Goal: Task Accomplishment & Management: Complete application form

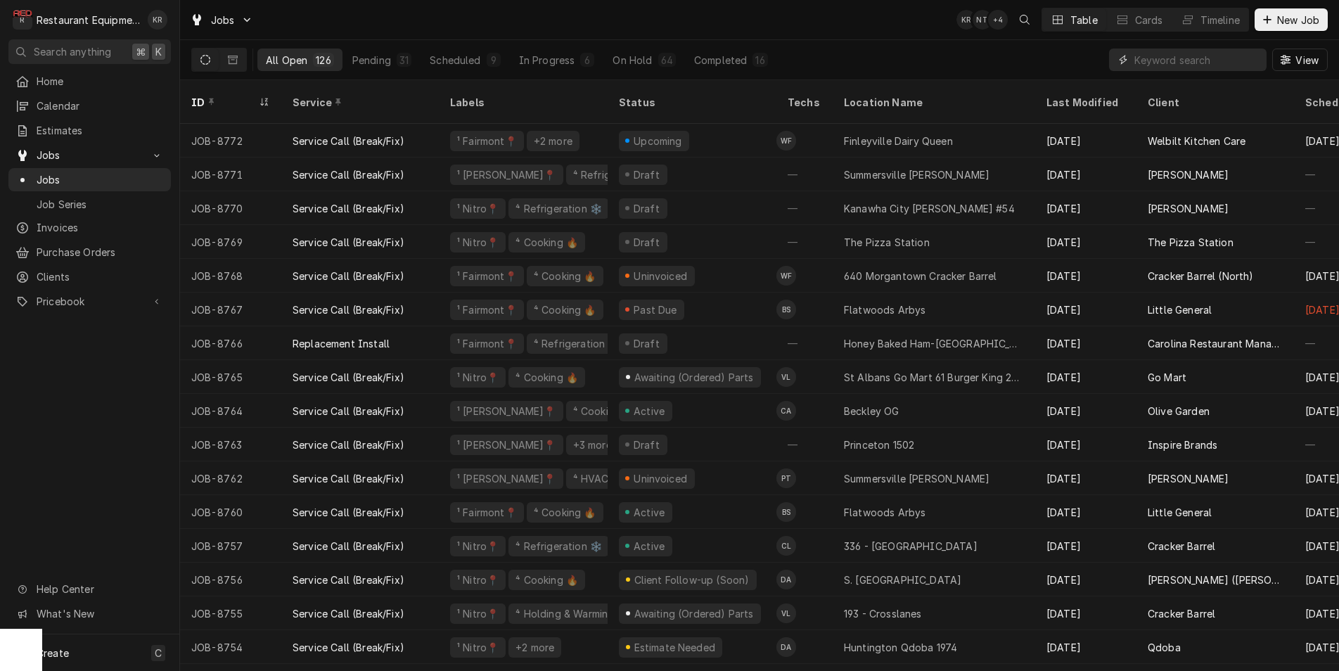
click at [1217, 63] on input "Dynamic Content Wrapper" at bounding box center [1196, 60] width 125 height 22
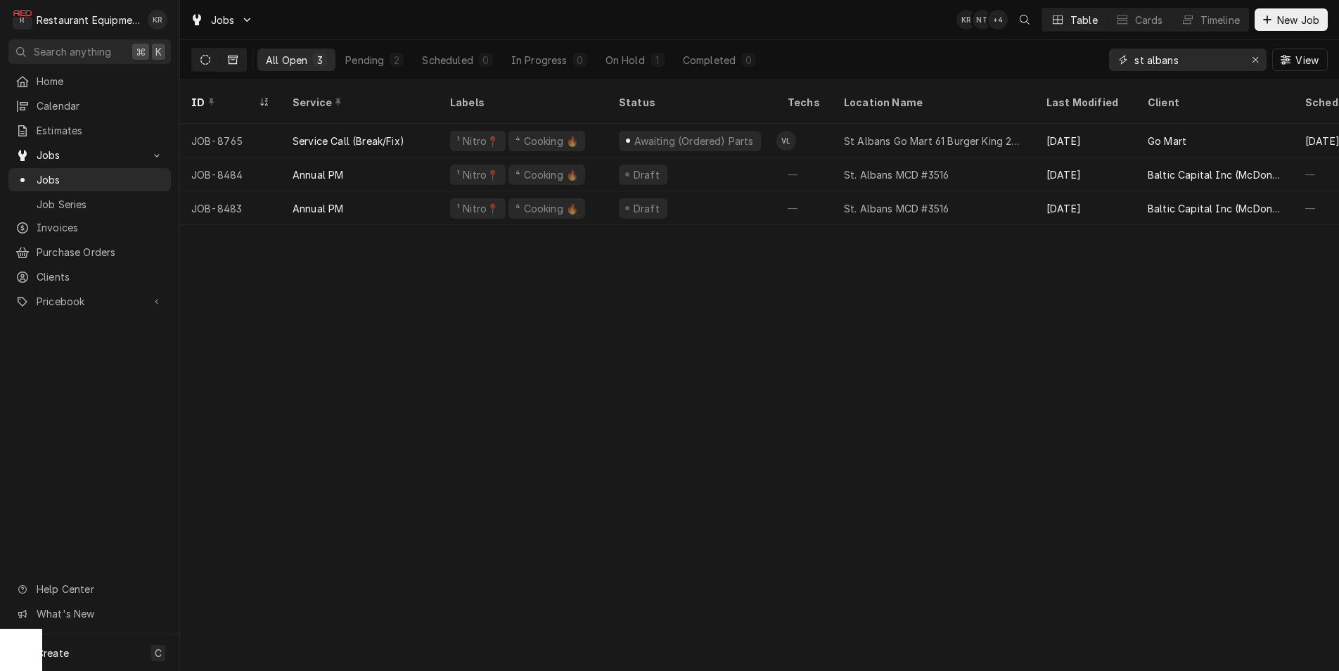
type input "st albans"
click at [236, 59] on icon "Dynamic Content Wrapper" at bounding box center [233, 60] width 10 height 10
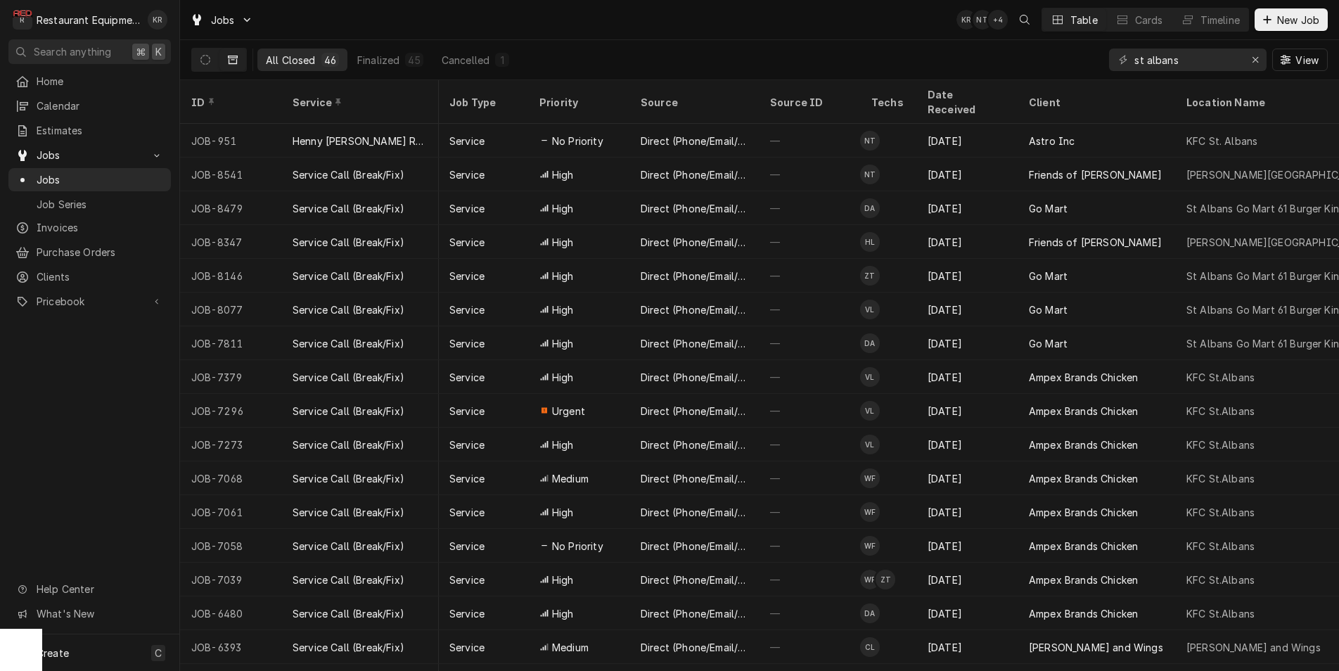
scroll to position [0, 257]
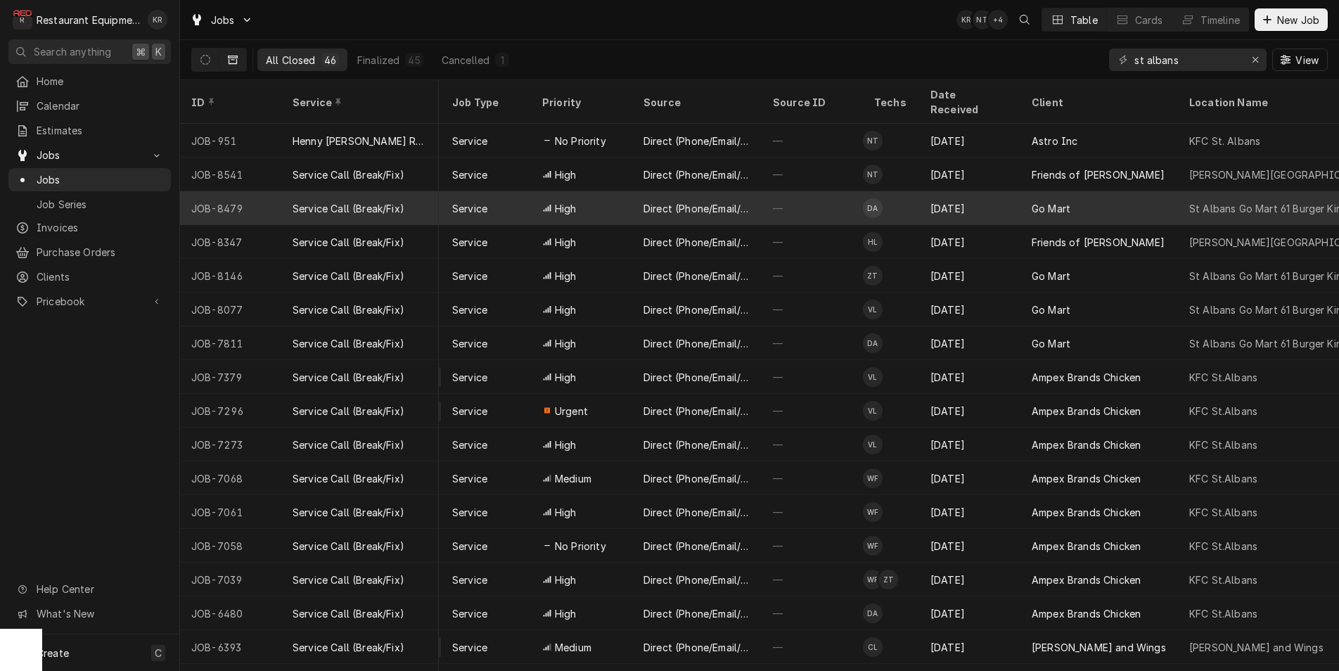
click at [918, 192] on td "DA" at bounding box center [891, 208] width 56 height 34
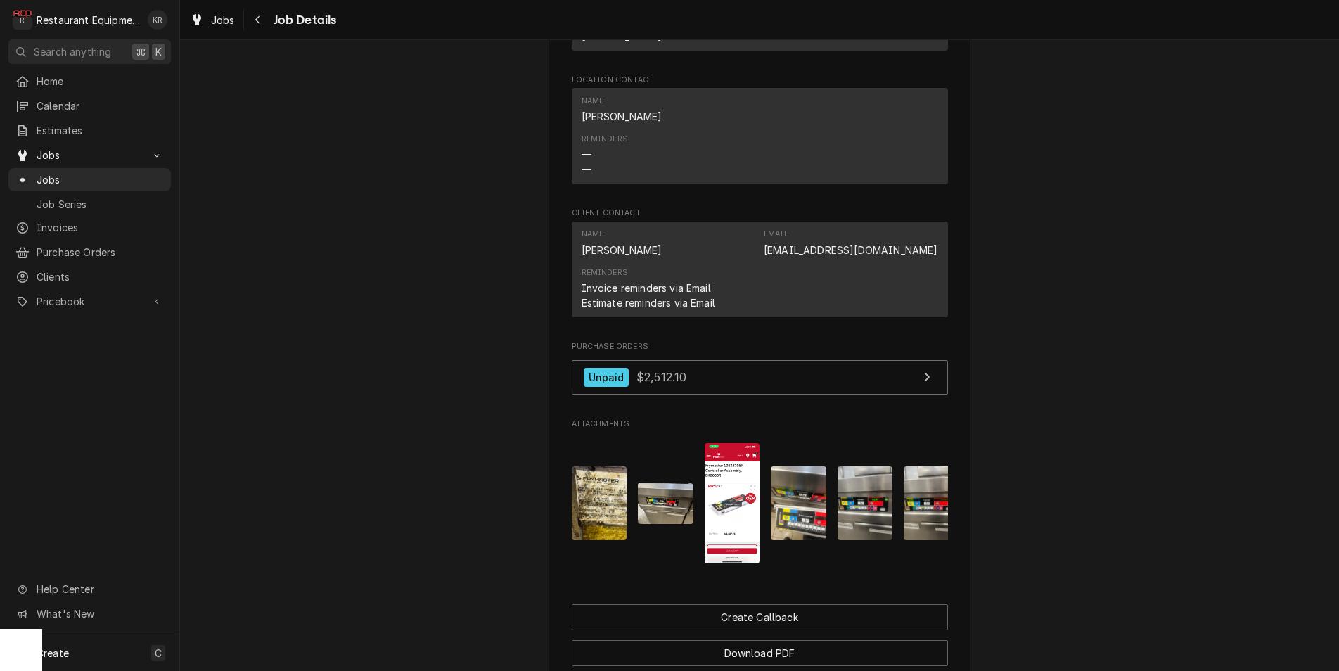
scroll to position [1266, 0]
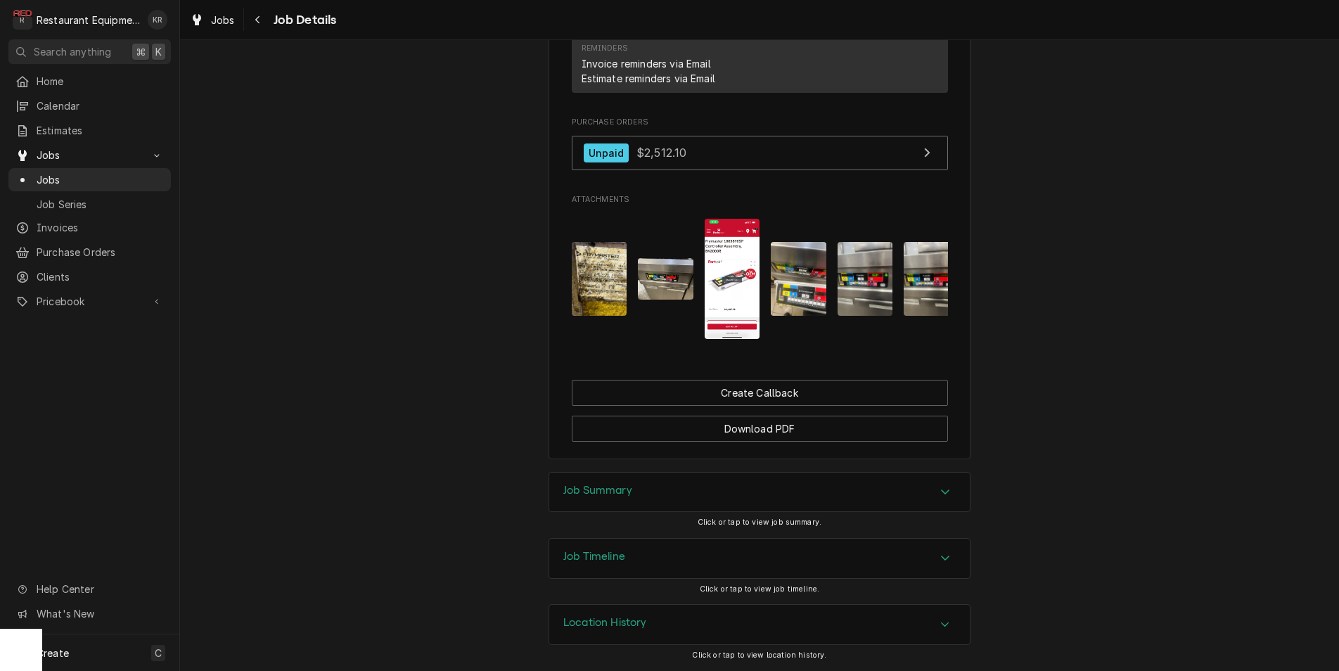
click at [740, 295] on img "Attachments" at bounding box center [732, 279] width 56 height 120
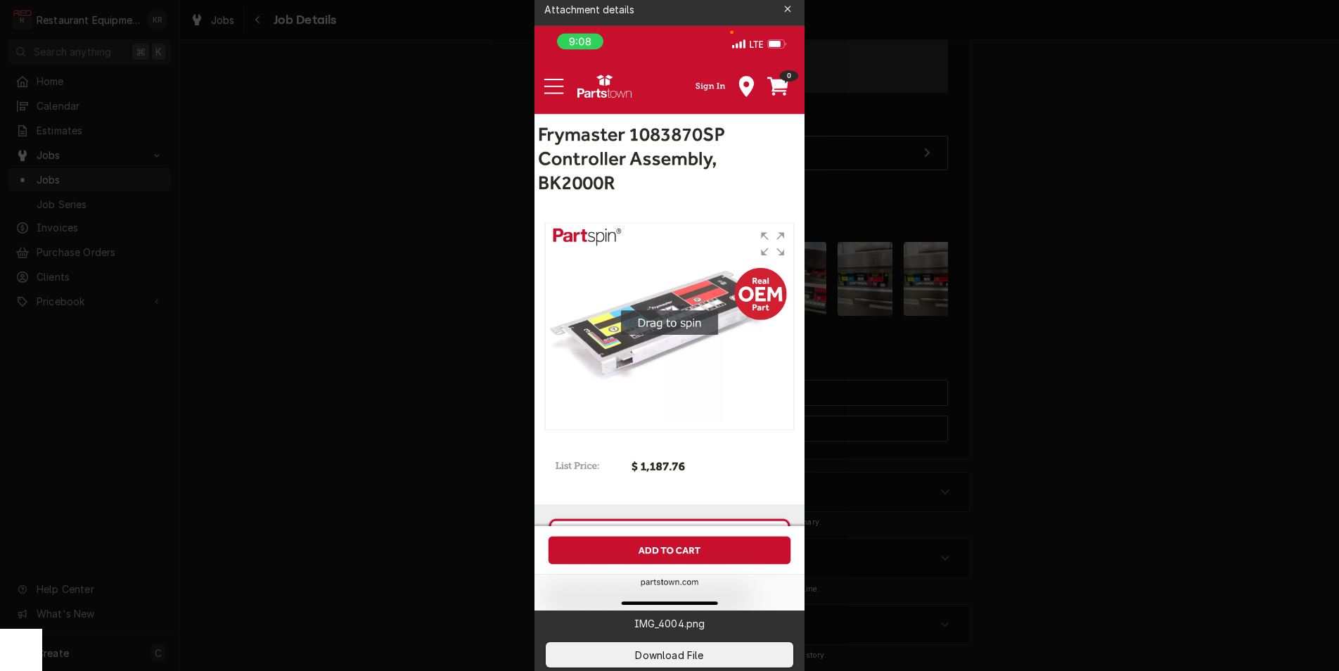
click at [790, 6] on icon "button" at bounding box center [788, 9] width 8 height 10
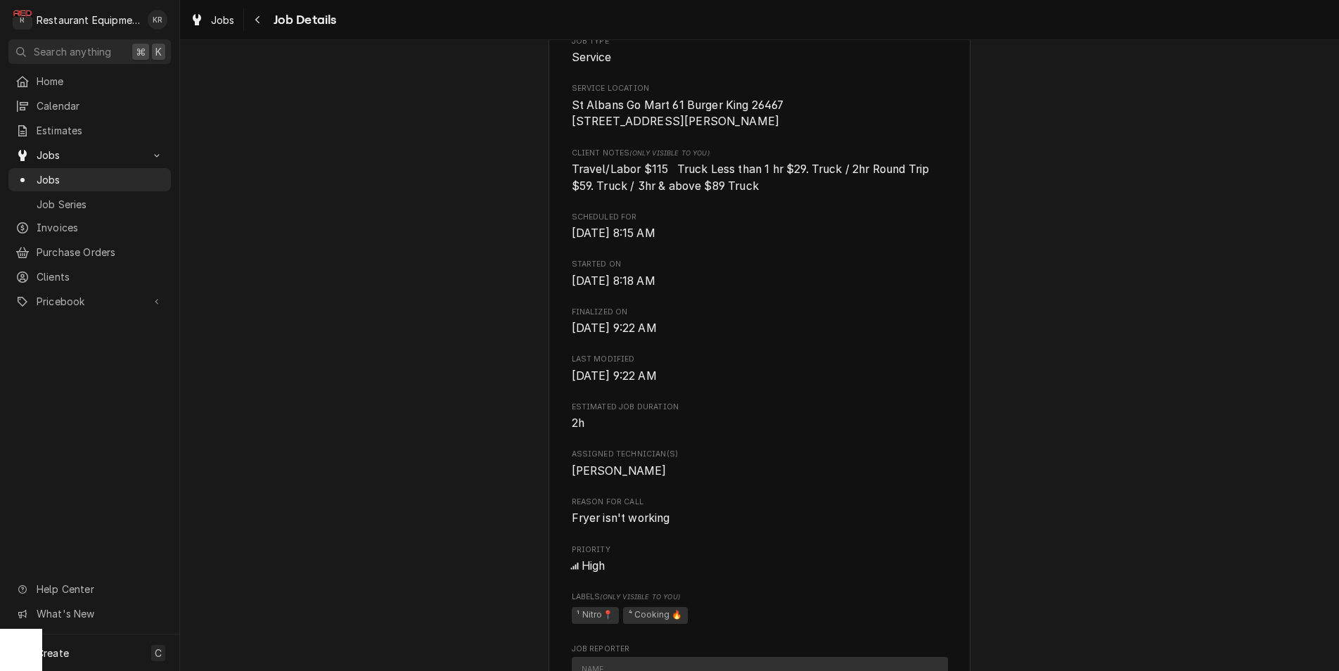
scroll to position [0, 0]
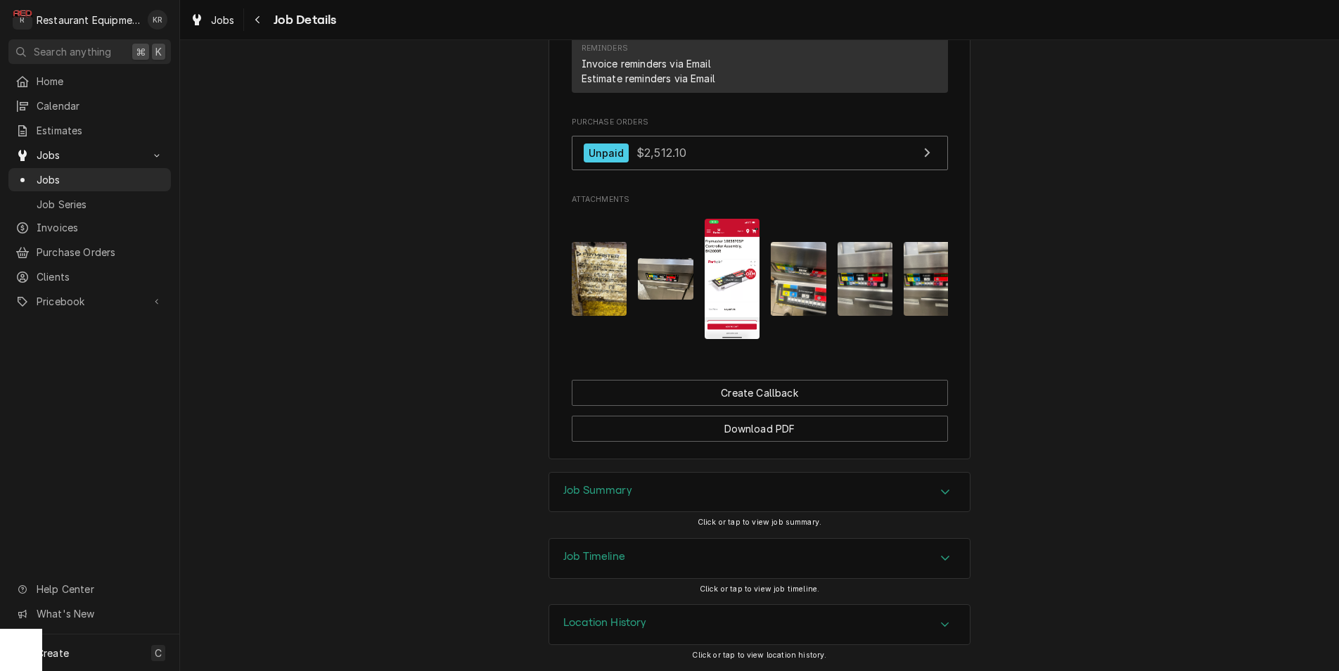
click at [604, 501] on div "Job Summary" at bounding box center [597, 492] width 69 height 17
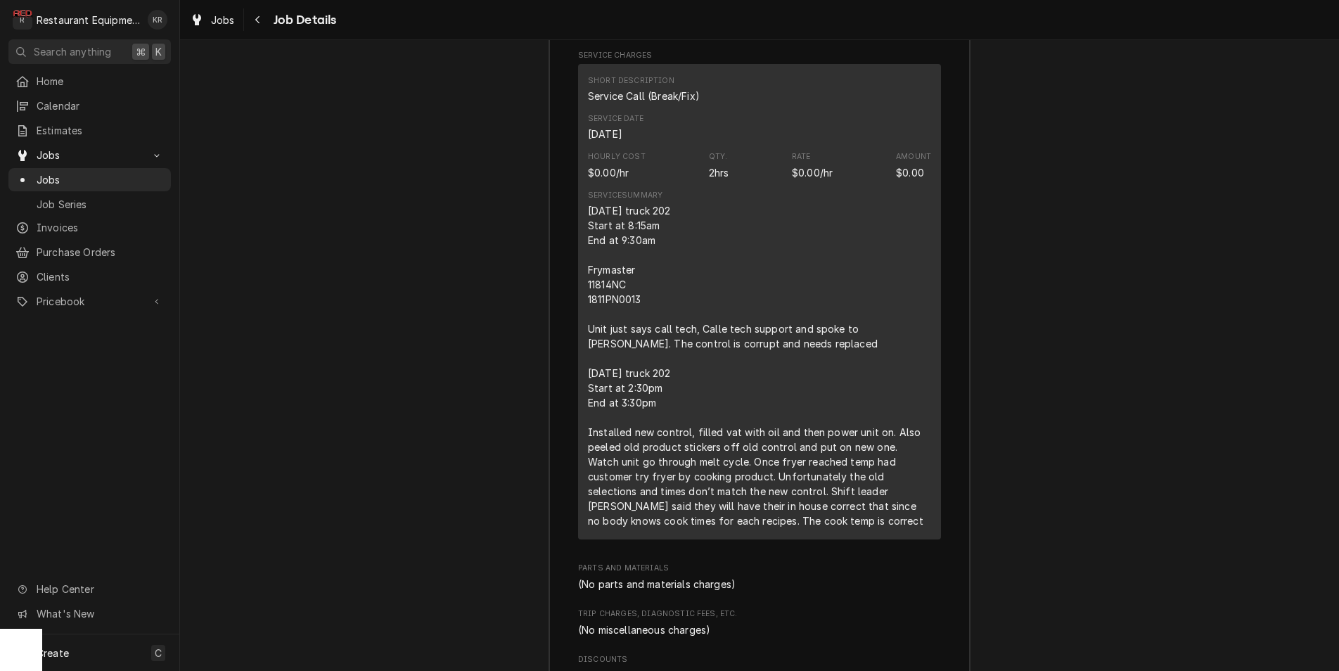
scroll to position [1924, 0]
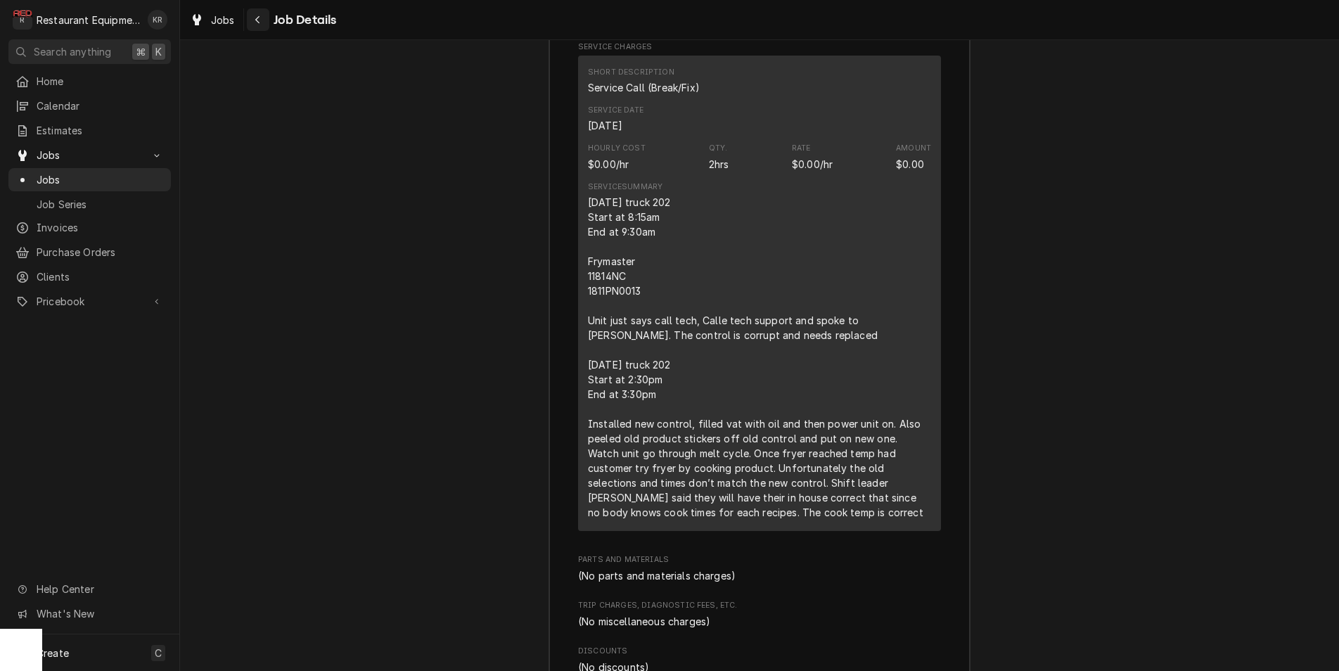
click at [259, 26] on div "Navigate back" at bounding box center [258, 20] width 14 height 14
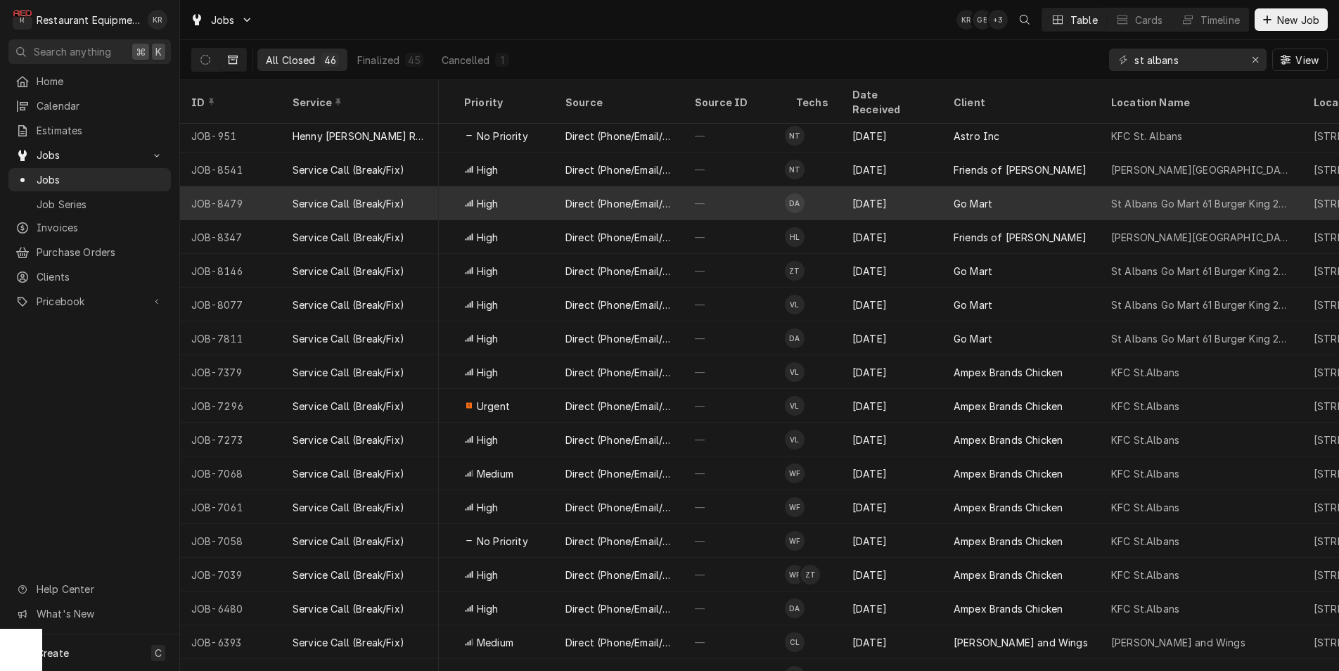
scroll to position [6, 335]
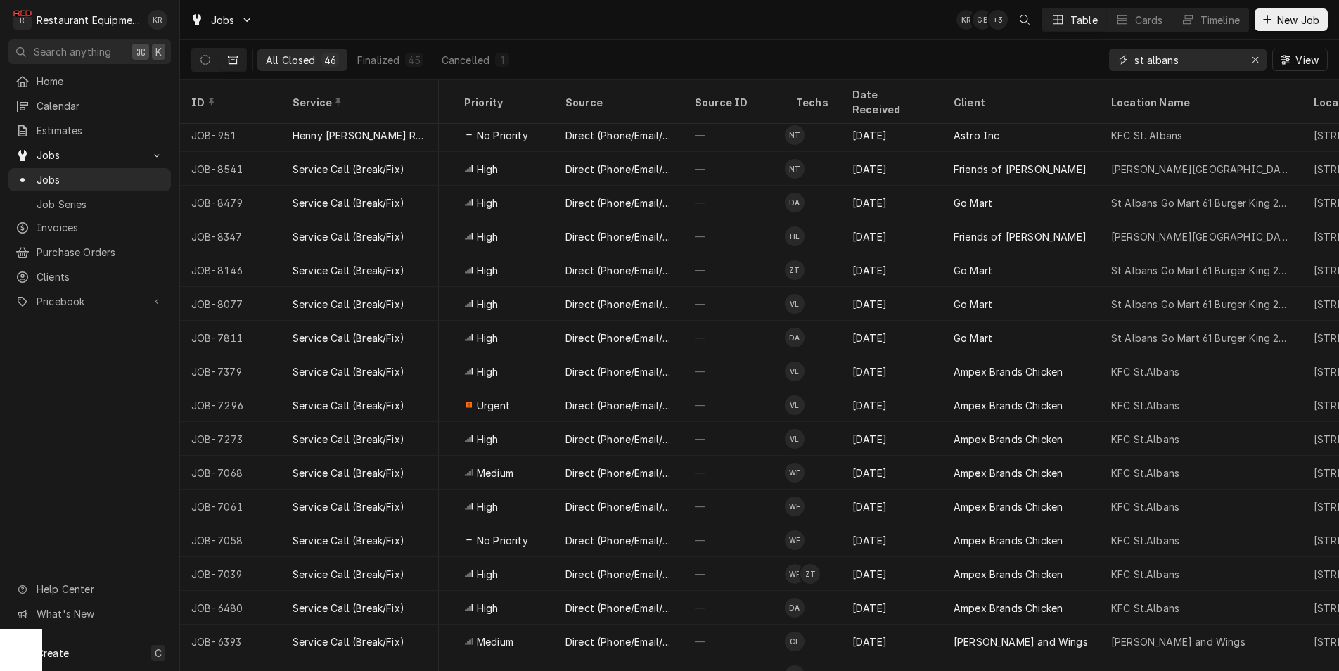
click at [1209, 58] on input "st albans" at bounding box center [1186, 60] width 105 height 22
click at [1204, 62] on input "st albans" at bounding box center [1186, 60] width 105 height 22
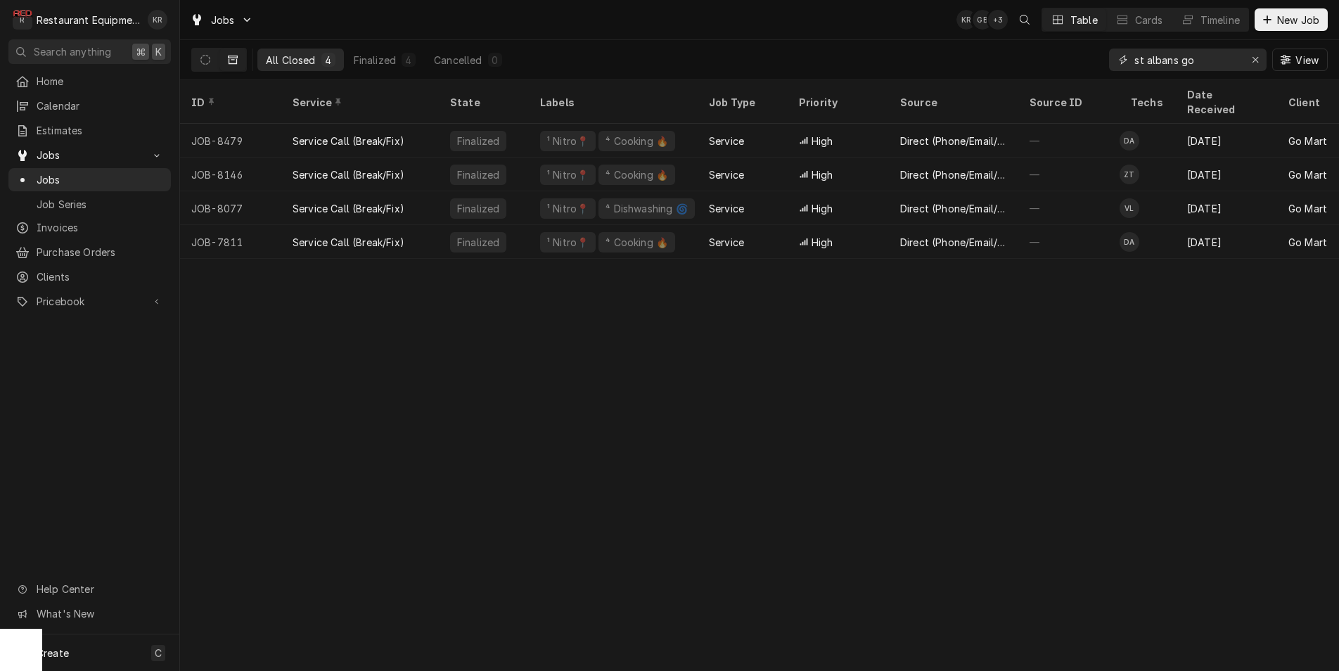
type input "st albans go"
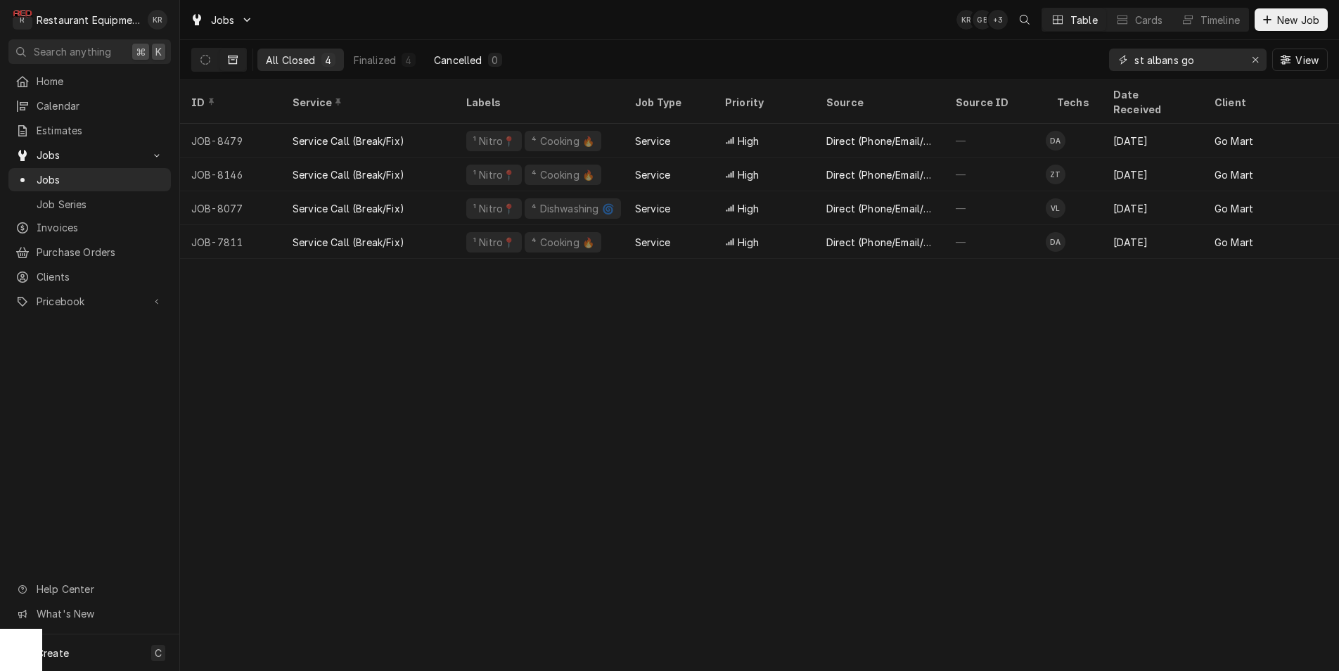
scroll to position [0, 0]
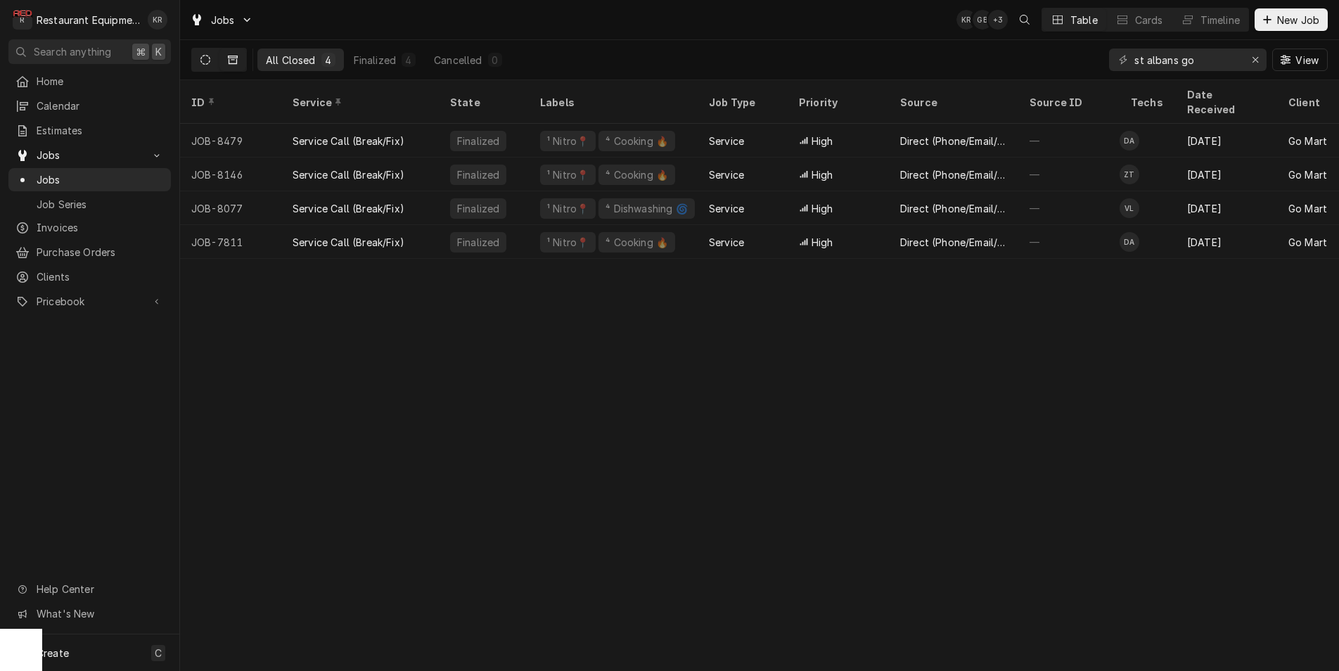
click at [208, 60] on icon "Dynamic Content Wrapper" at bounding box center [205, 60] width 10 height 10
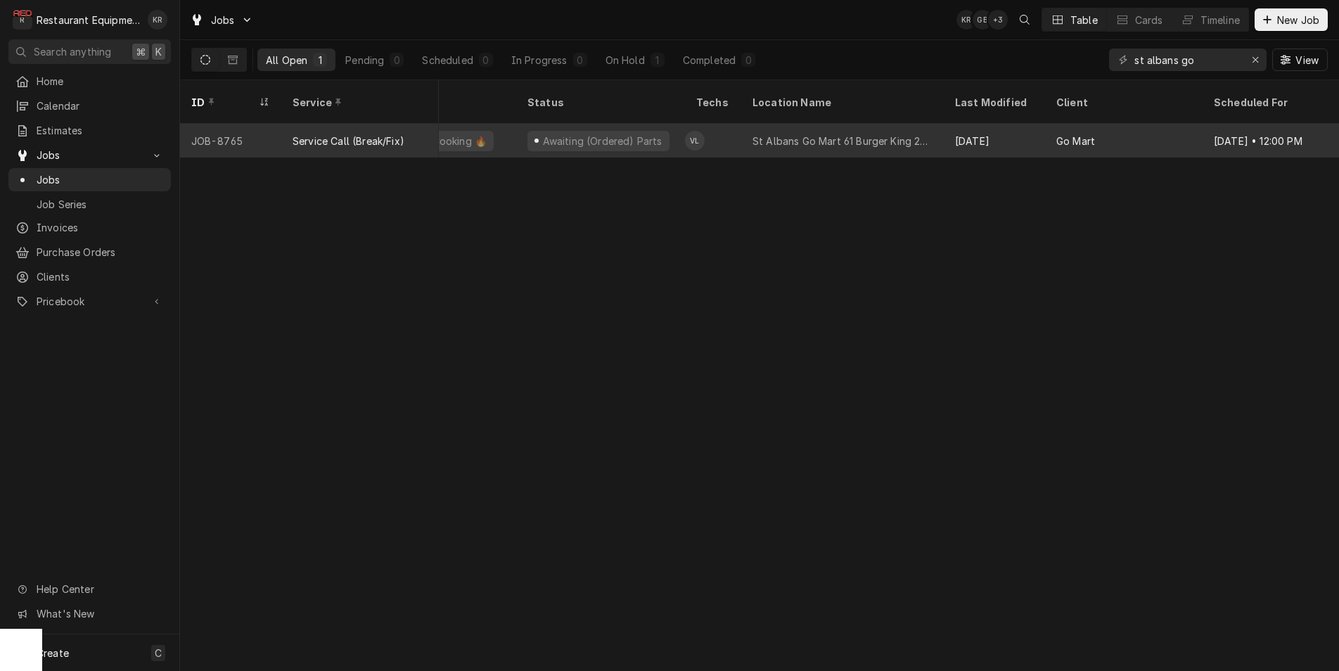
scroll to position [0, 95]
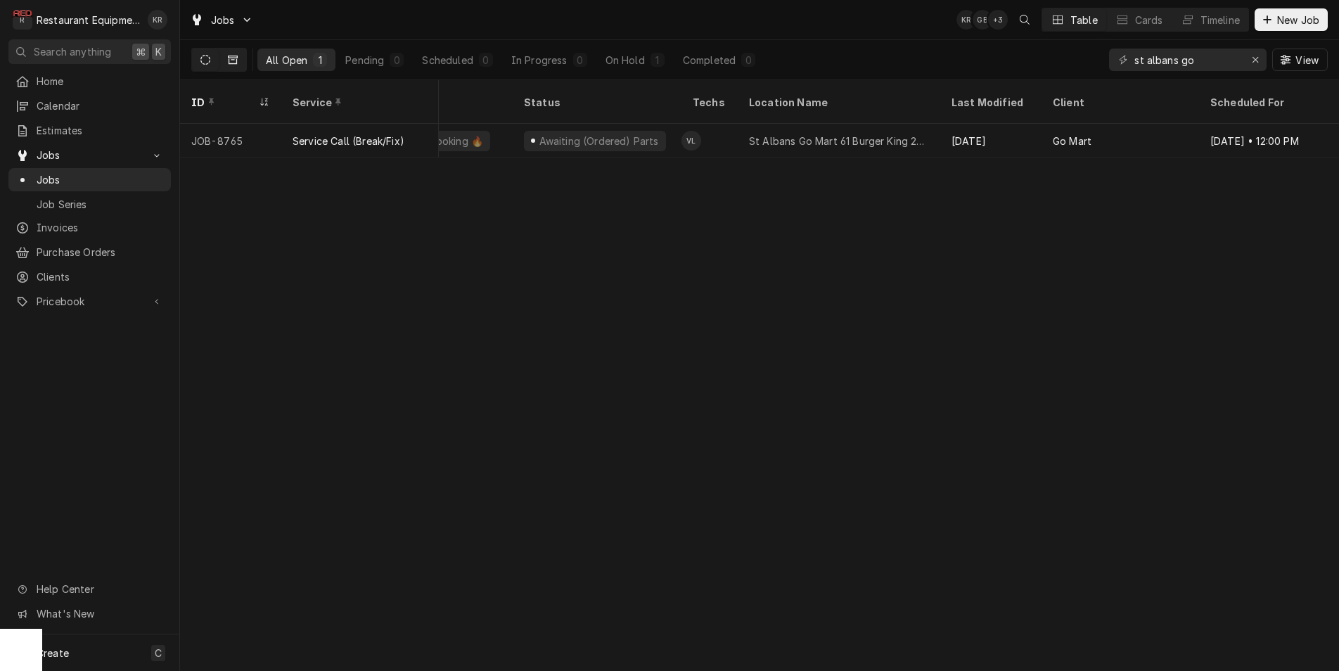
click at [231, 63] on icon "Dynamic Content Wrapper" at bounding box center [233, 60] width 10 height 10
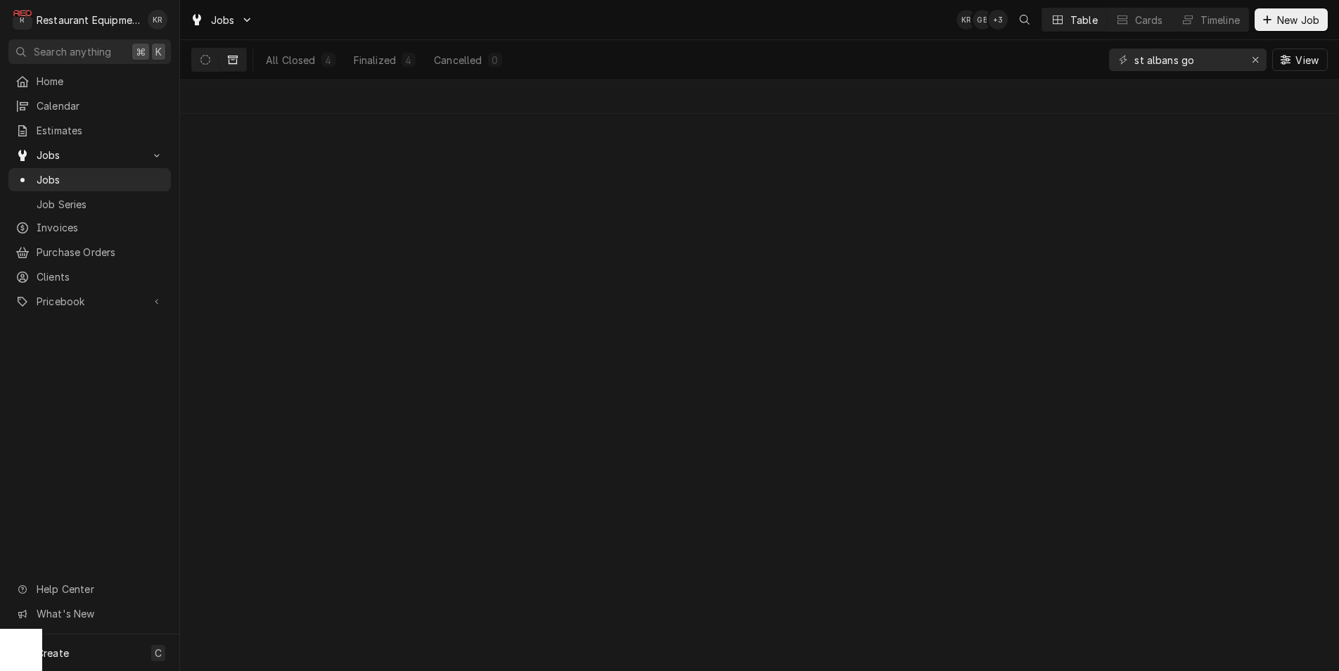
click at [231, 58] on icon "Dynamic Content Wrapper" at bounding box center [233, 60] width 10 height 10
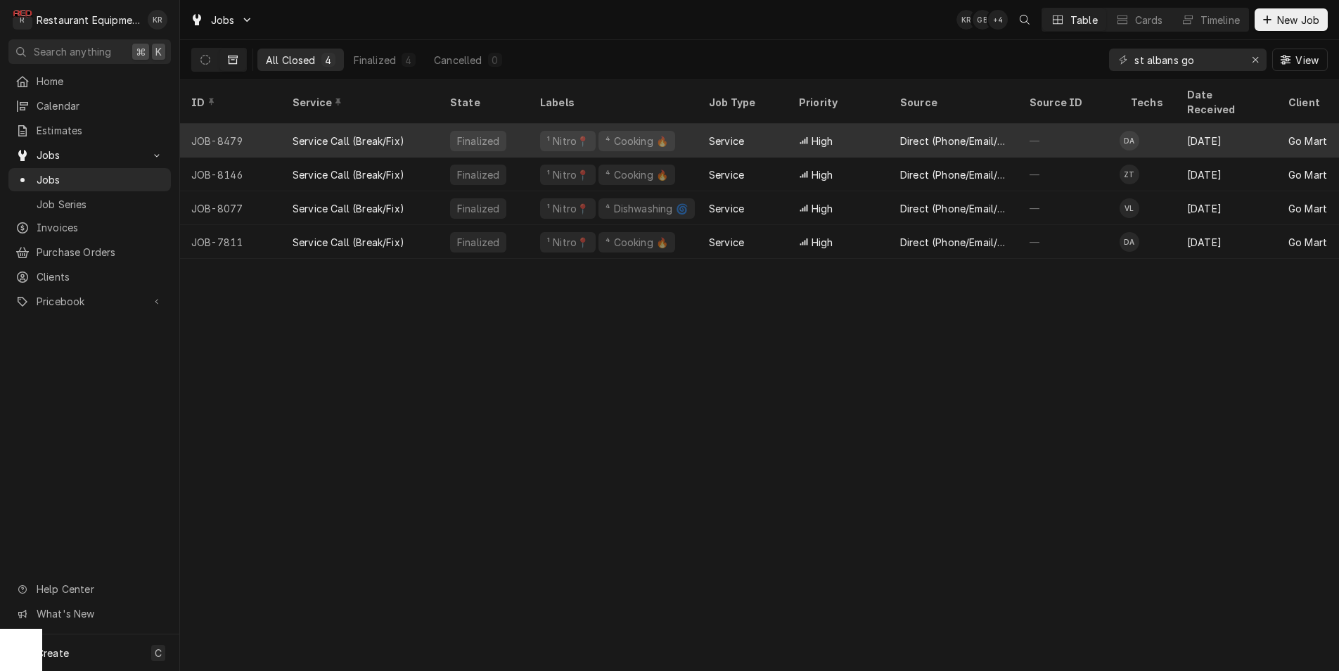
click at [748, 129] on div "Service" at bounding box center [742, 141] width 90 height 34
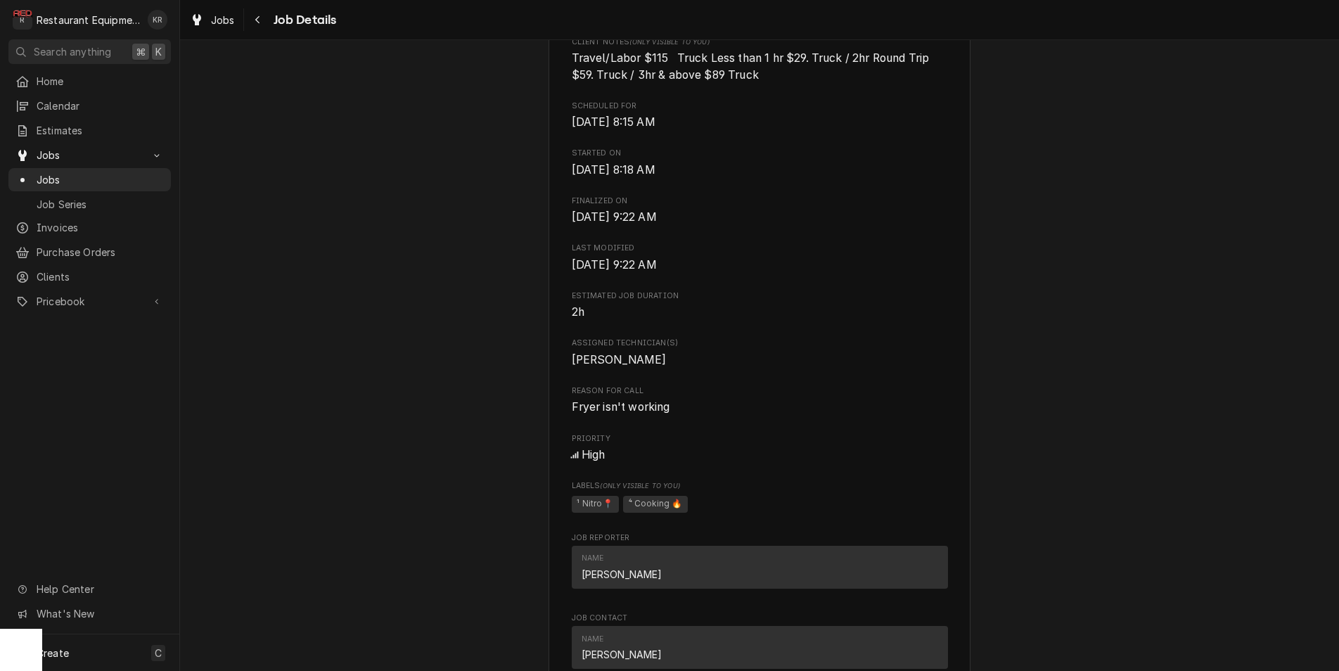
scroll to position [801, 0]
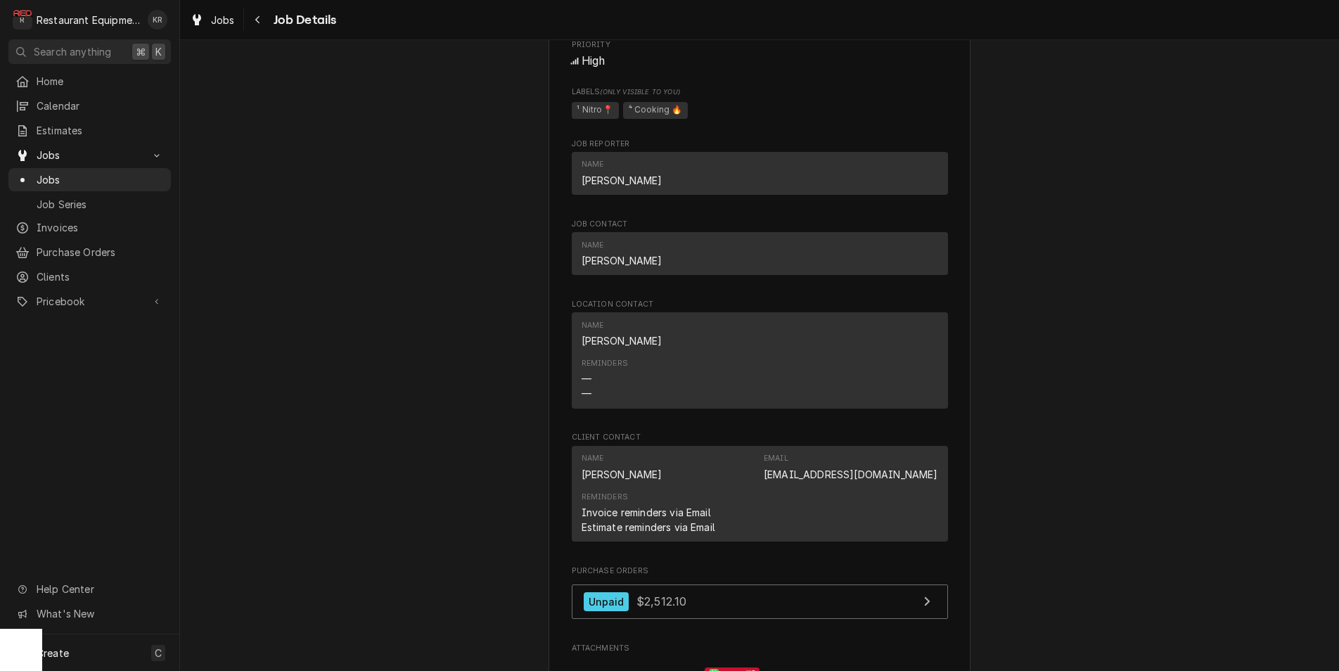
click at [738, 487] on div "Reminders Invoice reminders via Email Estimate reminders via Email" at bounding box center [759, 513] width 356 height 53
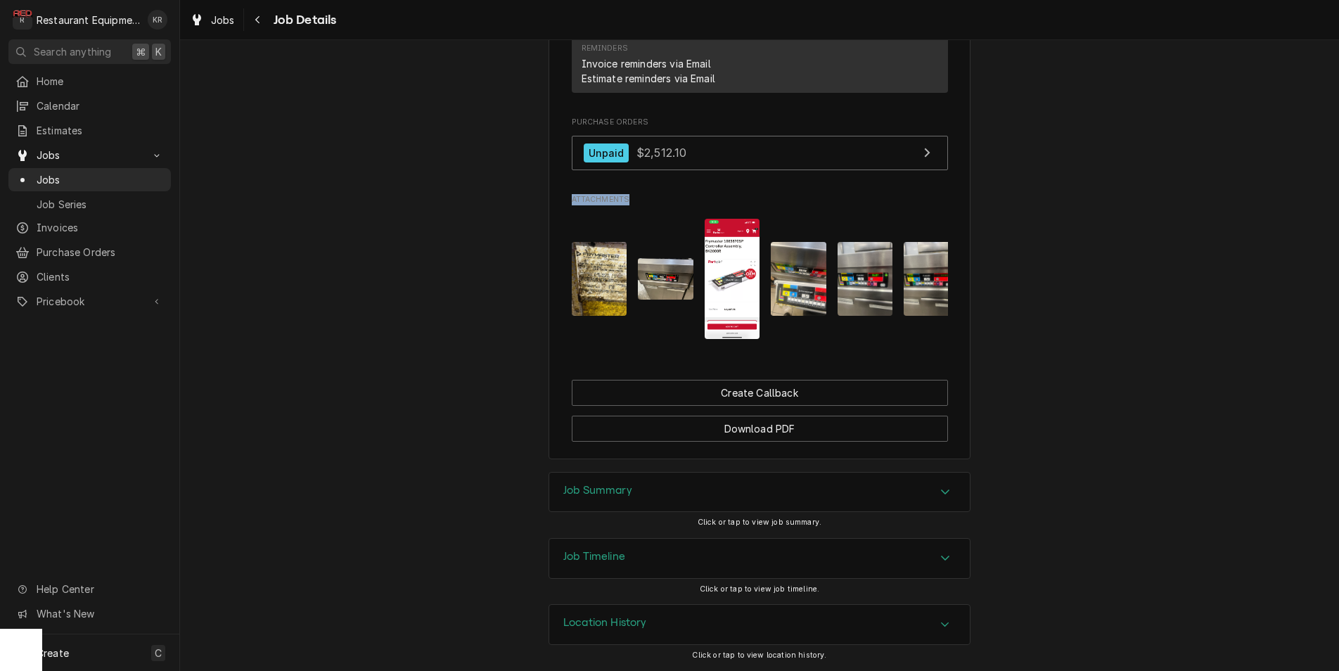
click at [738, 94] on div "Name Sharon Mace Email smace@gomart.com Reminders Invoice reminders via Email E…" at bounding box center [760, 45] width 376 height 96
click at [614, 483] on div "Job Summary" at bounding box center [759, 491] width 420 height 39
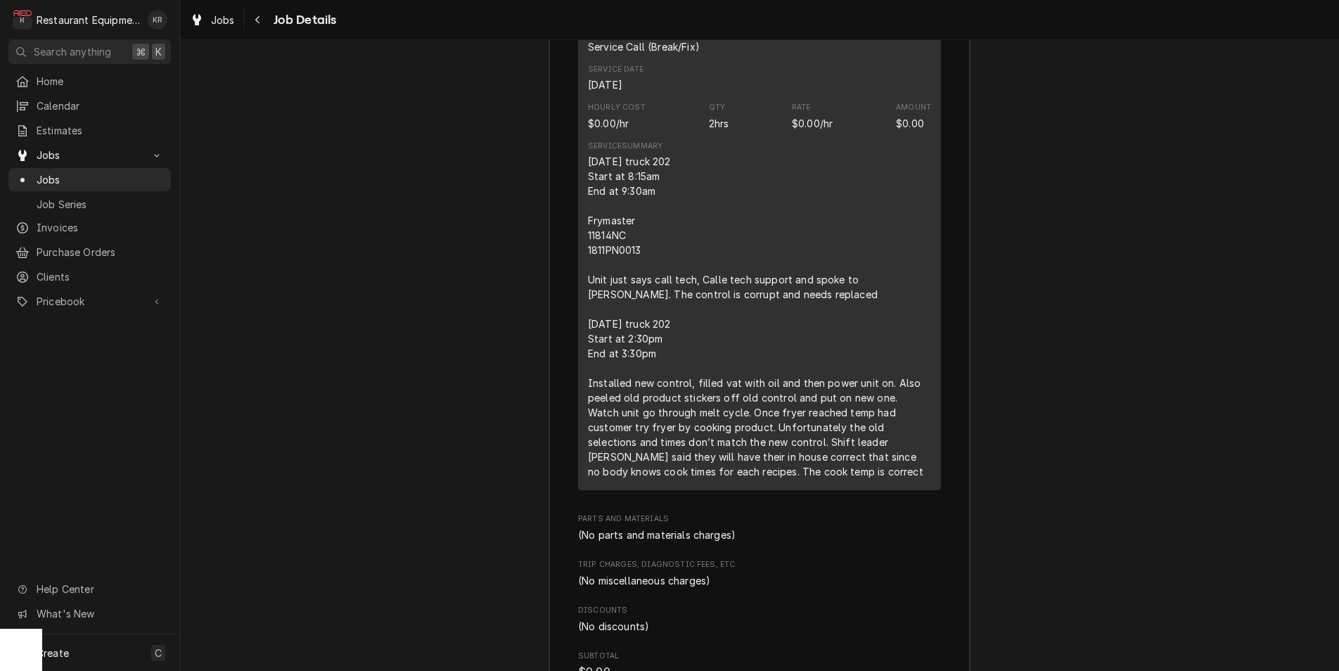
scroll to position [2067, 0]
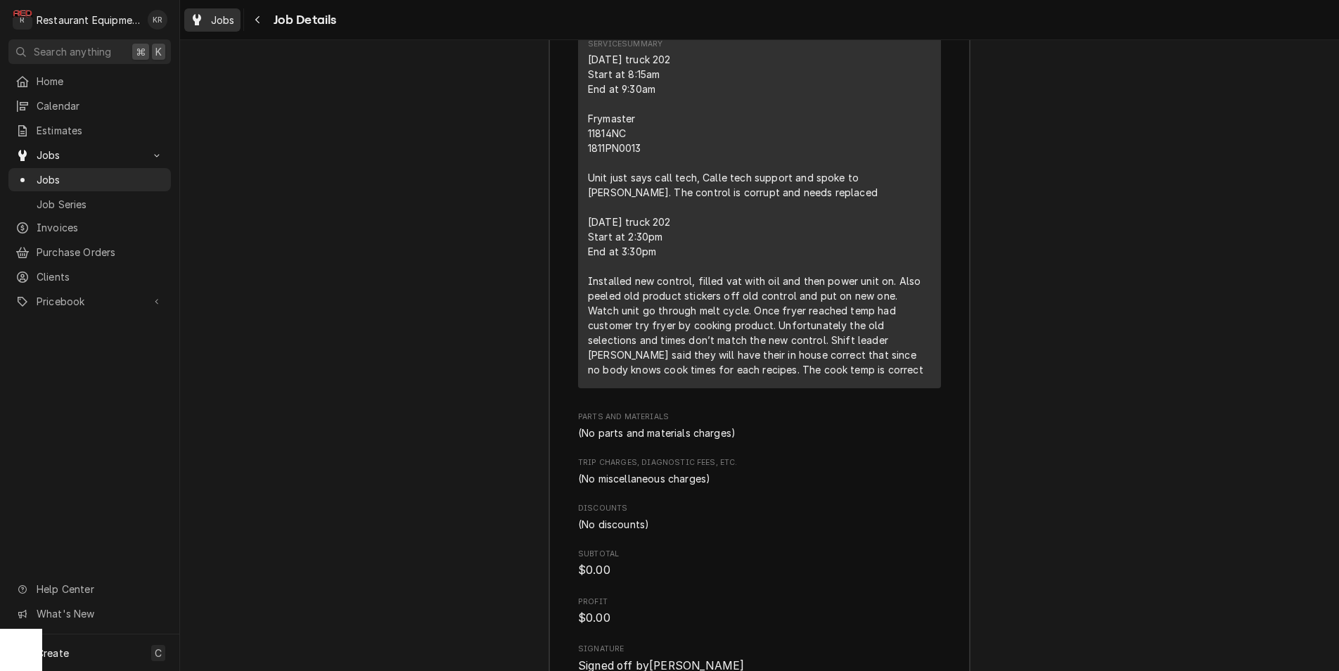
click at [210, 17] on div "Jobs" at bounding box center [212, 20] width 51 height 18
click at [219, 18] on span "Jobs" at bounding box center [223, 20] width 24 height 15
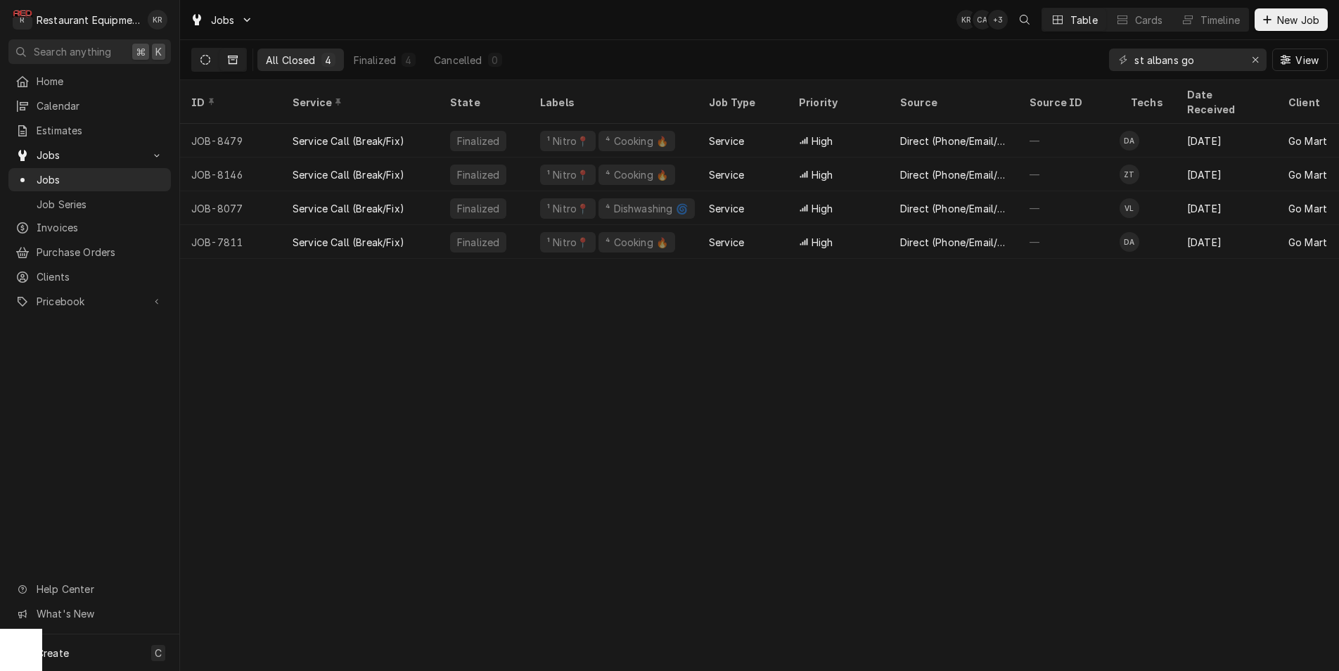
click at [187, 64] on div "All Closed 4 Finalized 4 Cancelled 0 st albans go View" at bounding box center [759, 60] width 1159 height 40
click at [212, 62] on button "Dynamic Content Wrapper" at bounding box center [205, 60] width 27 height 22
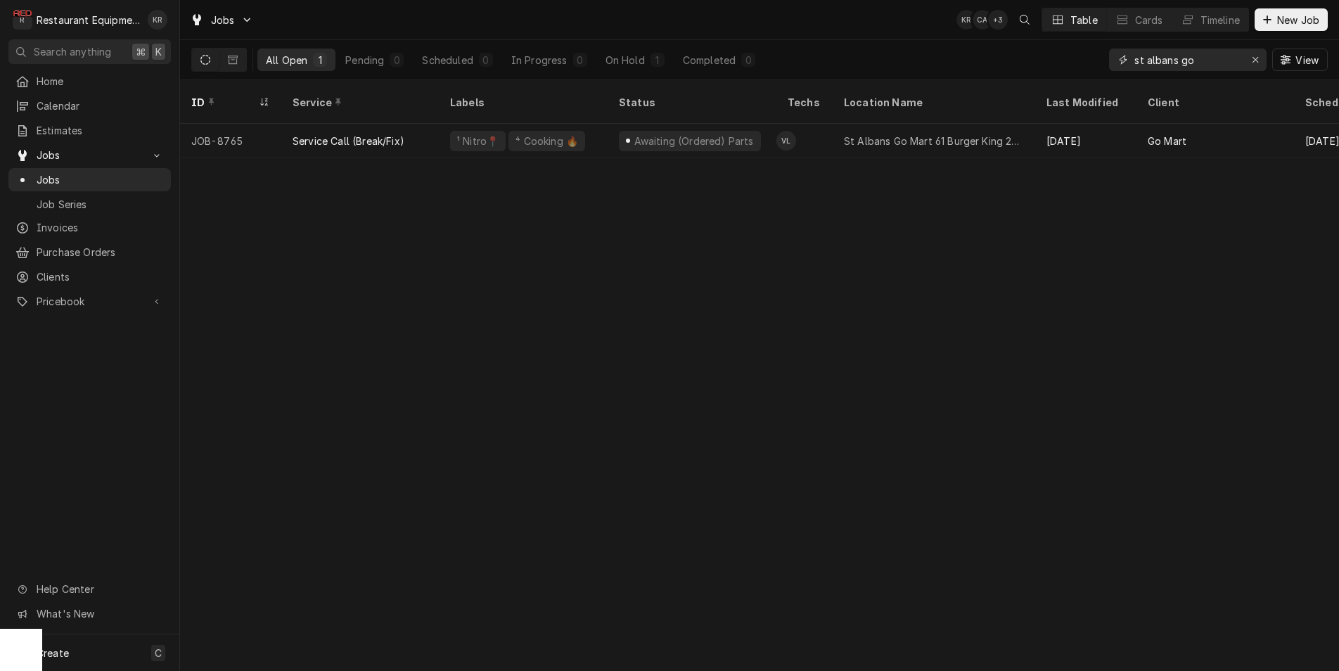
drag, startPoint x: 1266, startPoint y: 61, endPoint x: 1251, endPoint y: 59, distance: 14.2
click at [1261, 60] on button "Erase input" at bounding box center [1255, 60] width 22 height 22
click at [1221, 63] on input "Dynamic Content Wrapper" at bounding box center [1200, 60] width 132 height 22
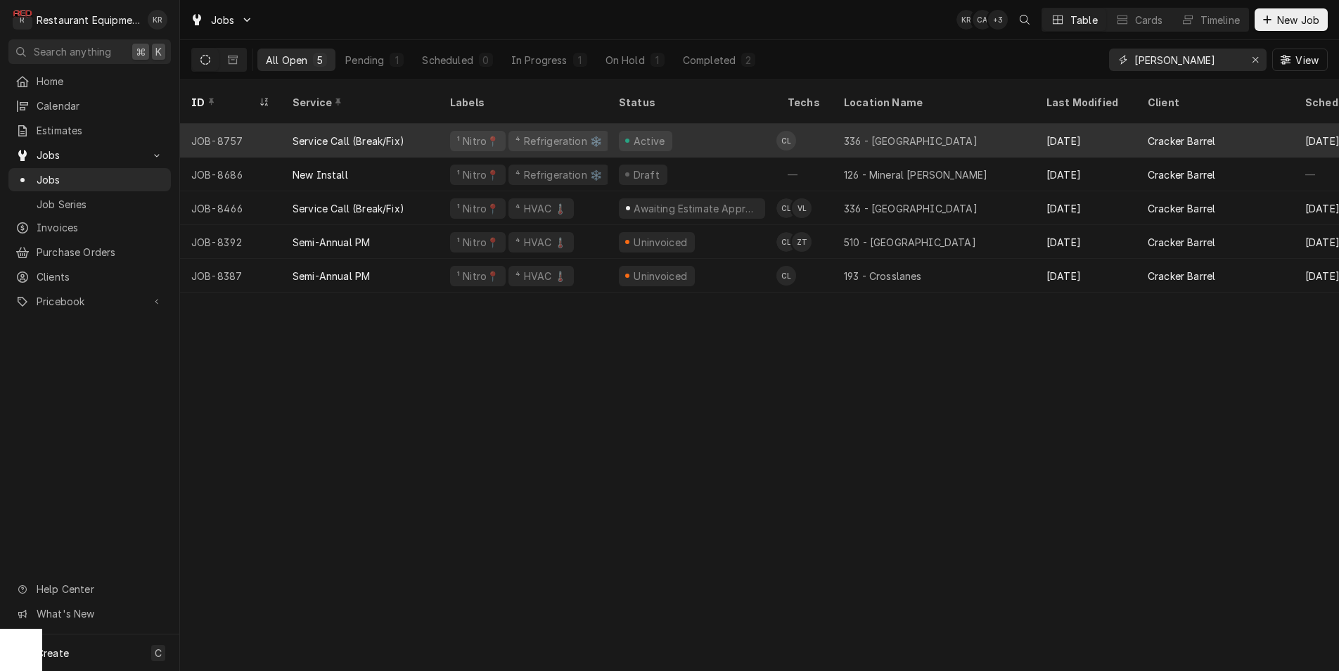
type input "[PERSON_NAME]"
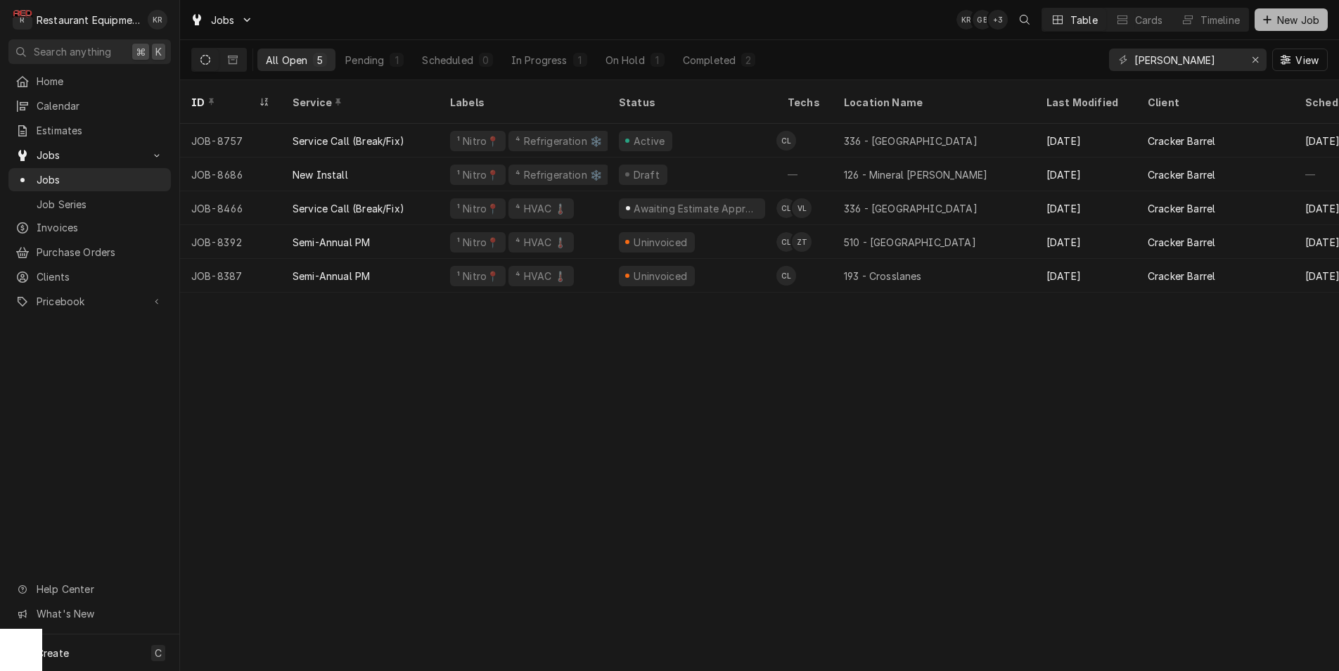
click at [1274, 16] on span "New Job" at bounding box center [1298, 20] width 48 height 15
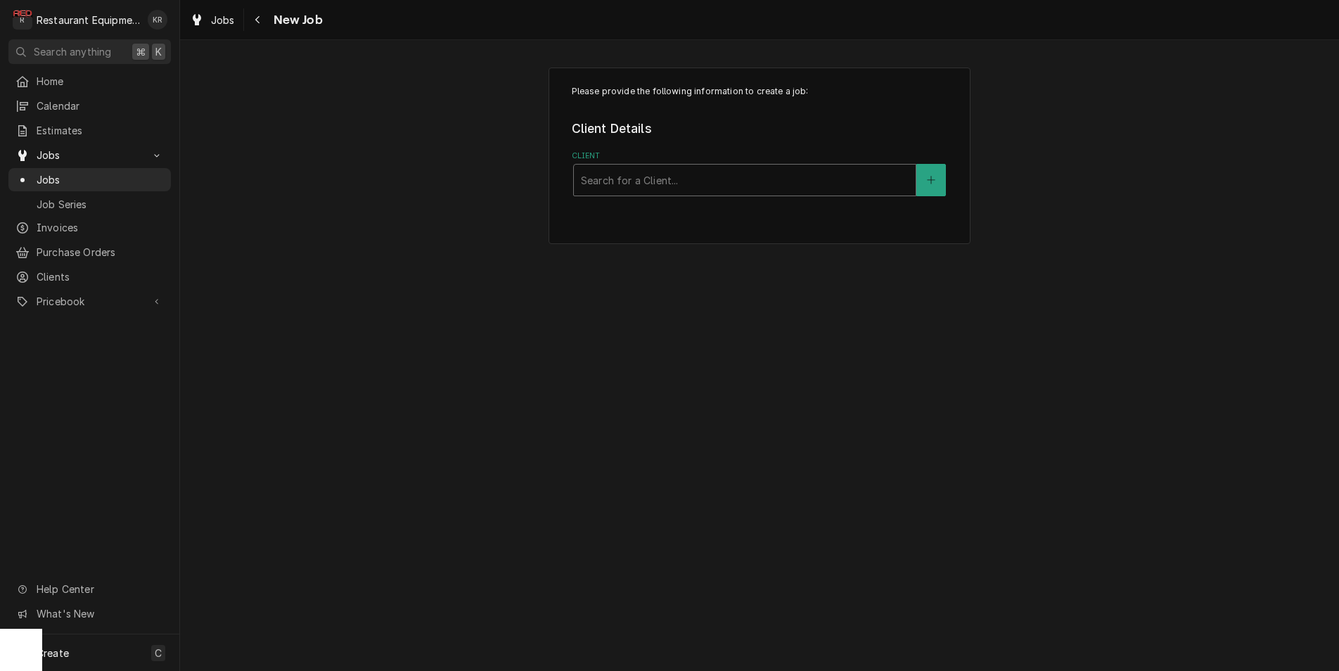
click at [624, 177] on div "Client" at bounding box center [745, 179] width 328 height 25
type input "go mar"
click at [600, 326] on div "Service Location" at bounding box center [745, 331] width 328 height 25
type input "st alban"
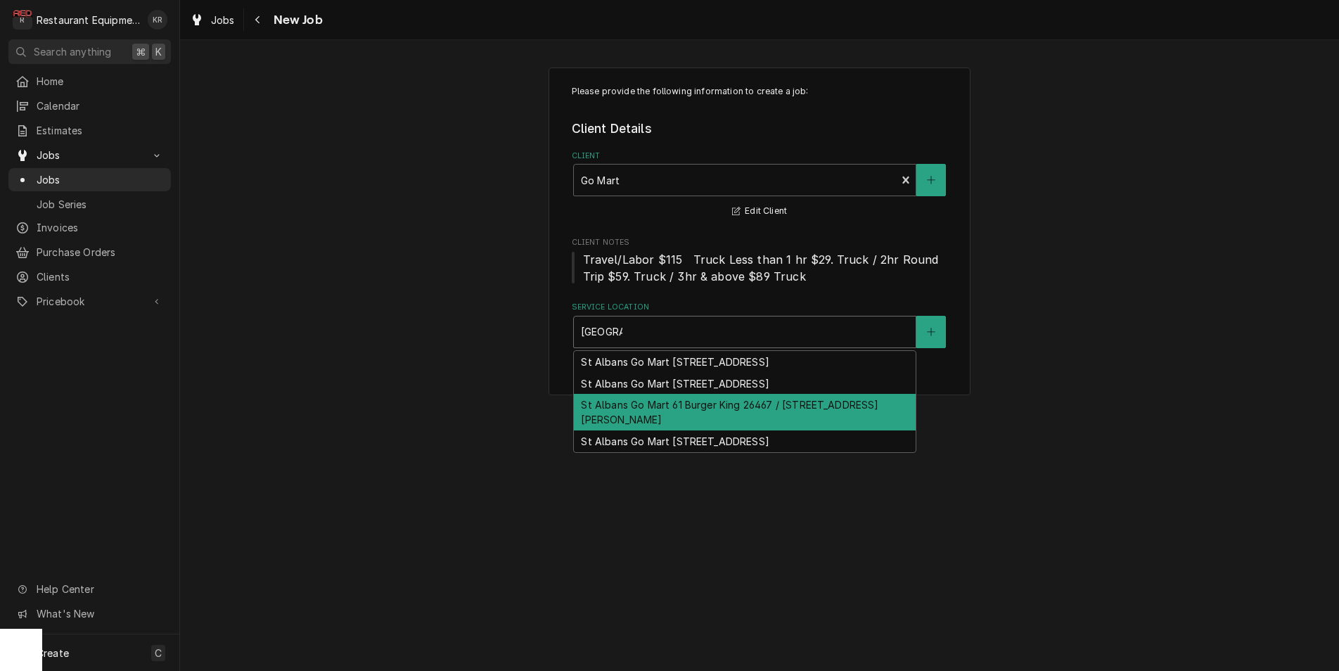
click at [651, 430] on div "St Albans Go Mart 61 Burger King 26467 / 6754 MacCorkle Ave SW, Jefferson, WV 2…" at bounding box center [745, 412] width 342 height 37
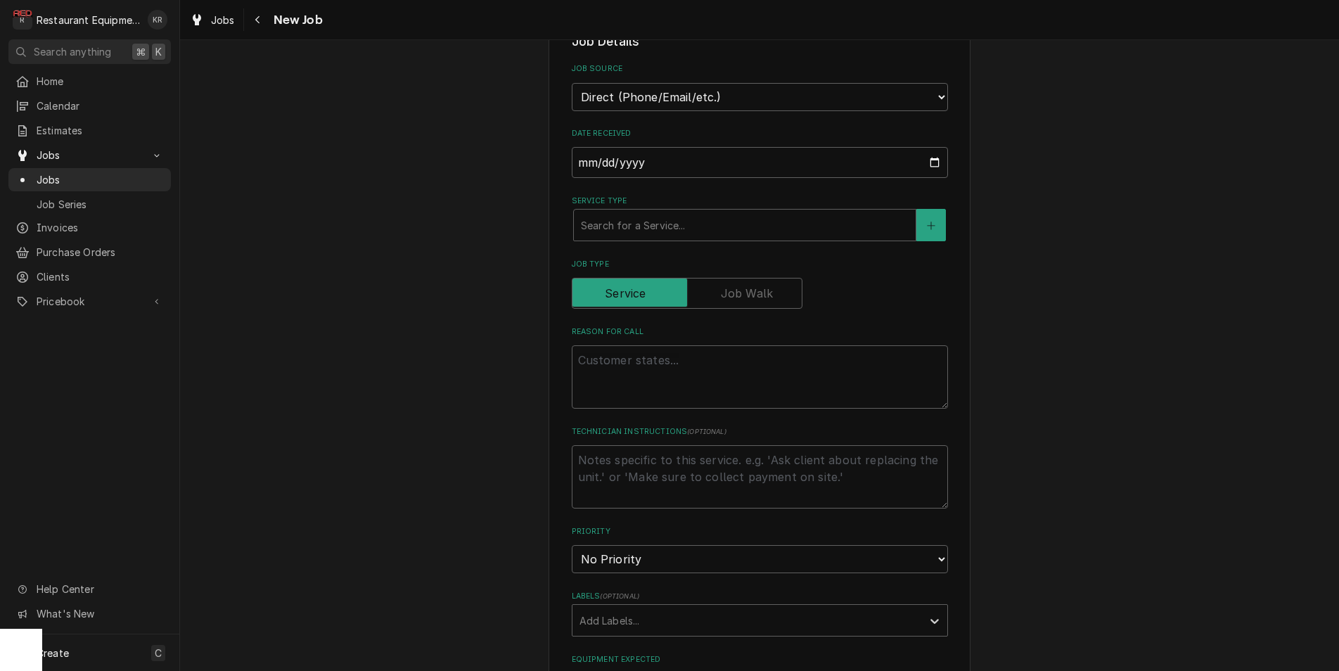
scroll to position [418, 0]
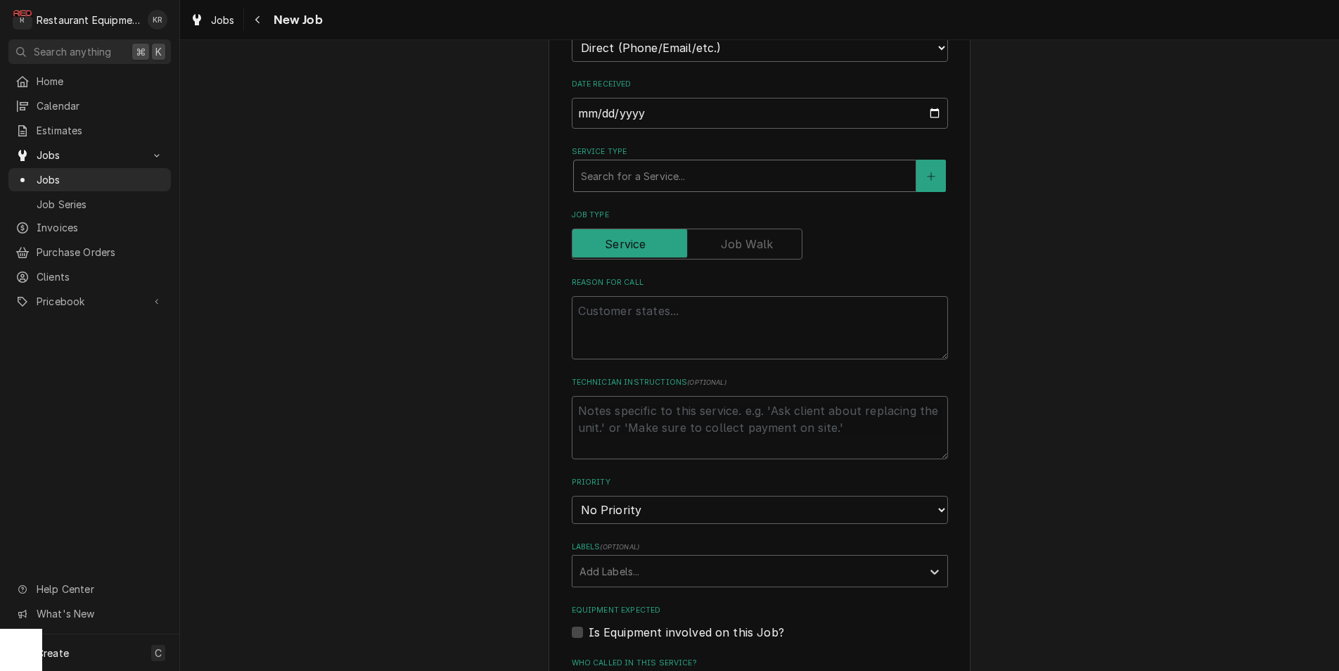
click at [629, 176] on div "Service Type" at bounding box center [745, 175] width 328 height 25
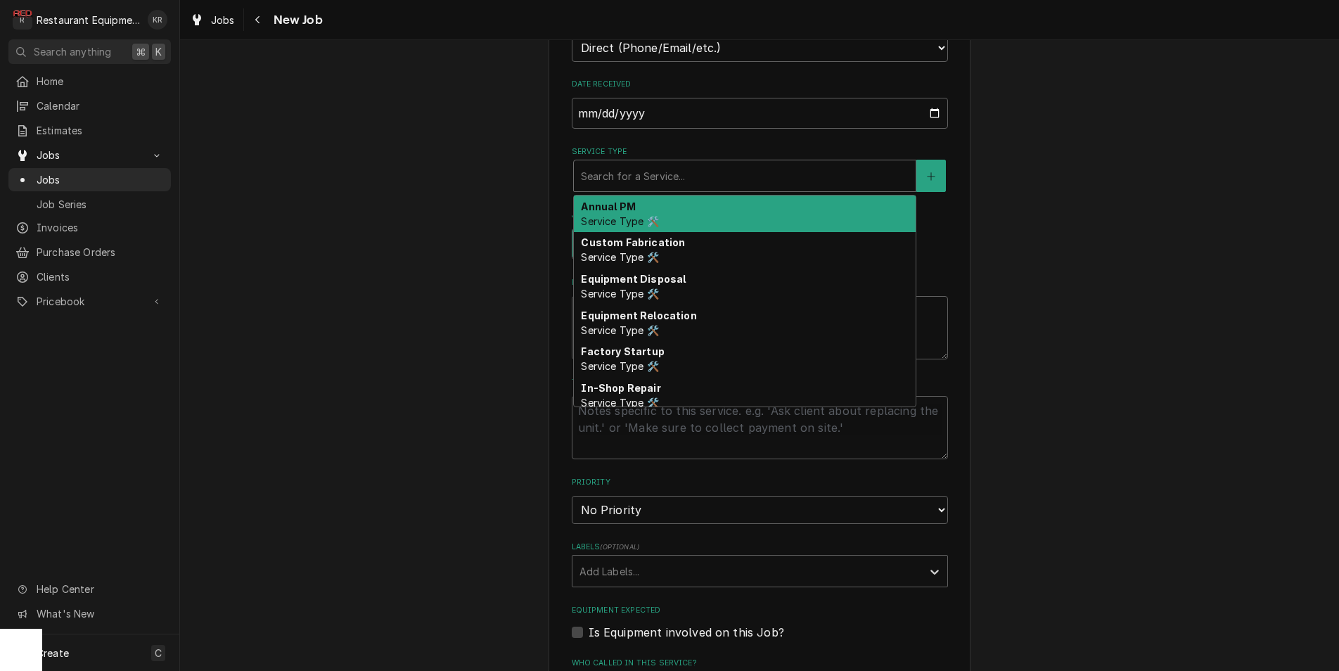
type textarea "x"
type input "b"
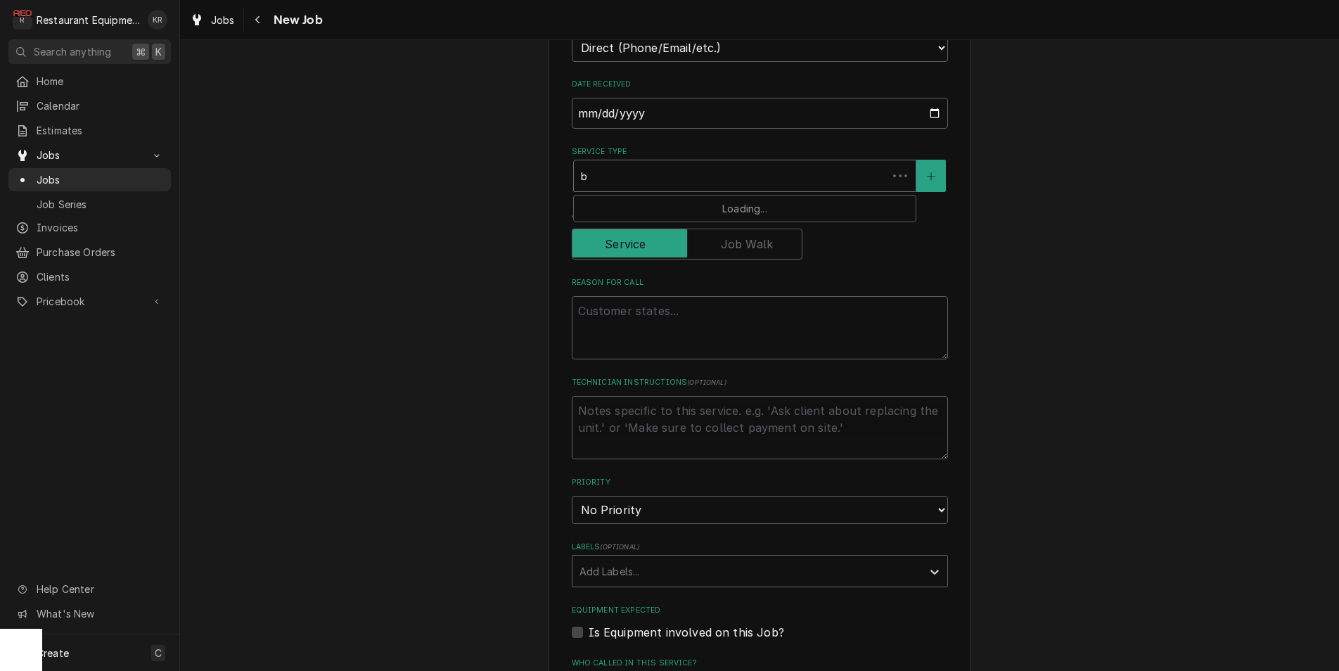
type textarea "x"
type input "br"
type textarea "x"
type input "bre"
type textarea "x"
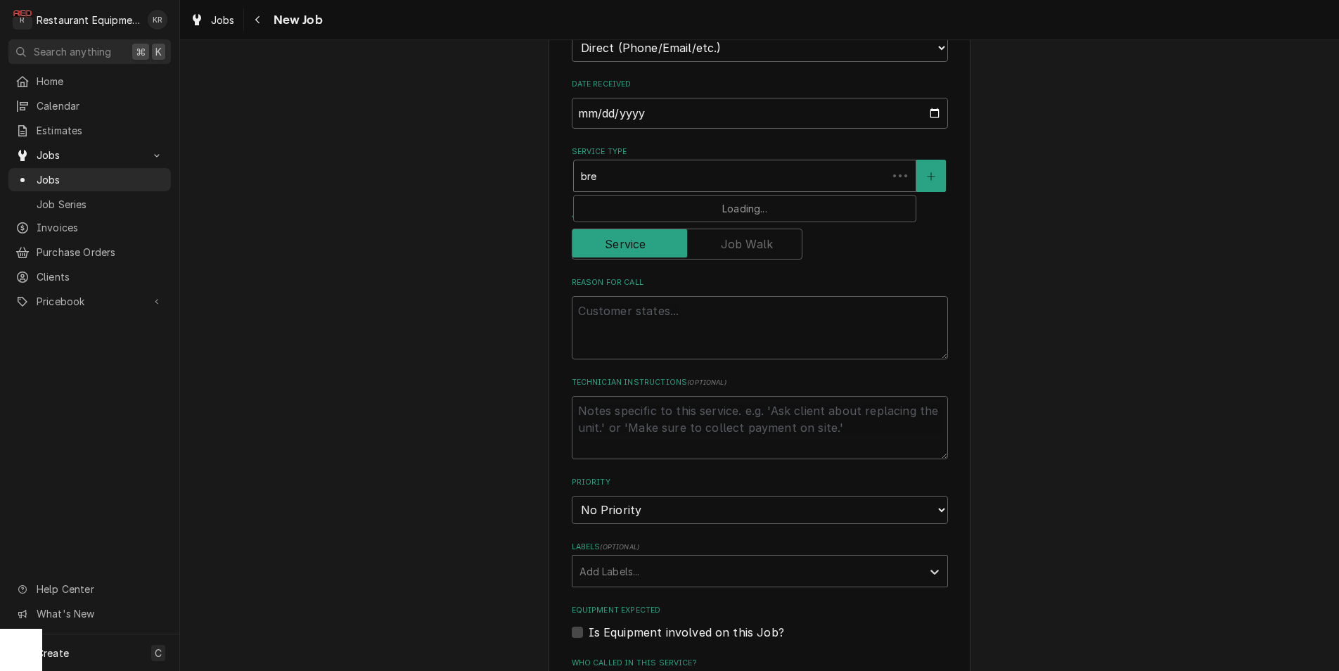
type input "brea"
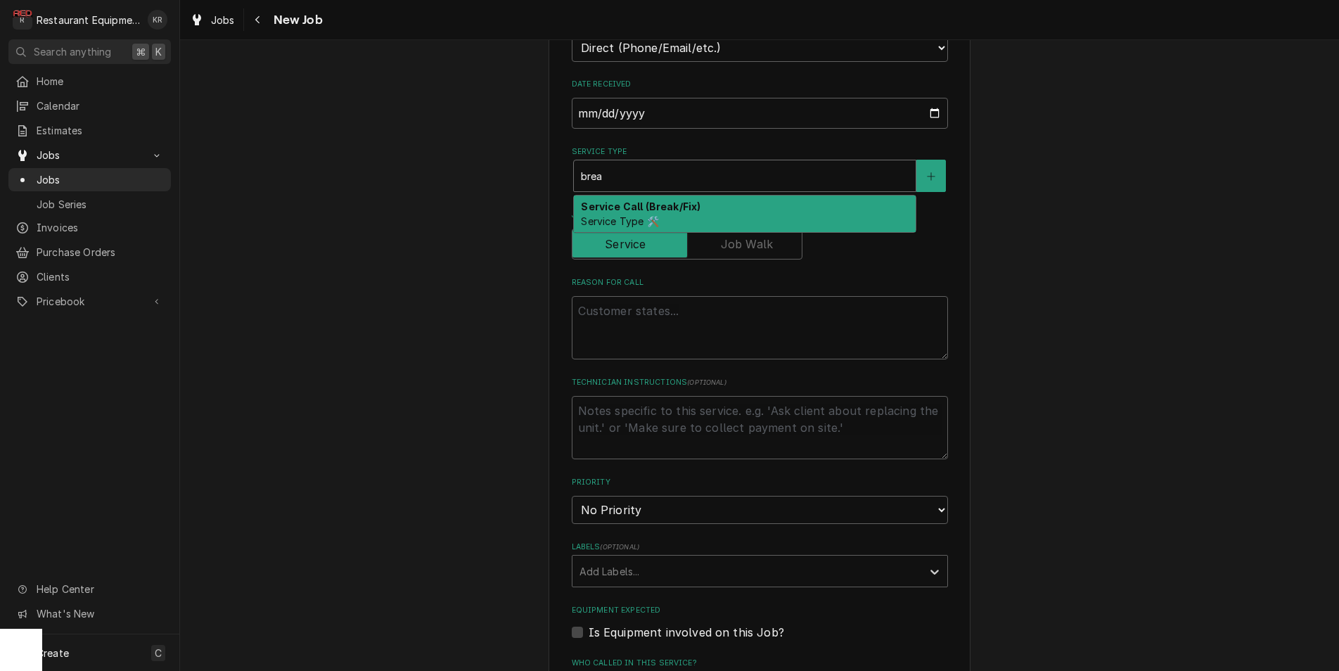
click at [629, 202] on strong "Service Call (Break/Fix)" at bounding box center [641, 206] width 120 height 12
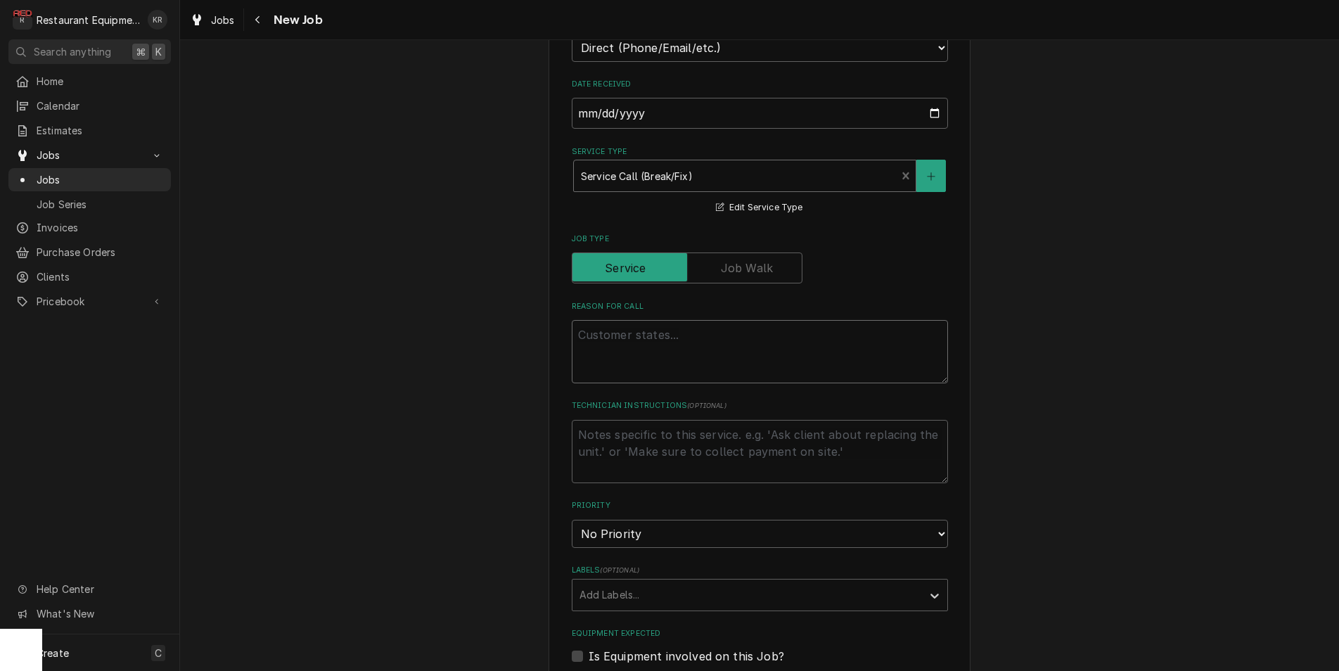
click at [604, 346] on textarea "Reason For Call" at bounding box center [760, 351] width 376 height 63
type textarea "x"
type textarea "F"
type textarea "x"
type textarea "Fr"
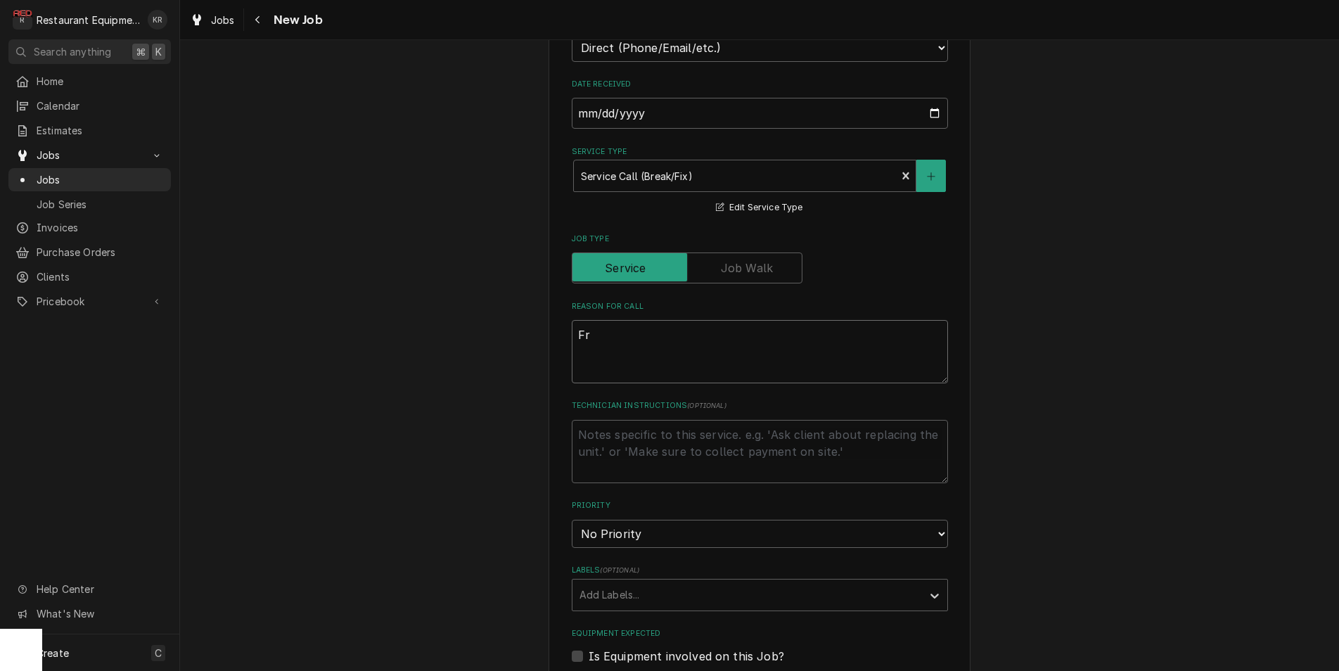
type textarea "x"
type textarea "Fry"
type textarea "x"
type textarea "Frye"
type textarea "x"
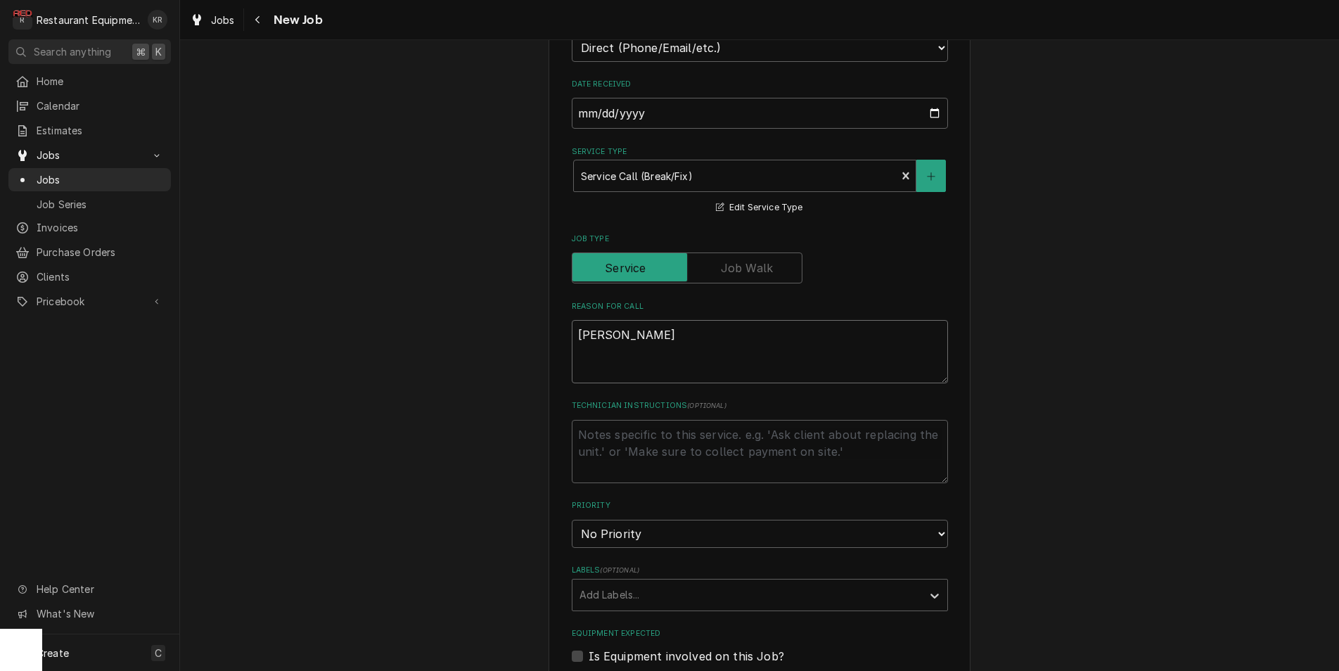
type textarea "Fryer"
type textarea "x"
type textarea "Fryer"
type textarea "x"
type textarea "Fryer s"
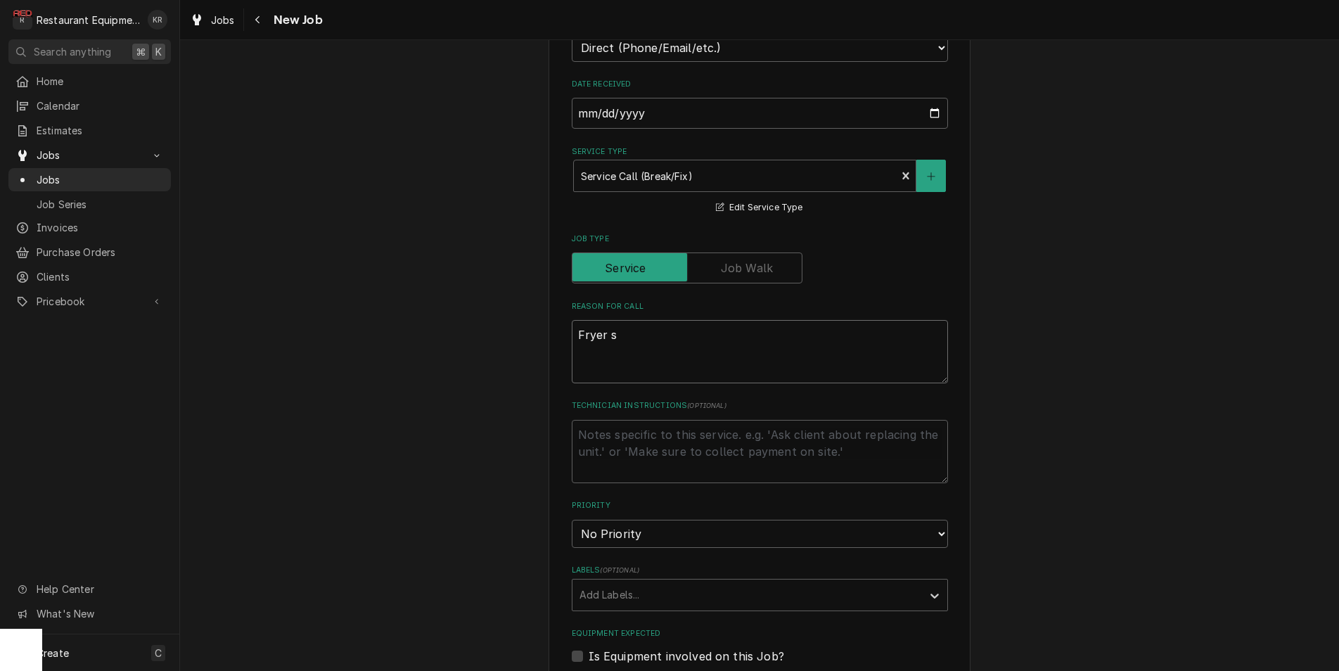
type textarea "x"
type textarea "Fryer sa"
type textarea "x"
type textarea "Fryer say"
type textarea "x"
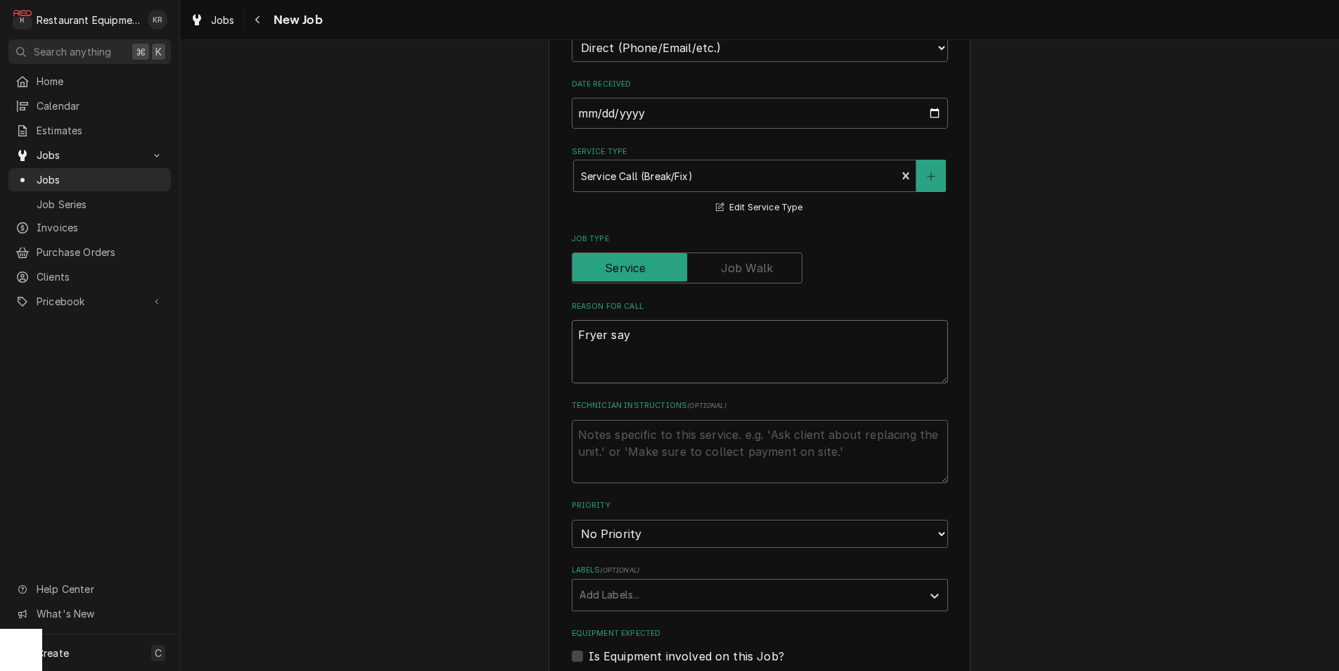
type textarea "Fryer sayi"
type textarea "x"
type textarea "Fryer sayin"
type textarea "x"
type textarea "Fryer saying"
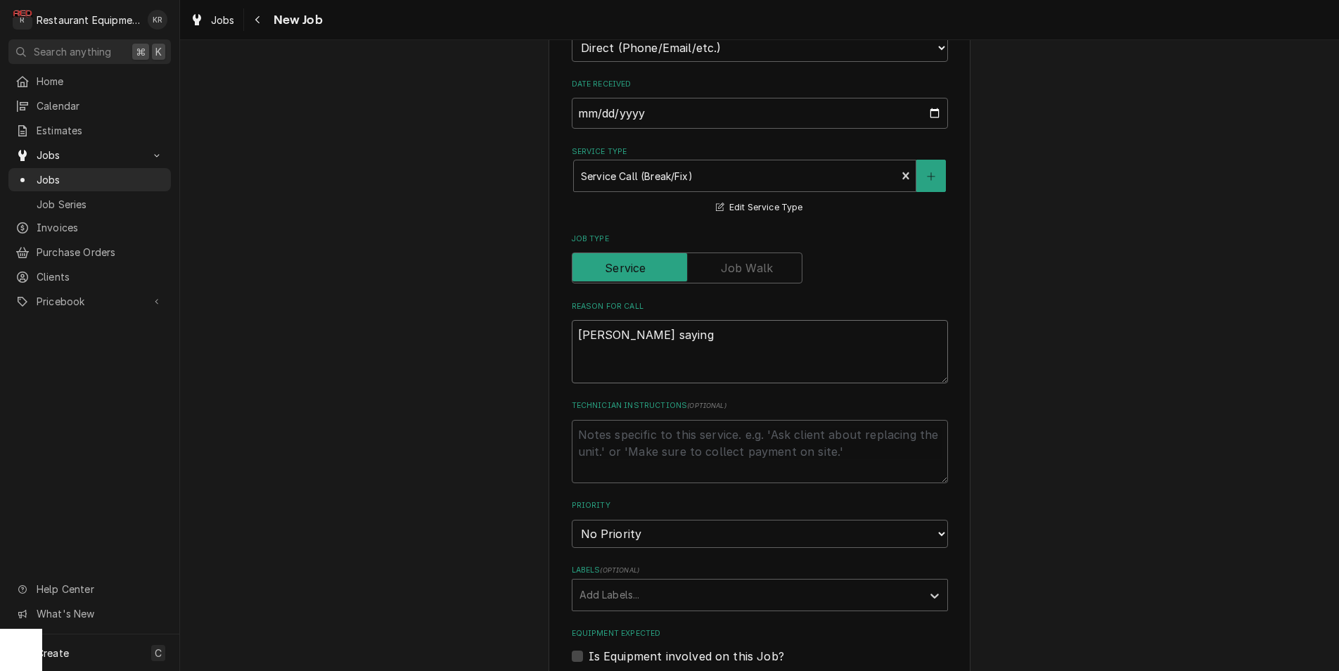
type textarea "x"
type textarea "Fryer saying"
type textarea "x"
type textarea "Fryer saying ""
type textarea "x"
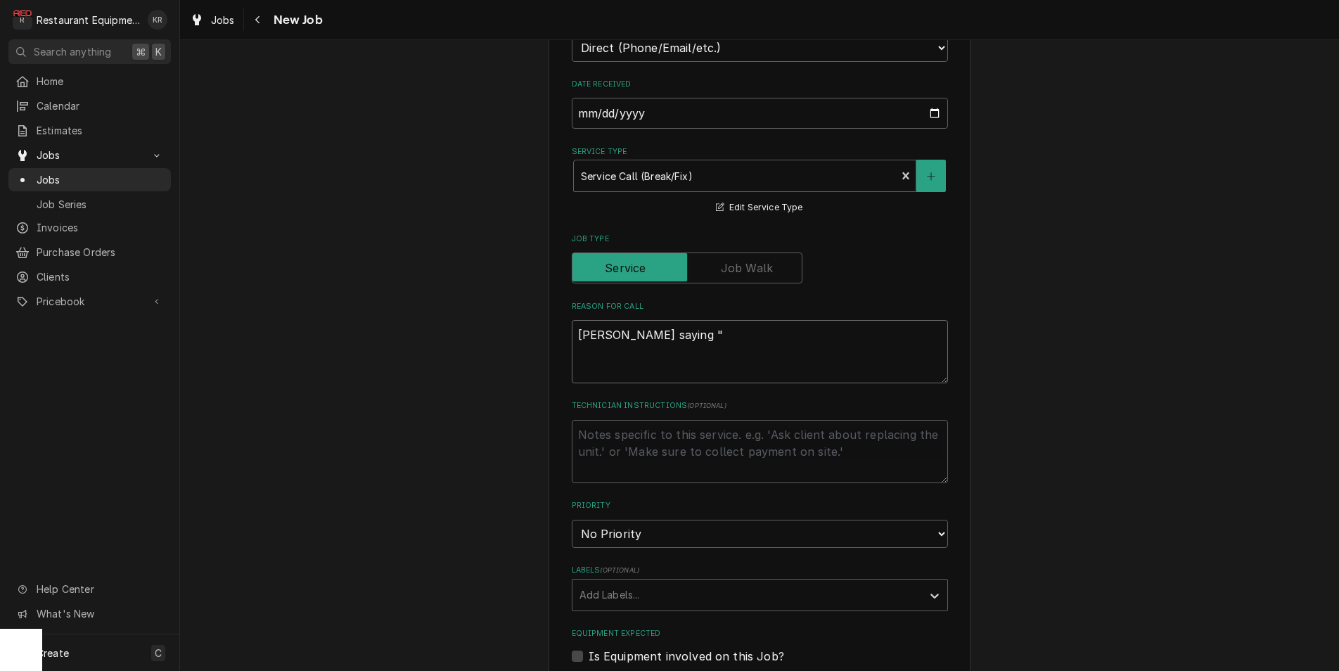
type textarea "Fryer saying "c"
type textarea "x"
type textarea "Fryer saying "ca"
type textarea "x"
type textarea "Fryer saying "cal"
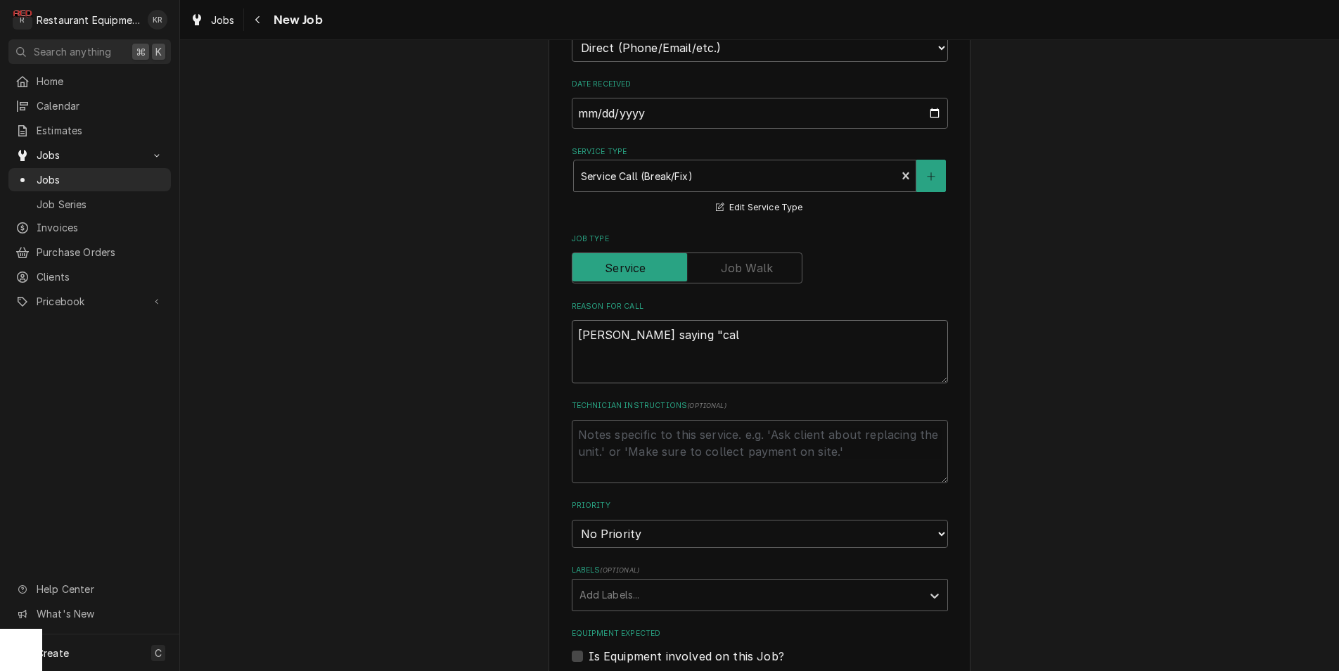
type textarea "x"
type textarea "Fryer saying "call"
type textarea "x"
type textarea "Fryer saying "call"
type textarea "x"
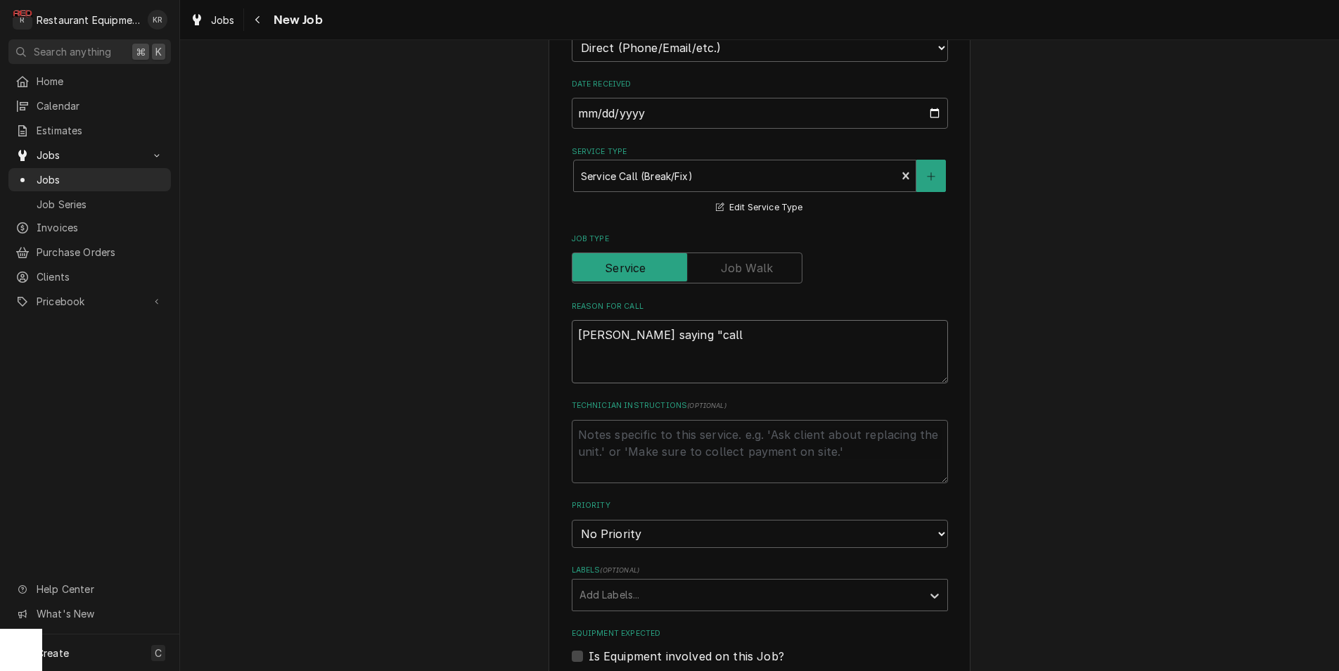
type textarea "Fryer saying "call s"
type textarea "x"
type textarea "Fryer saying "call se"
type textarea "x"
type textarea "Fryer saying "call ser"
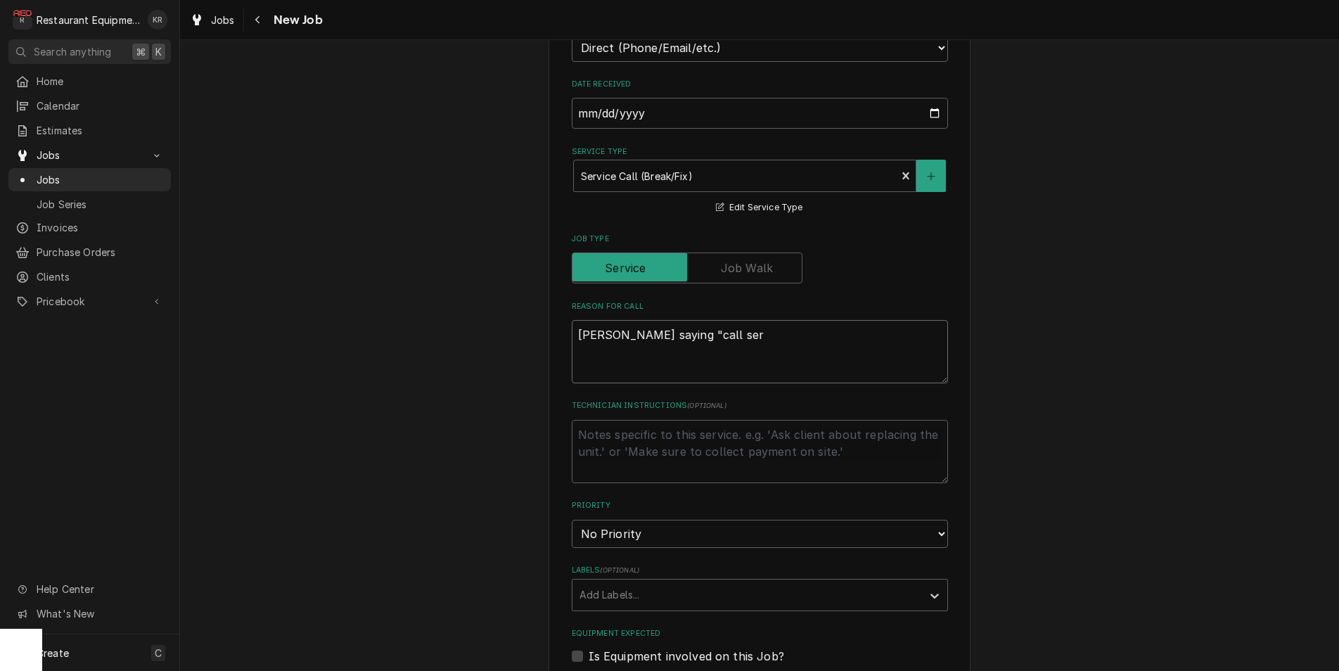
type textarea "x"
type textarea "Fryer saying "call serv"
type textarea "x"
type textarea "Fryer saying "call servi"
type textarea "x"
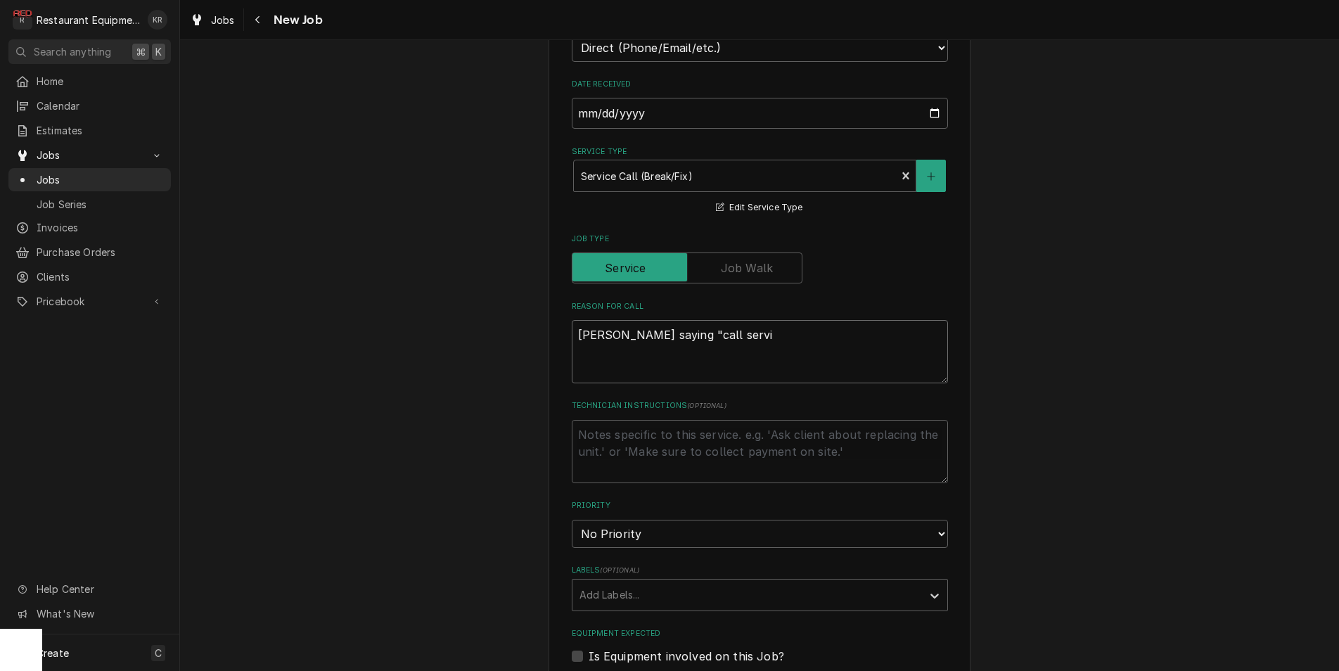
type textarea "Fryer saying "call servie"
type textarea "x"
type textarea "Fryer saying "call servi"
type textarea "x"
type textarea "Fryer saying "call servic"
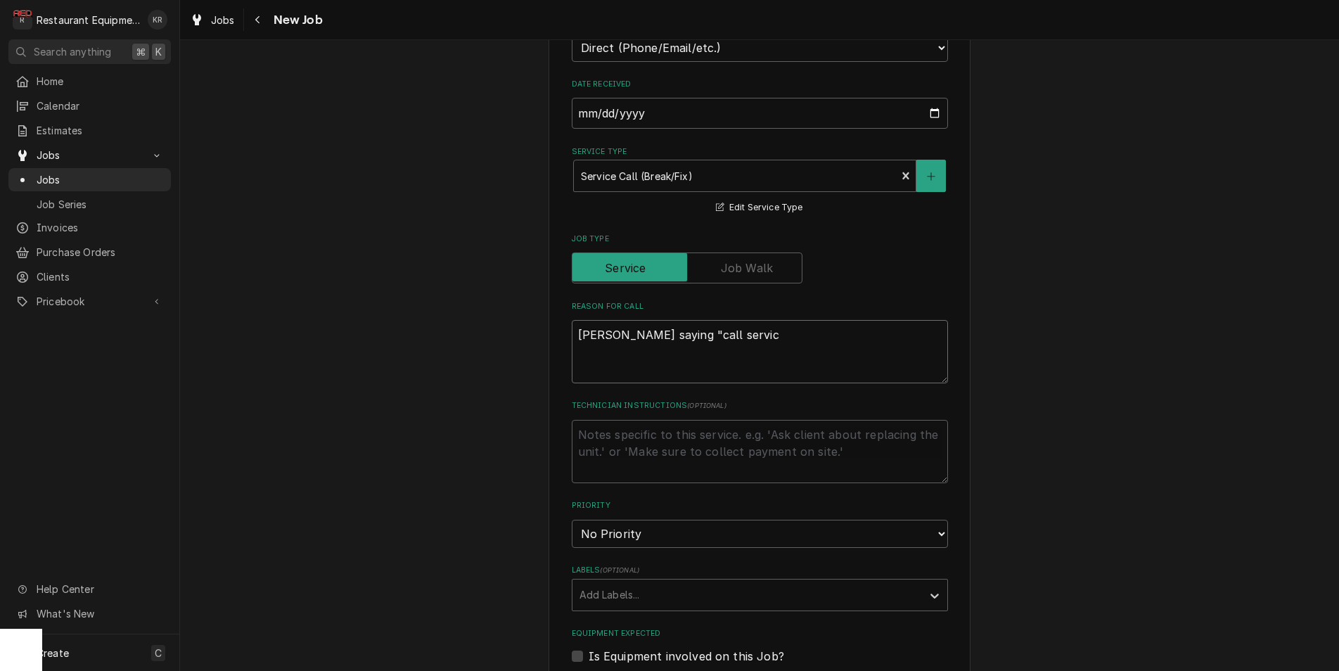
type textarea "x"
type textarea "Fryer saying "call service"
type textarea "x"
type textarea "Fryer saying "call service"
type textarea "x"
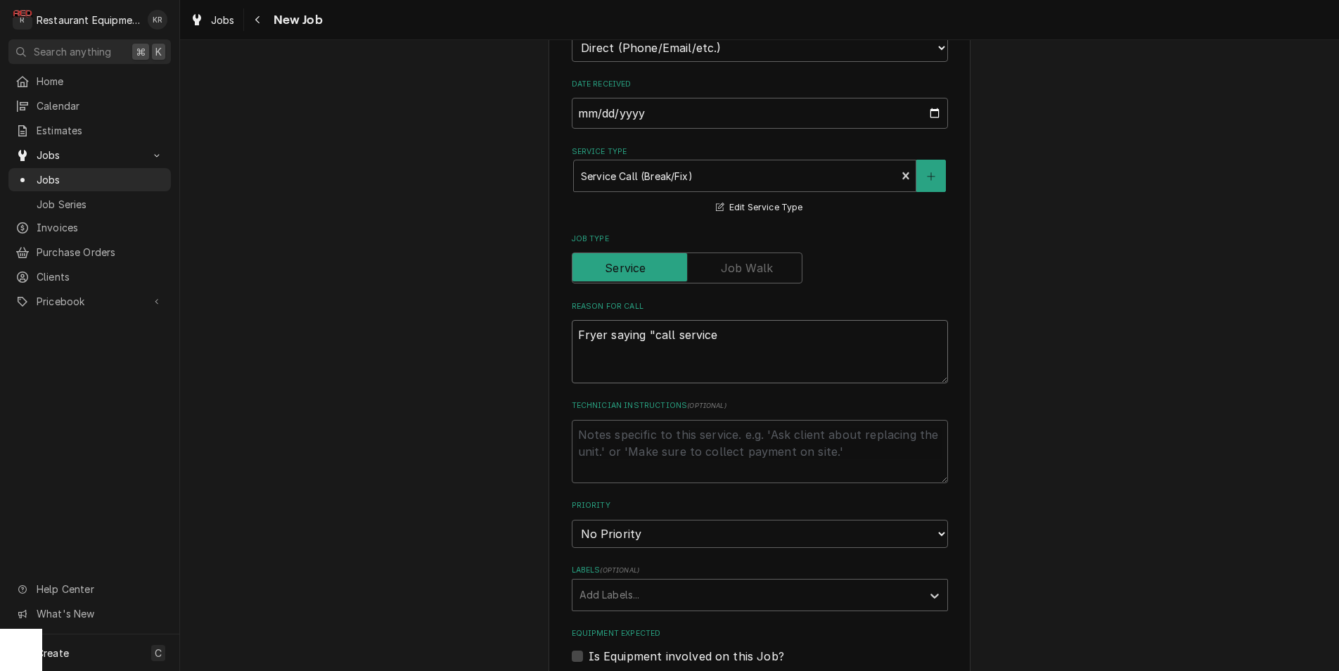
type textarea "Fryer saying "call service t"
type textarea "x"
type textarea "Fryer saying "call service te"
type textarea "x"
type textarea "Fryer saying "call service tec"
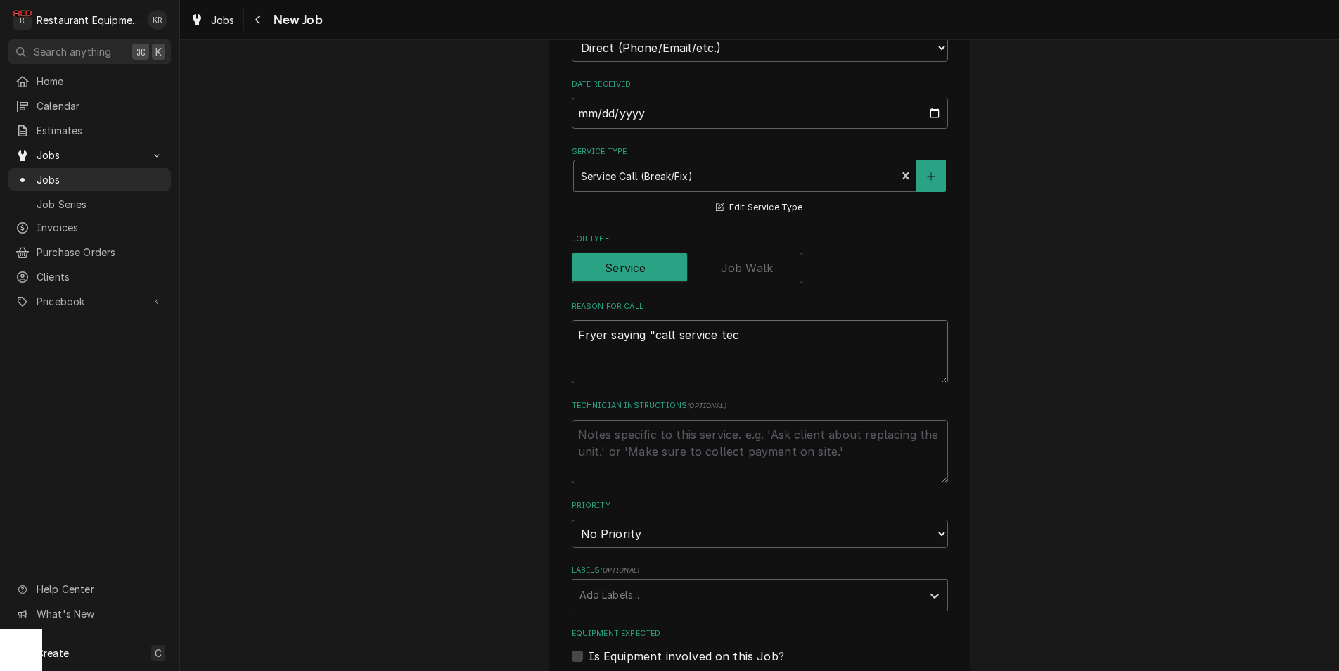
type textarea "x"
type textarea "Fryer saying "call service tech"
type textarea "x"
type textarea "Fryer saying "call service tech""
type textarea "x"
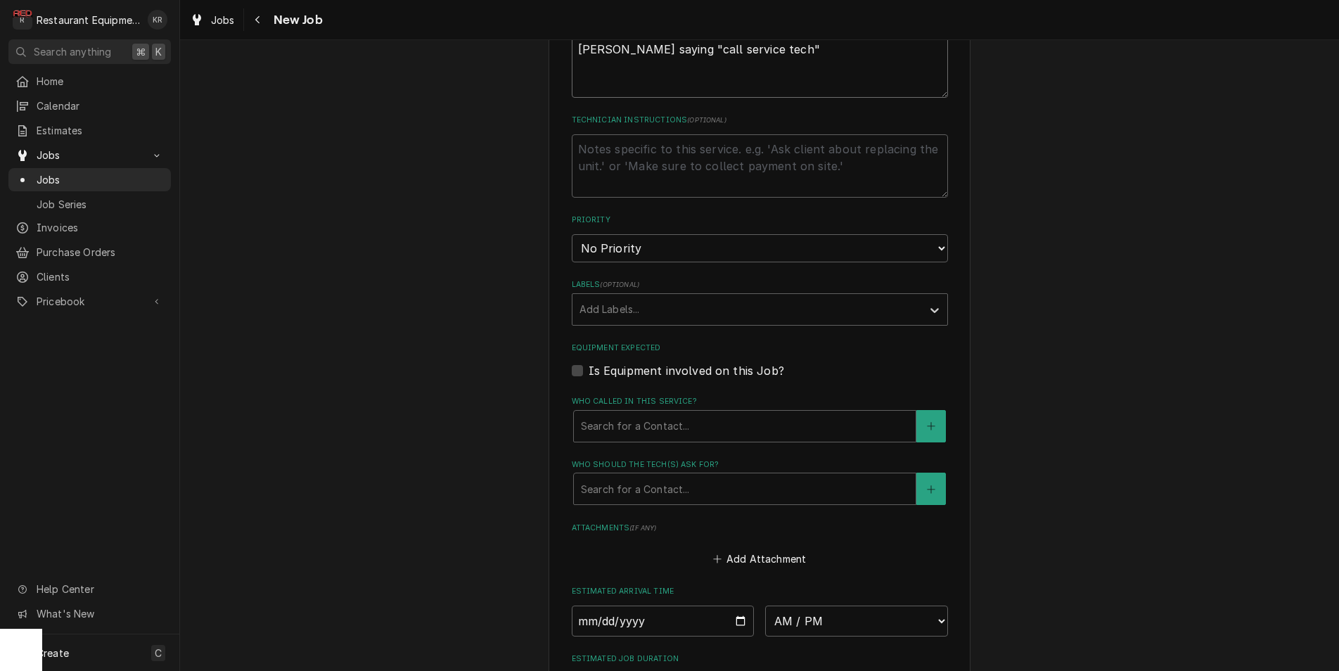
scroll to position [701, 0]
type textarea "Fryer saying "call service tech""
select select "2"
click option "High" at bounding box center [0, 0] width 0 height 0
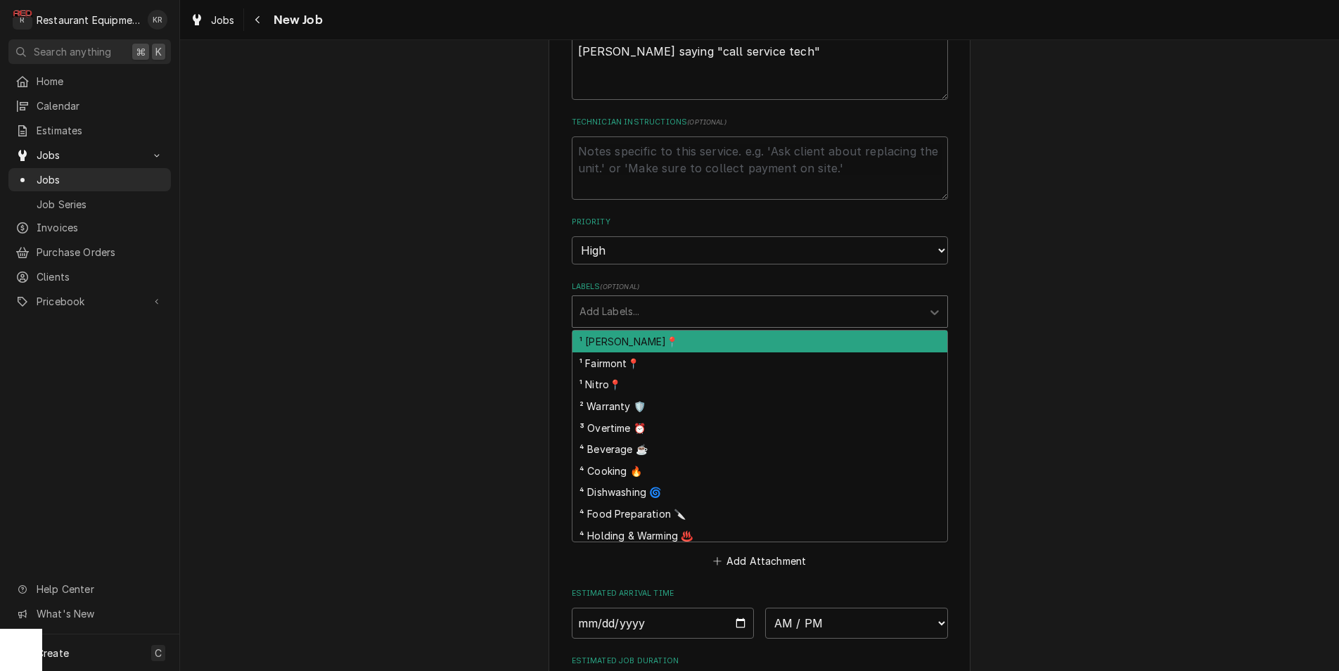
click at [619, 311] on div "Labels" at bounding box center [746, 311] width 335 height 25
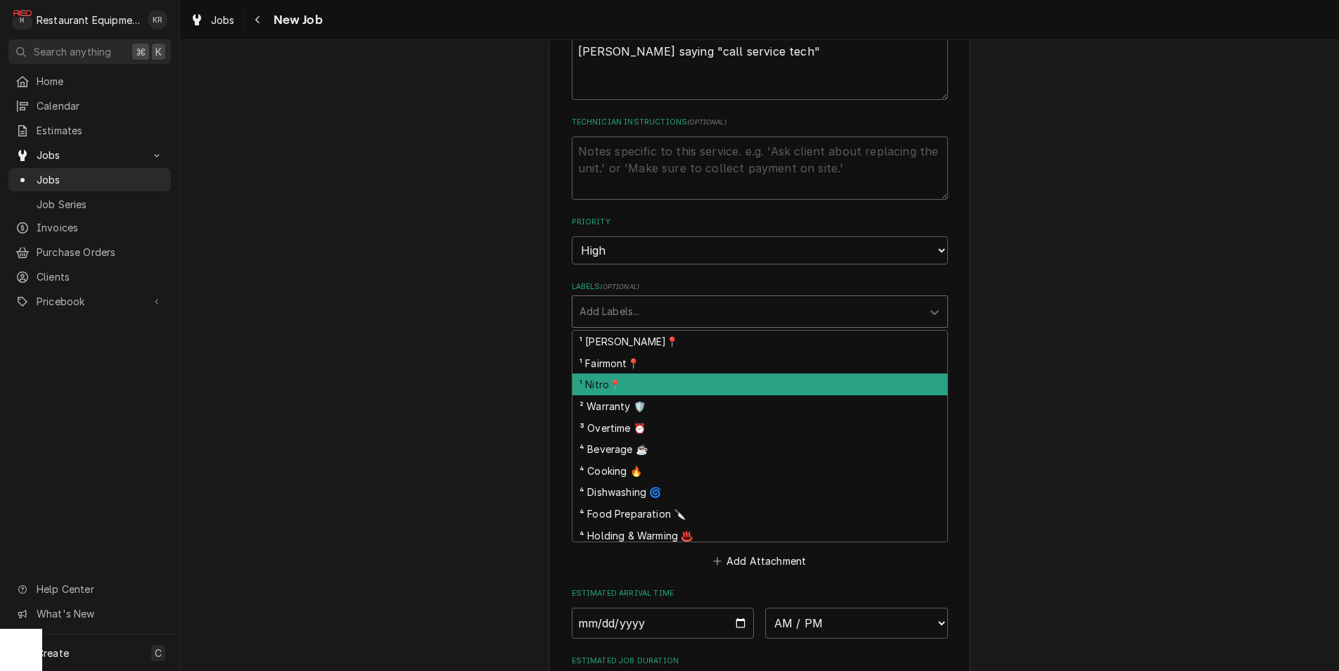
drag, startPoint x: 619, startPoint y: 390, endPoint x: 631, endPoint y: 375, distance: 18.0
click at [619, 390] on div "¹ Nitro📍" at bounding box center [759, 384] width 375 height 22
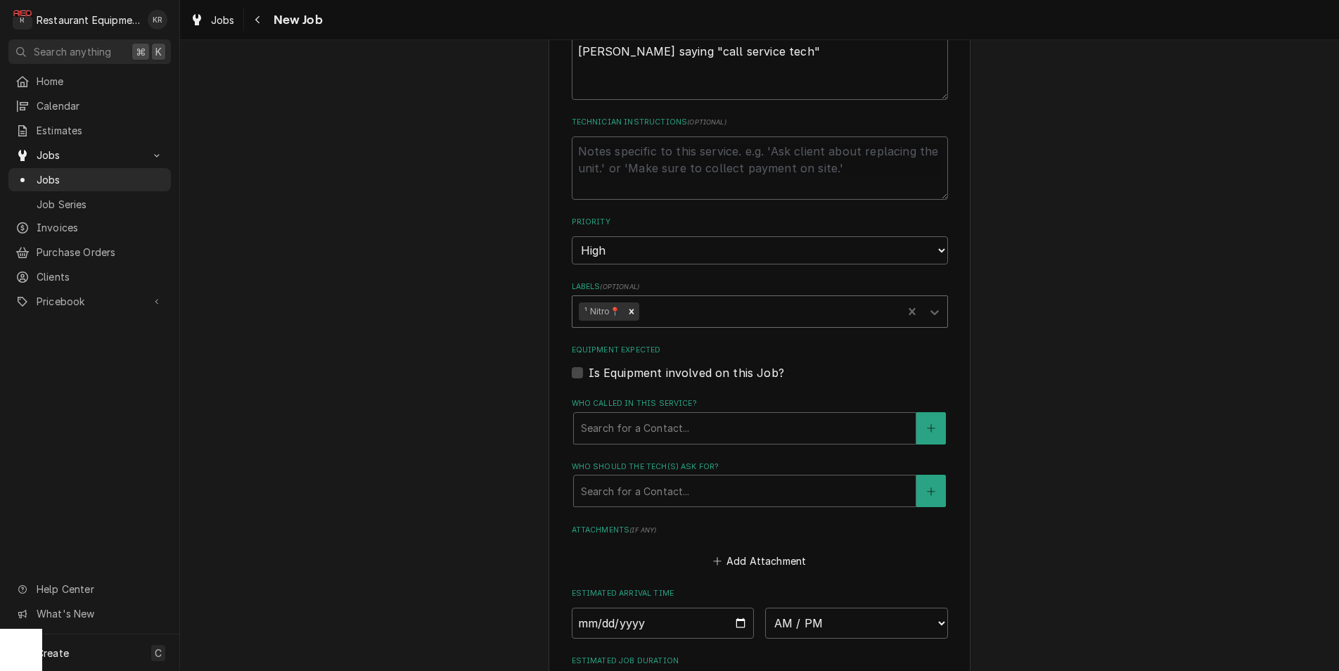
click at [676, 308] on div "Labels" at bounding box center [768, 311] width 254 height 25
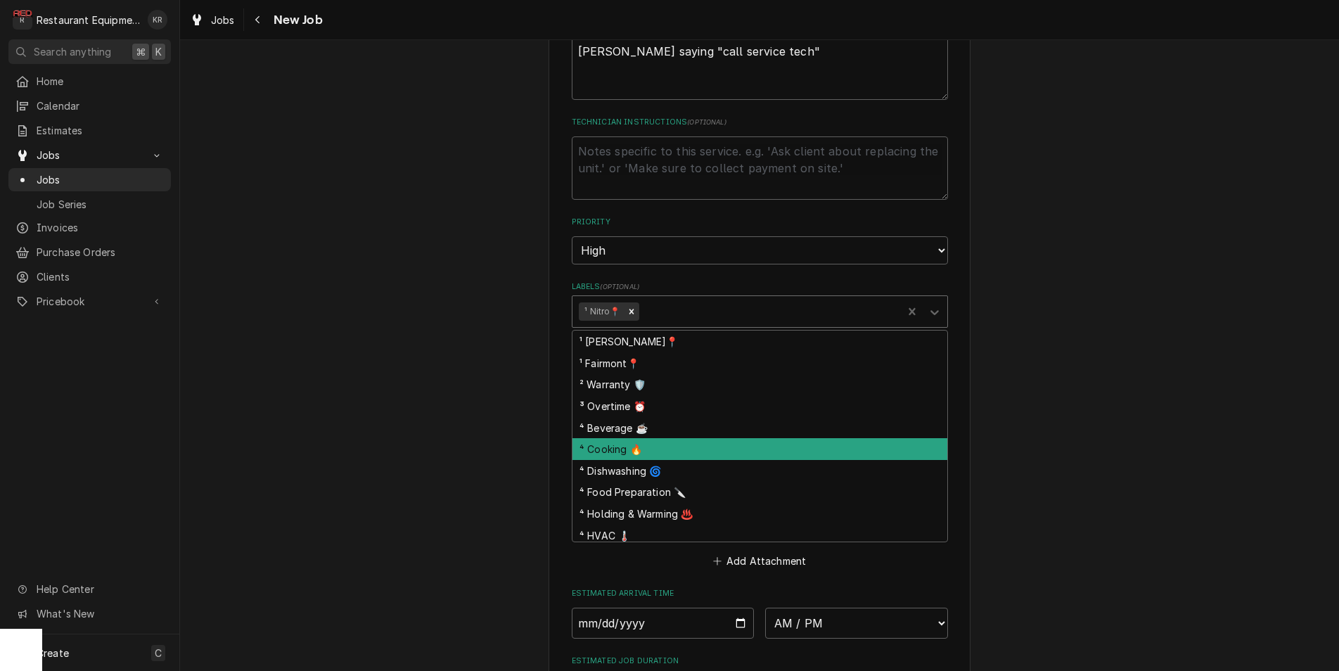
click at [671, 446] on div "⁴ Cooking 🔥" at bounding box center [759, 449] width 375 height 22
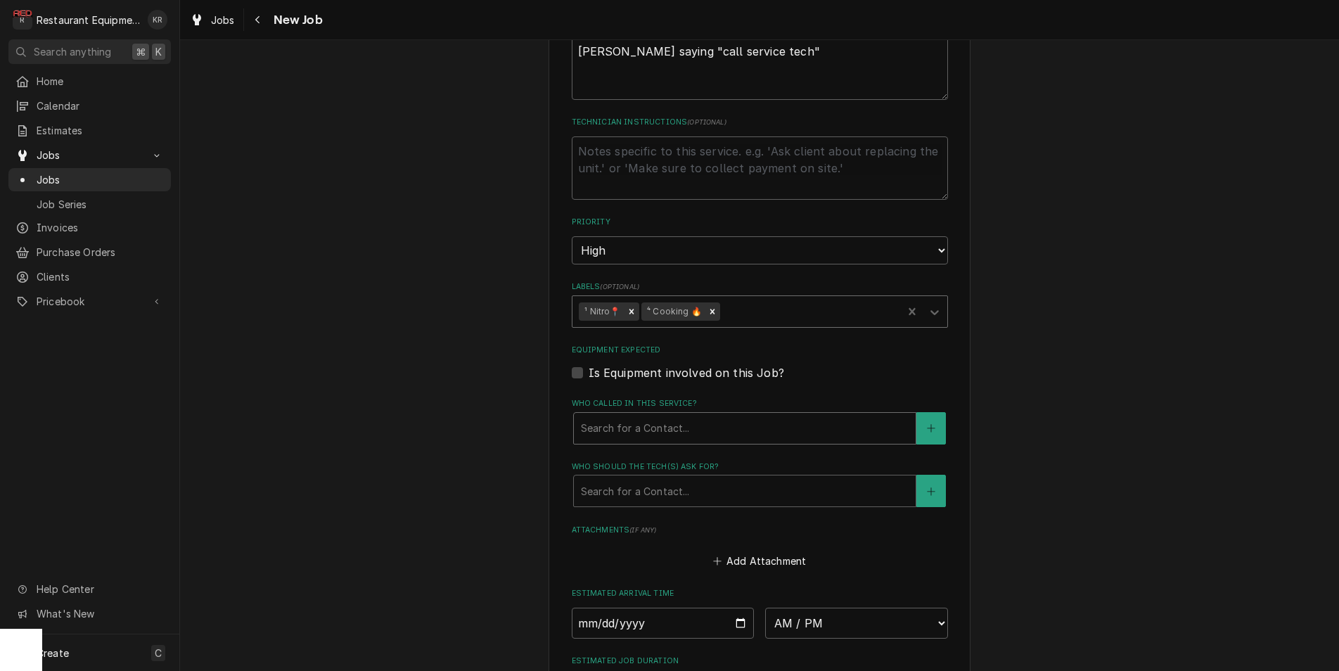
click at [674, 430] on div "Who called in this service?" at bounding box center [745, 428] width 328 height 25
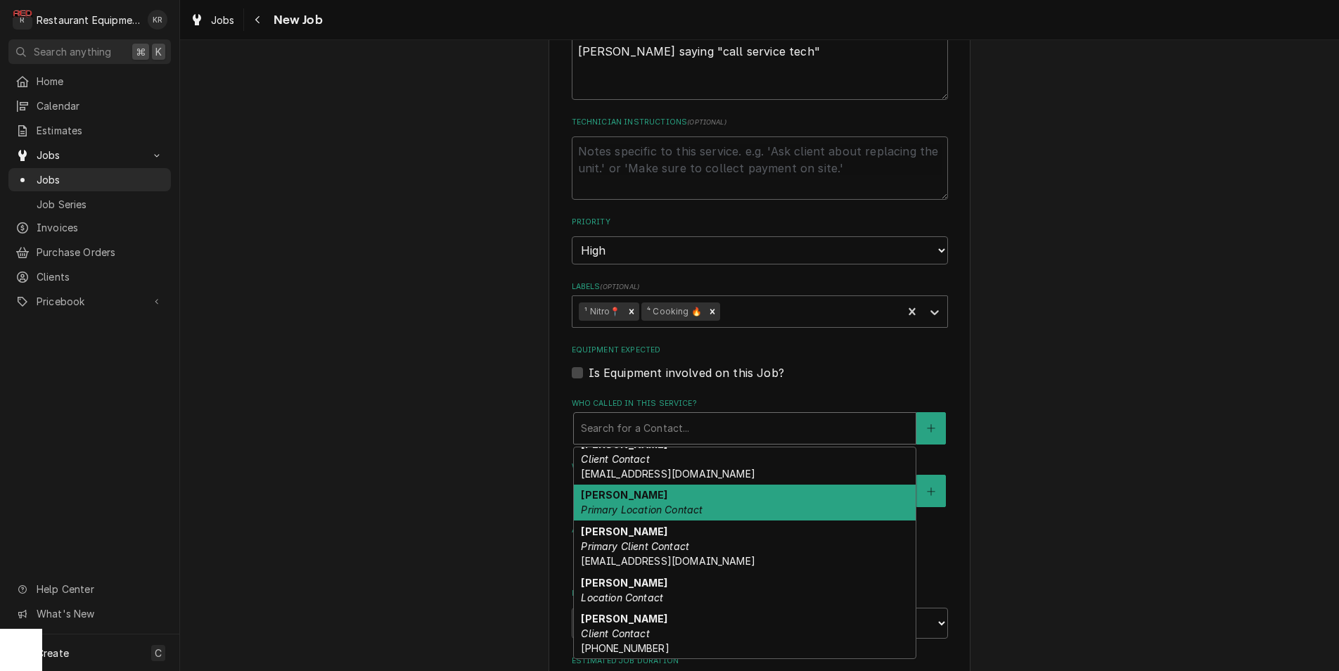
scroll to position [30, 0]
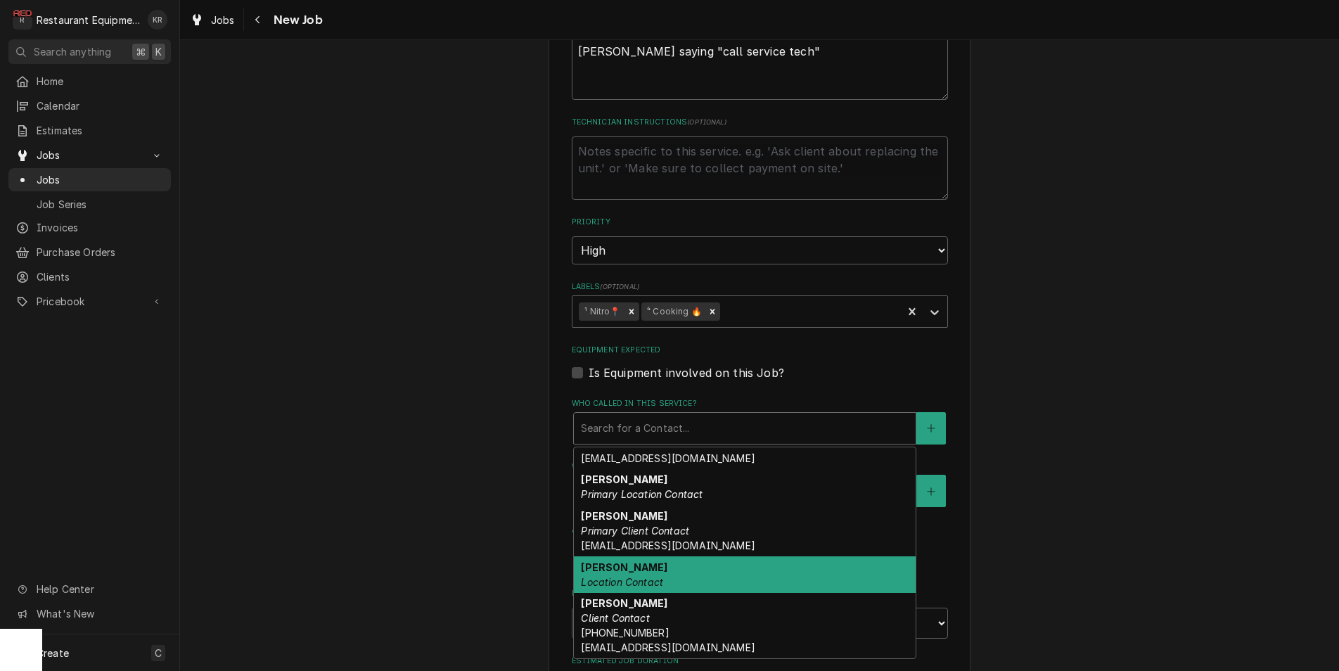
click at [651, 586] on div "Terry Location Contact" at bounding box center [745, 574] width 342 height 37
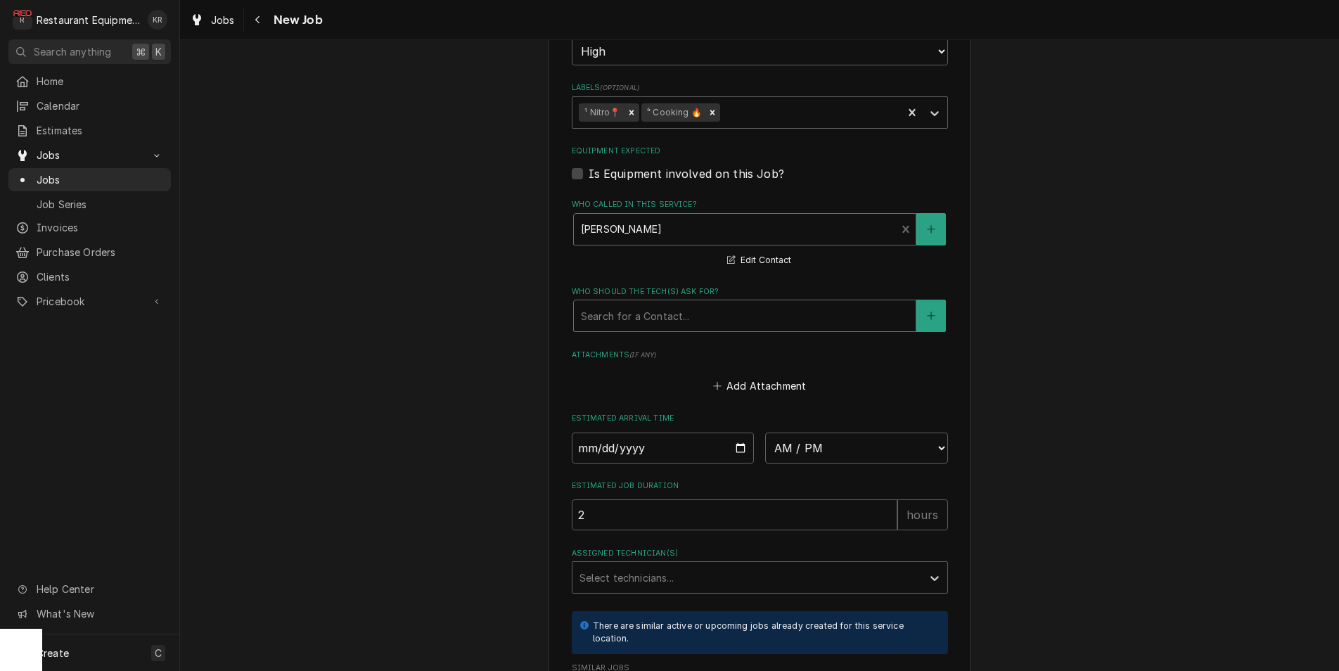
scroll to position [921, 0]
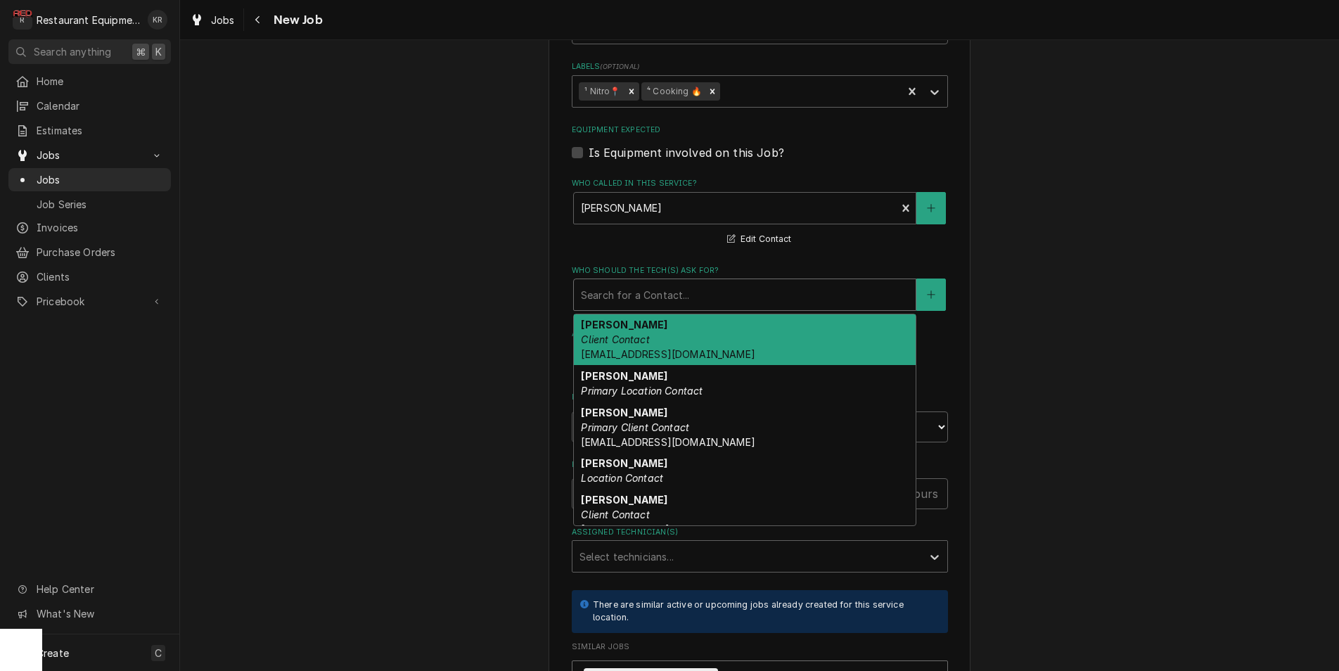
click at [638, 291] on div "Who should the tech(s) ask for?" at bounding box center [745, 294] width 328 height 25
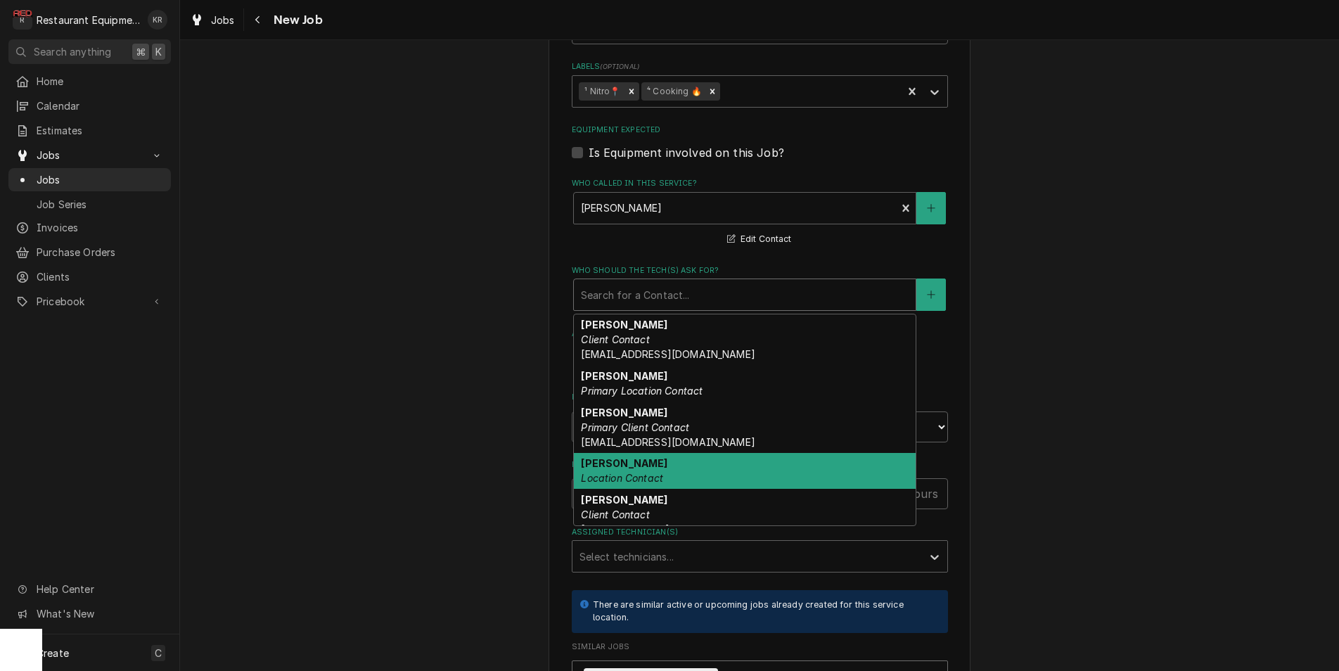
click at [649, 475] on em "Location Contact" at bounding box center [622, 478] width 82 height 12
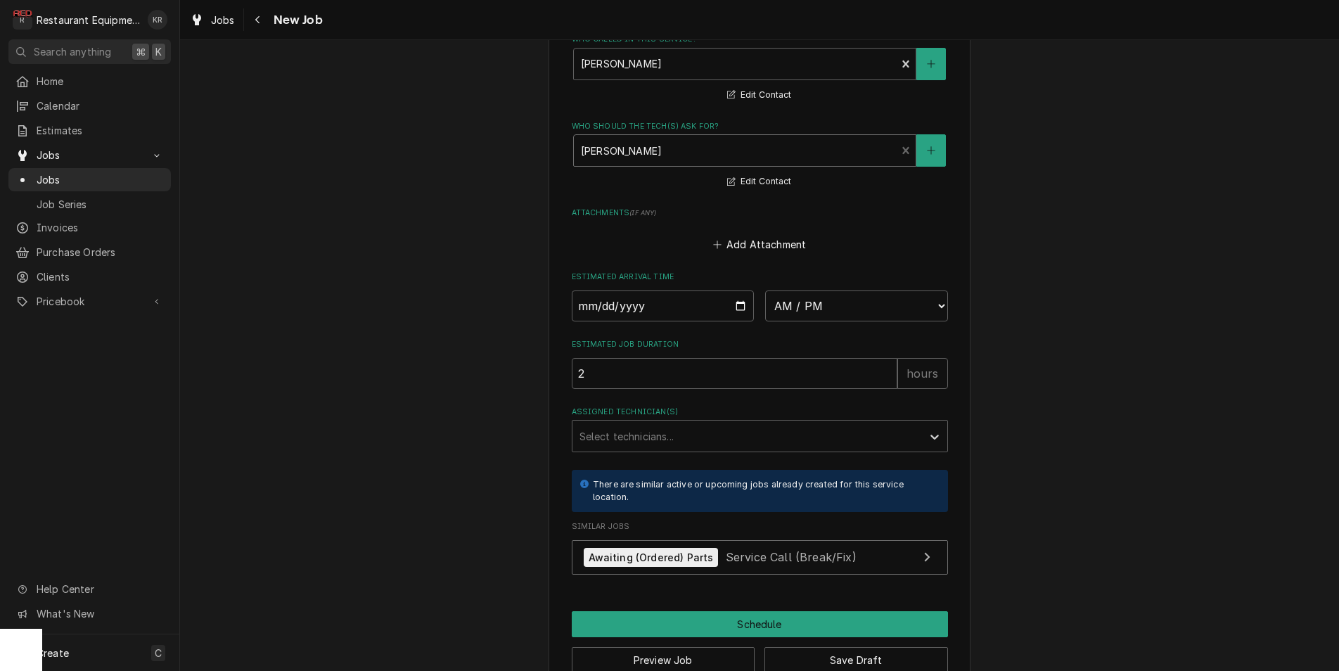
scroll to position [1095, 0]
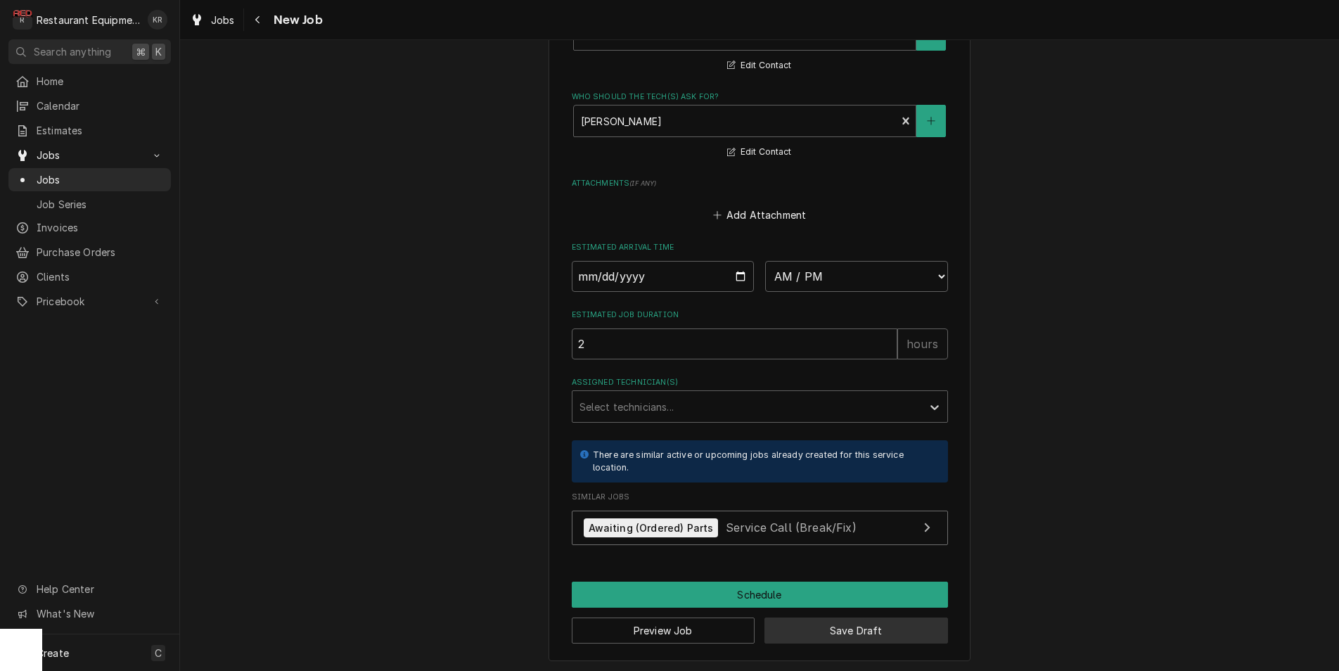
click at [791, 627] on button "Save Draft" at bounding box center [856, 630] width 184 height 26
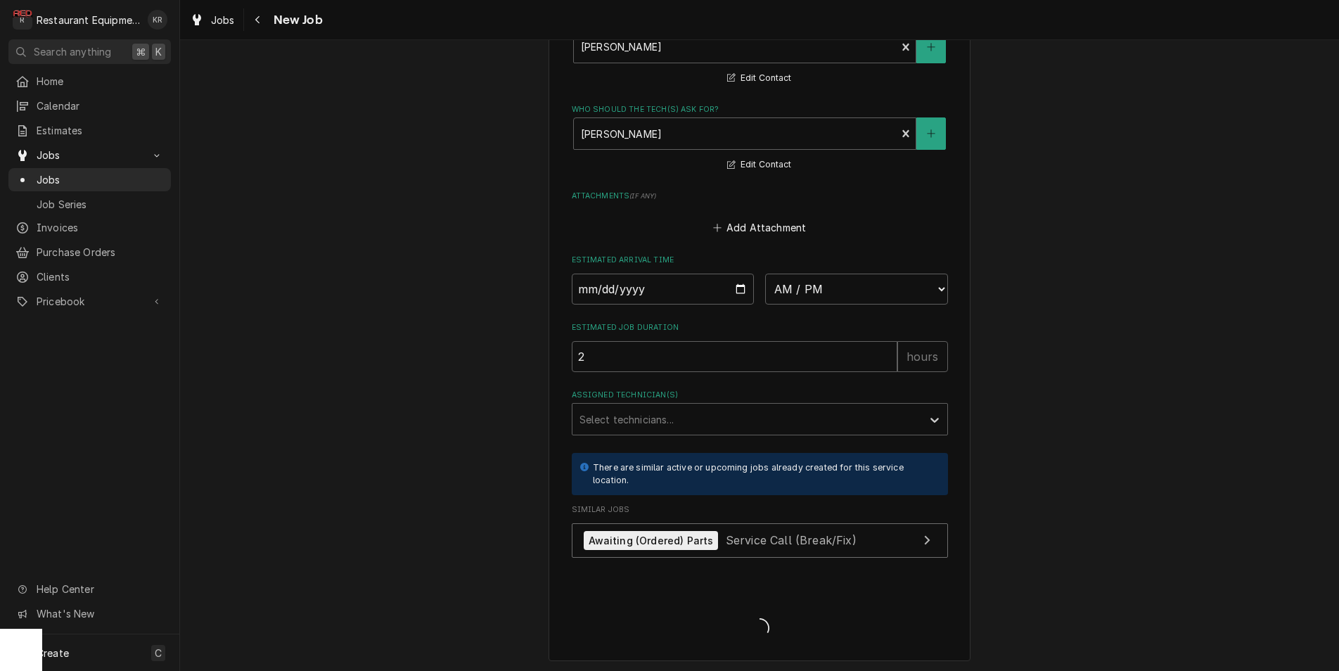
type textarea "x"
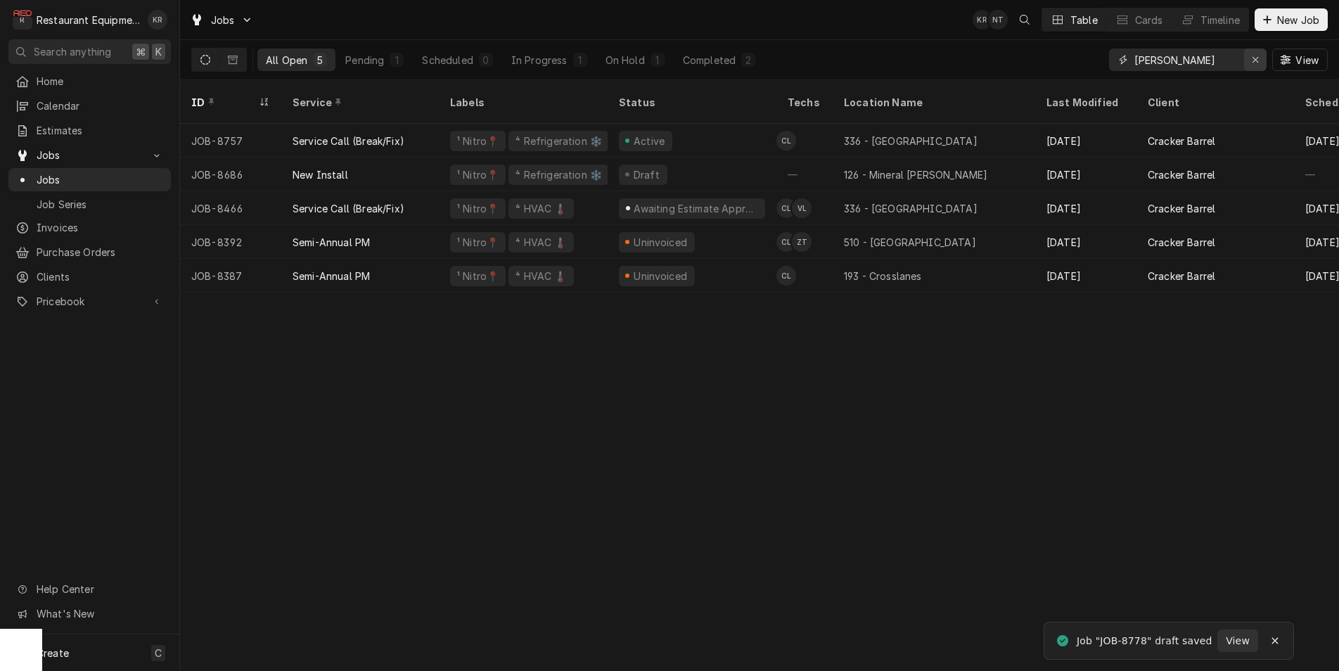
click at [1252, 60] on icon "Erase input" at bounding box center [1255, 60] width 8 height 10
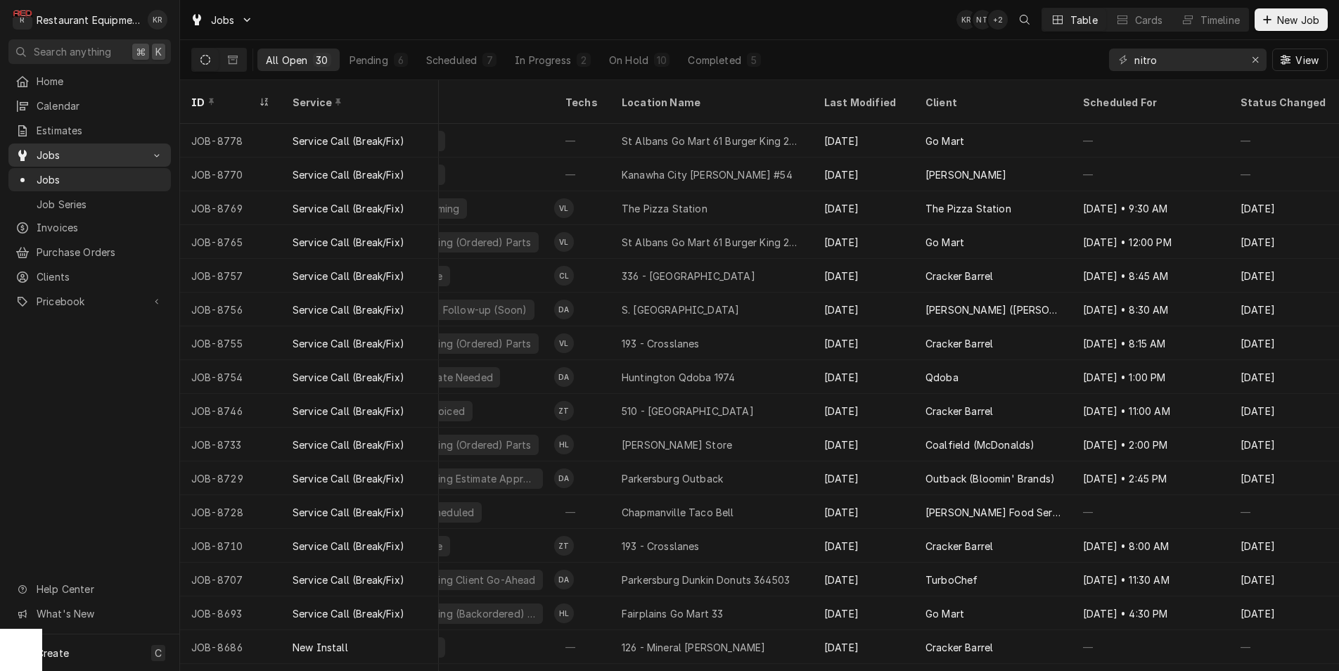
scroll to position [0, 179]
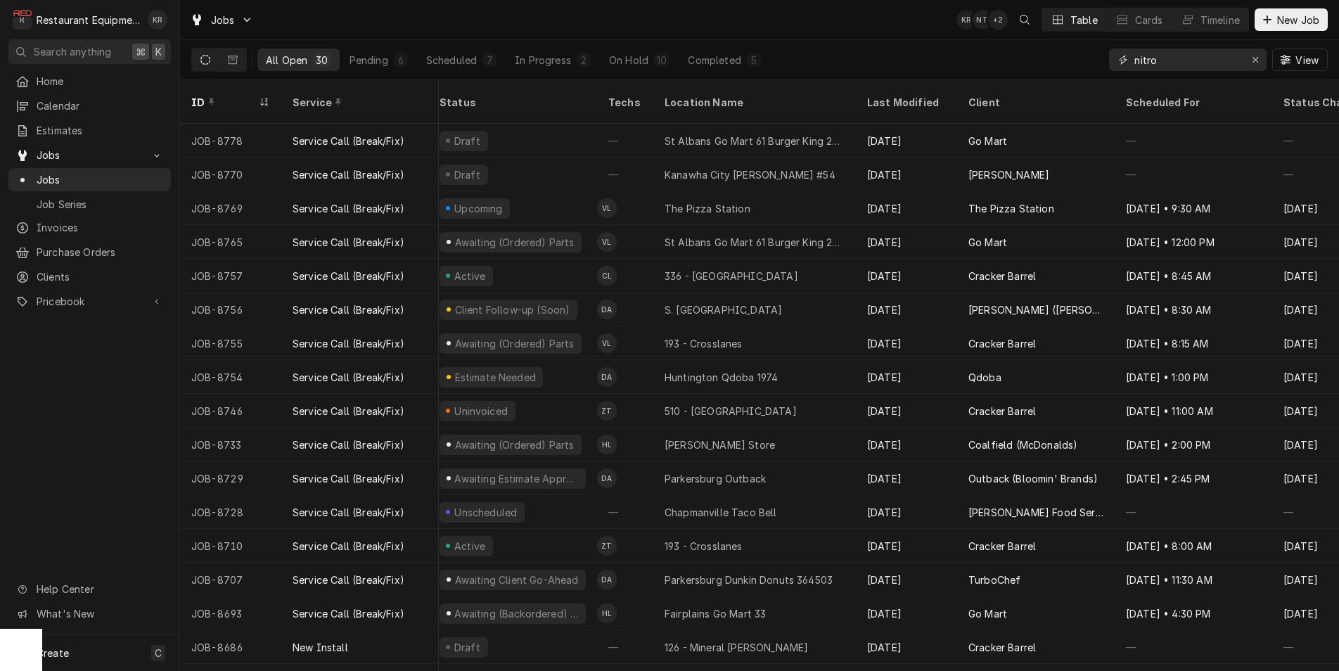
click at [1183, 62] on input "nitro" at bounding box center [1186, 60] width 105 height 22
drag, startPoint x: 1104, startPoint y: 60, endPoint x: 1070, endPoint y: 59, distance: 33.8
click at [1134, 59] on input "nitro" at bounding box center [1186, 60] width 105 height 22
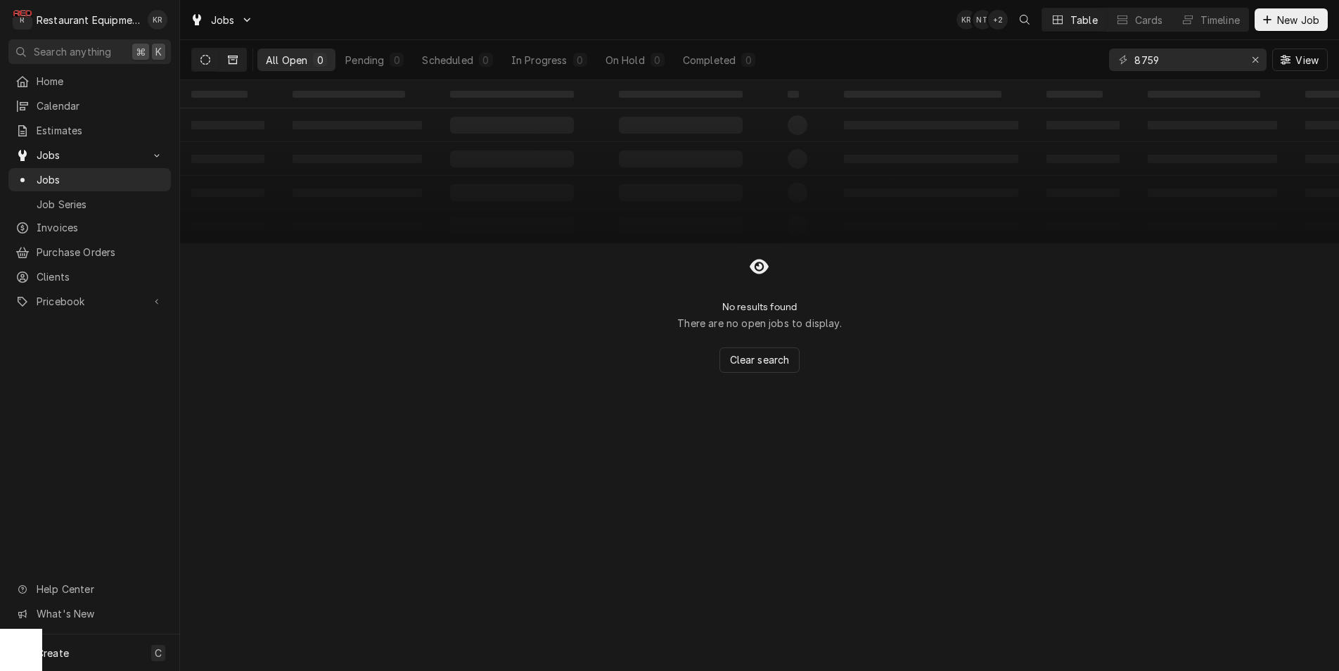
click at [231, 56] on icon "Dynamic Content Wrapper" at bounding box center [233, 60] width 10 height 8
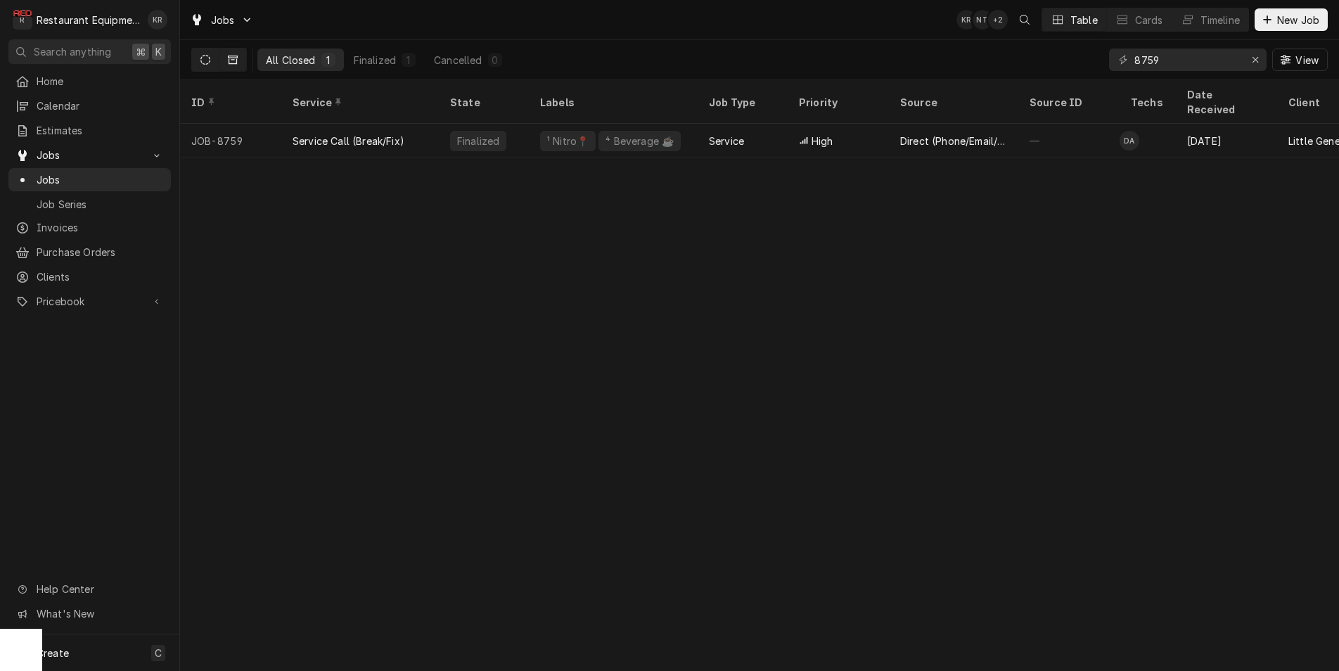
click at [214, 60] on button "Dynamic Content Wrapper" at bounding box center [205, 60] width 27 height 22
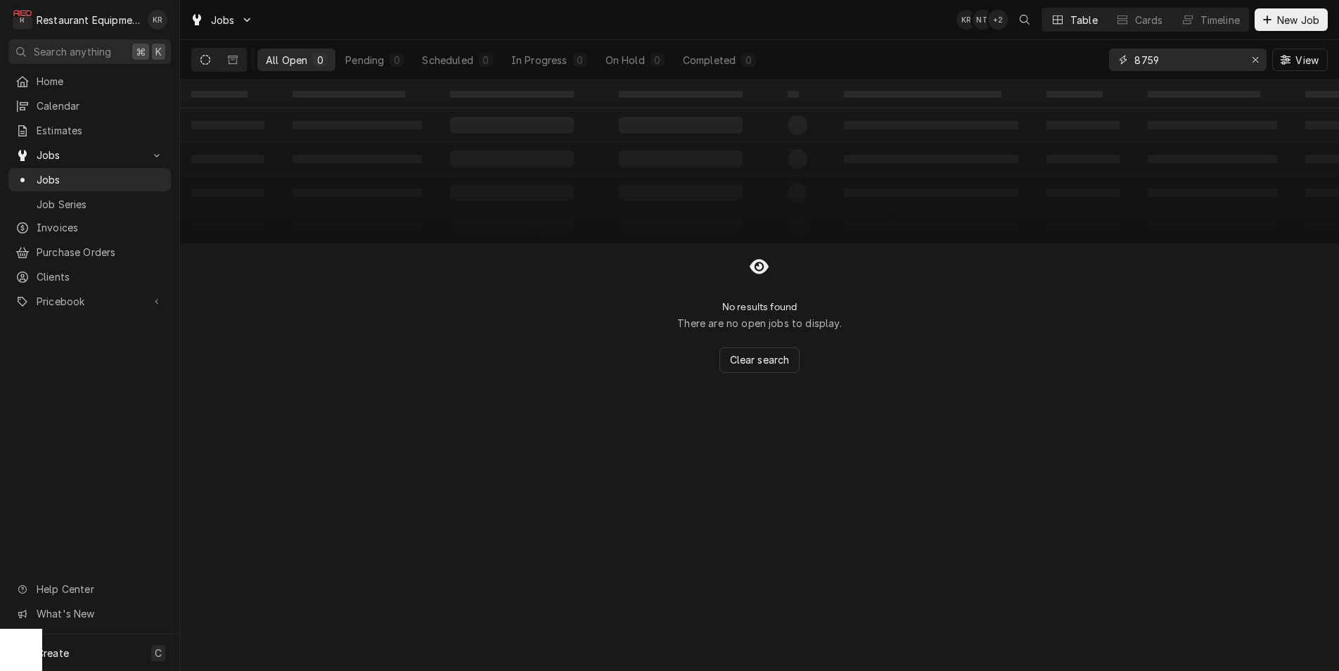
drag, startPoint x: 1126, startPoint y: 55, endPoint x: 1042, endPoint y: 56, distance: 84.4
click at [1134, 56] on input "8759" at bounding box center [1186, 60] width 105 height 22
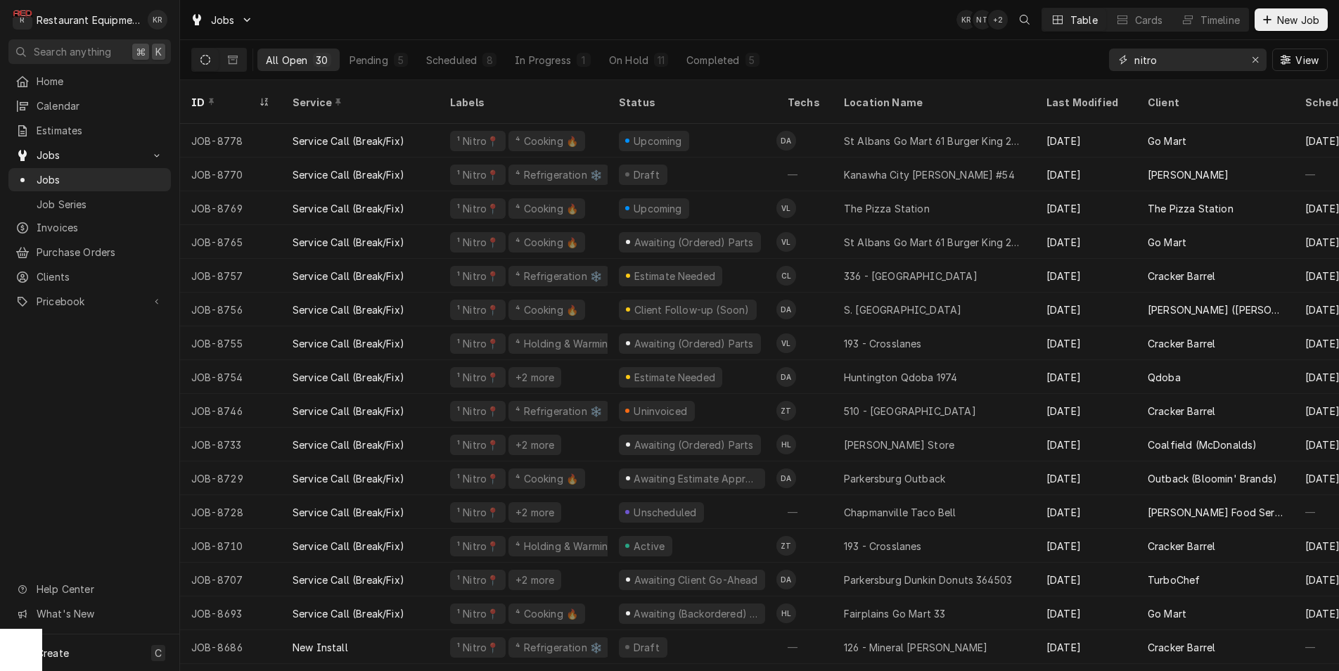
drag, startPoint x: 1157, startPoint y: 60, endPoint x: 1078, endPoint y: 63, distance: 78.8
click at [1134, 63] on input "nitro" at bounding box center [1186, 60] width 105 height 22
type input "p"
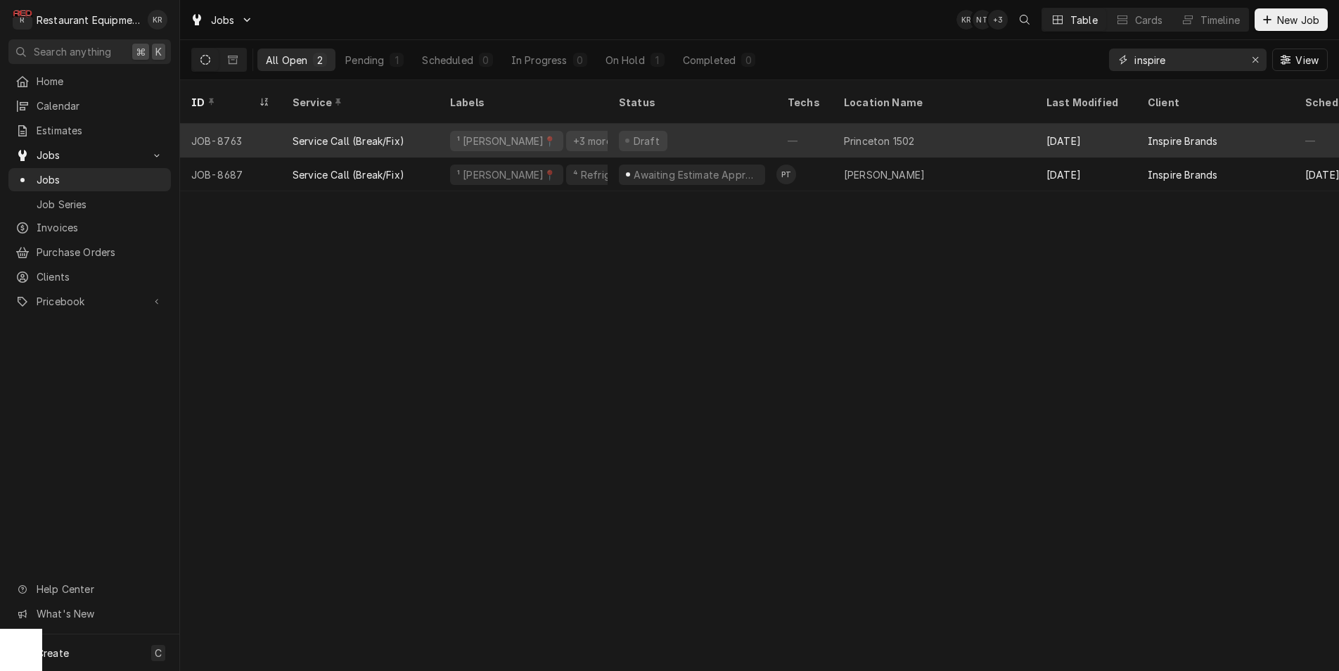
type input "inspire"
click at [567, 128] on div "¹ Beckley📍 +3 more" at bounding box center [523, 141] width 169 height 34
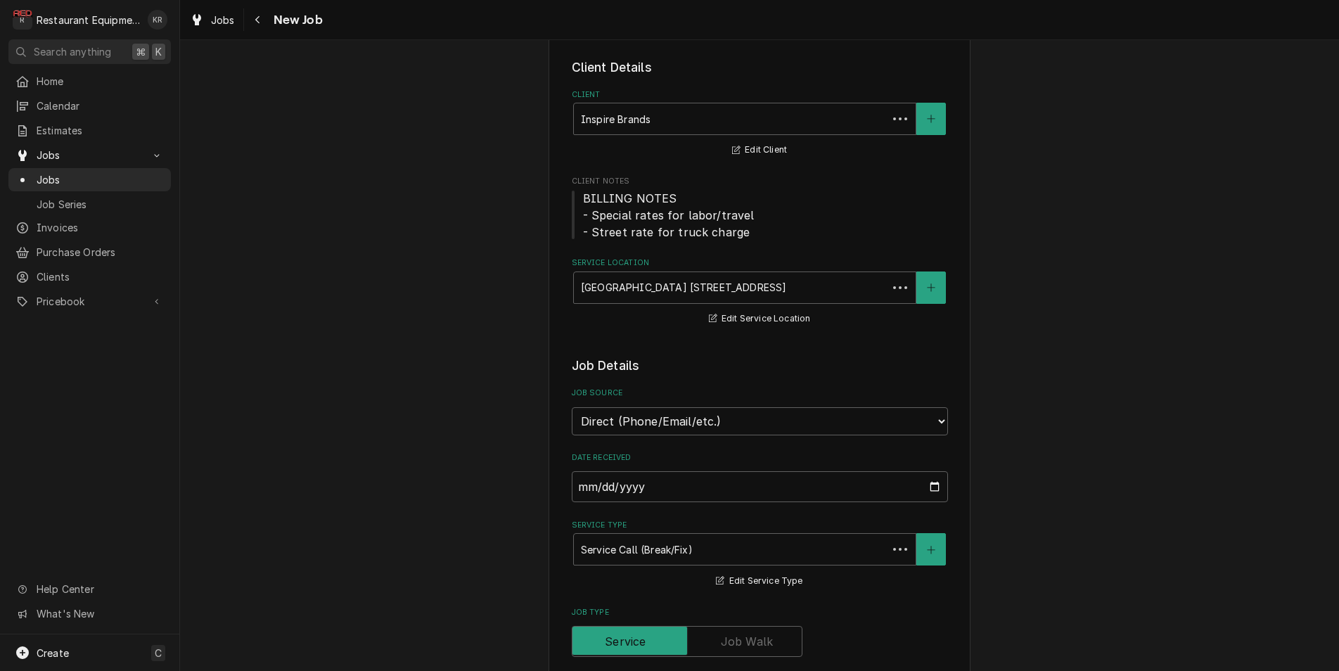
type textarea "x"
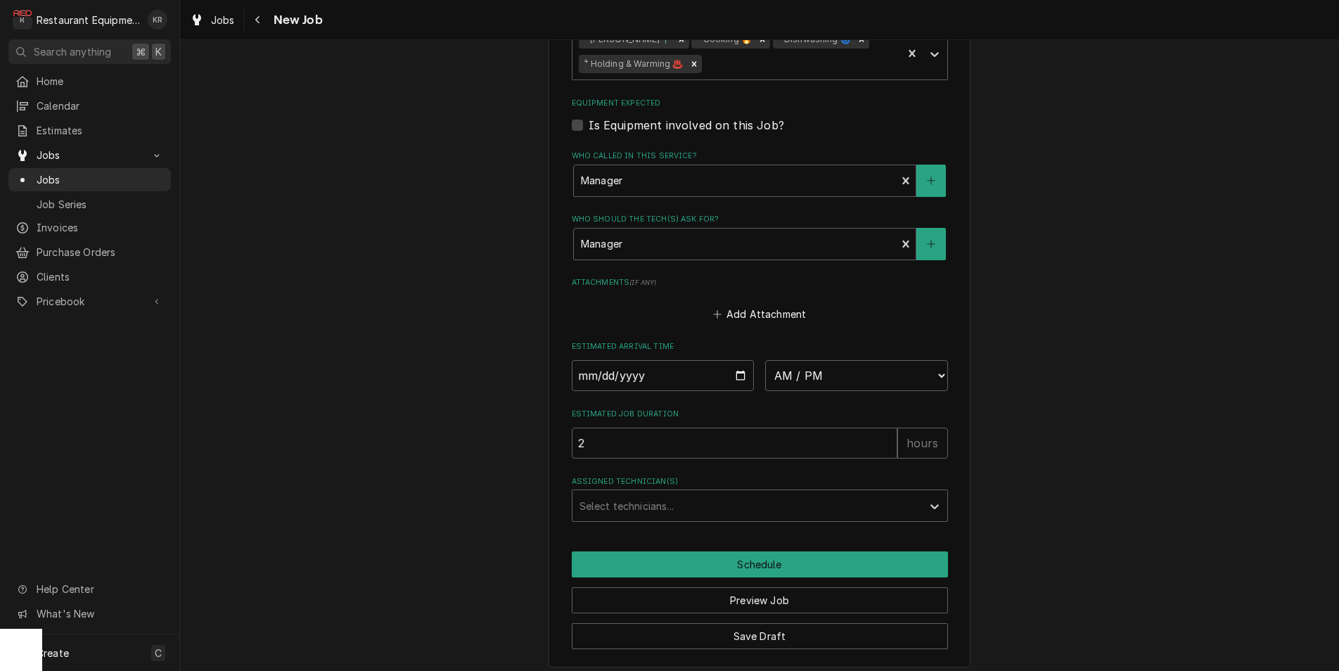
scroll to position [1042, 0]
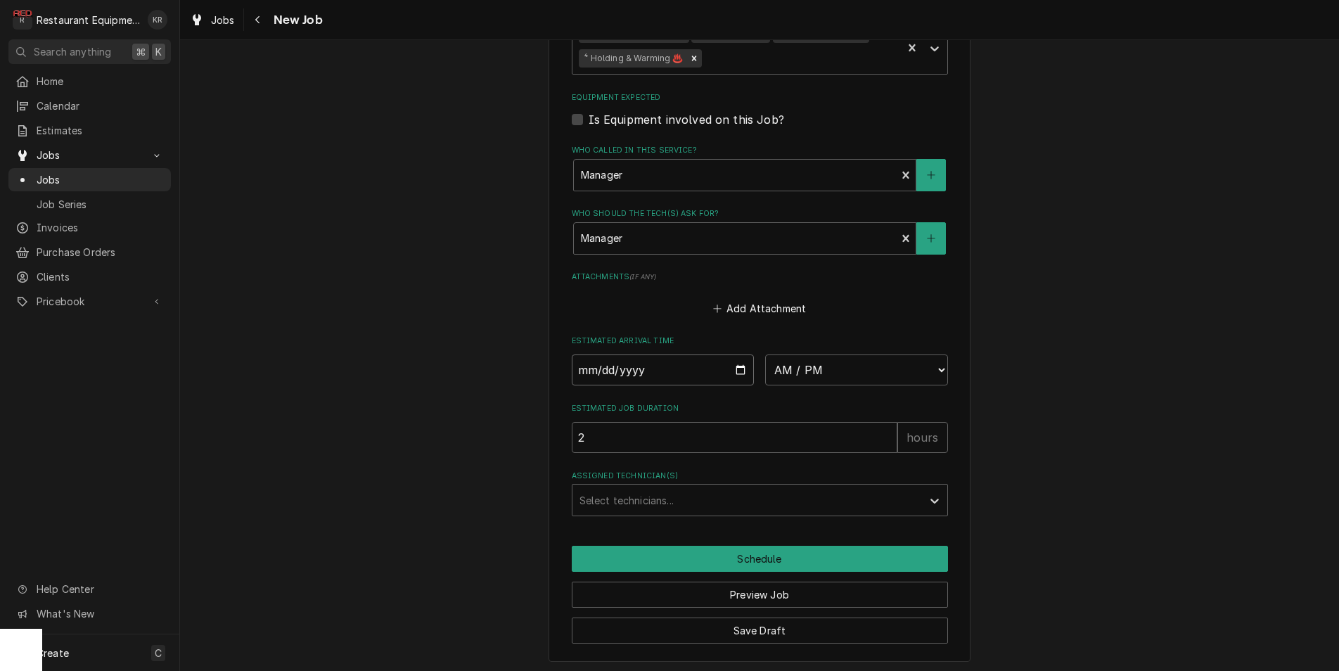
click at [746, 366] on input "Date" at bounding box center [663, 369] width 183 height 31
click at [738, 370] on input "Date" at bounding box center [663, 369] width 183 height 31
type input "[DATE]"
type textarea "x"
click at [765, 354] on select "AM / PM 6:00 AM 6:15 AM 6:30 AM 6:45 AM 7:00 AM 7:15 AM 7:30 AM 7:45 AM 8:00 AM…" at bounding box center [856, 369] width 183 height 31
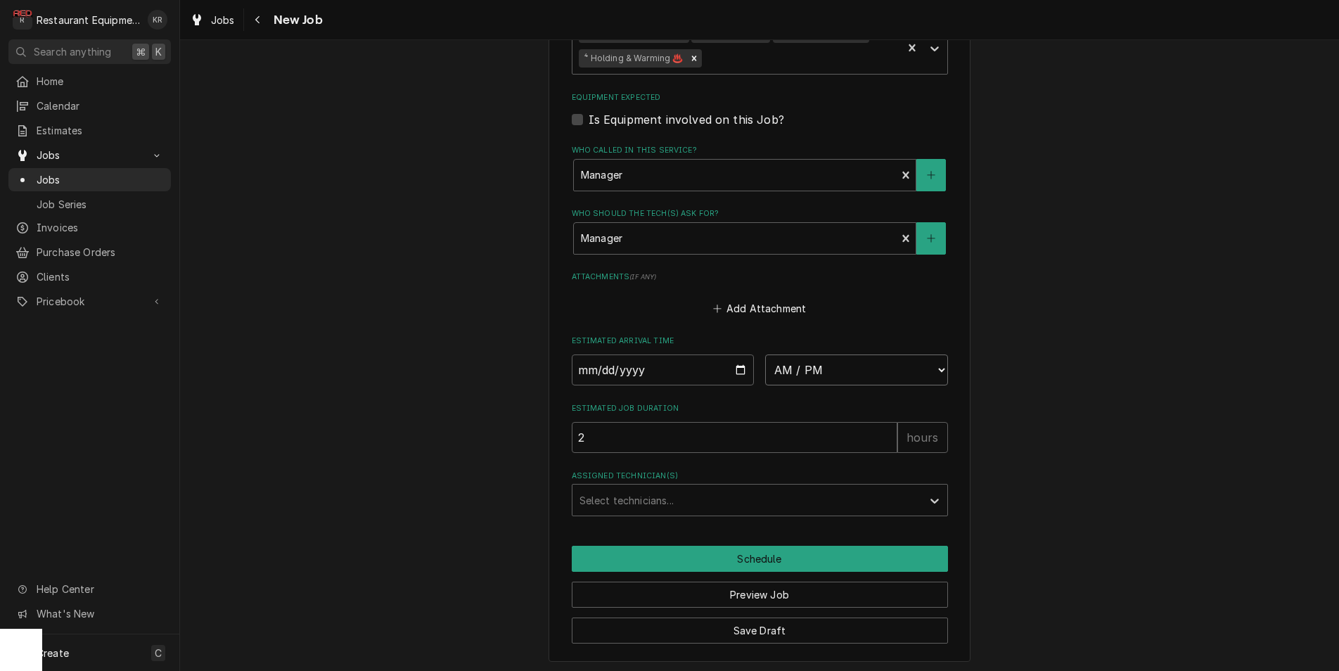
select select "14:45:00"
click option "2:45 PM" at bounding box center [0, 0] width 0 height 0
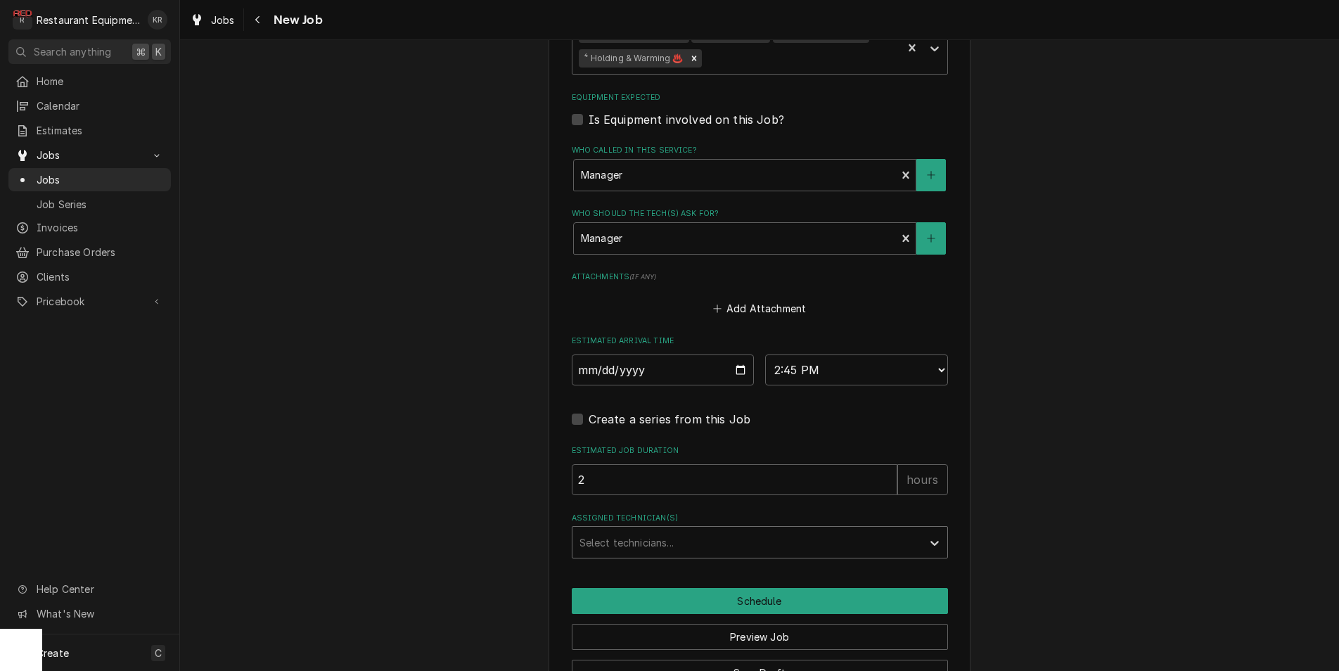
click at [629, 535] on div "Assigned Technician(s)" at bounding box center [746, 541] width 335 height 25
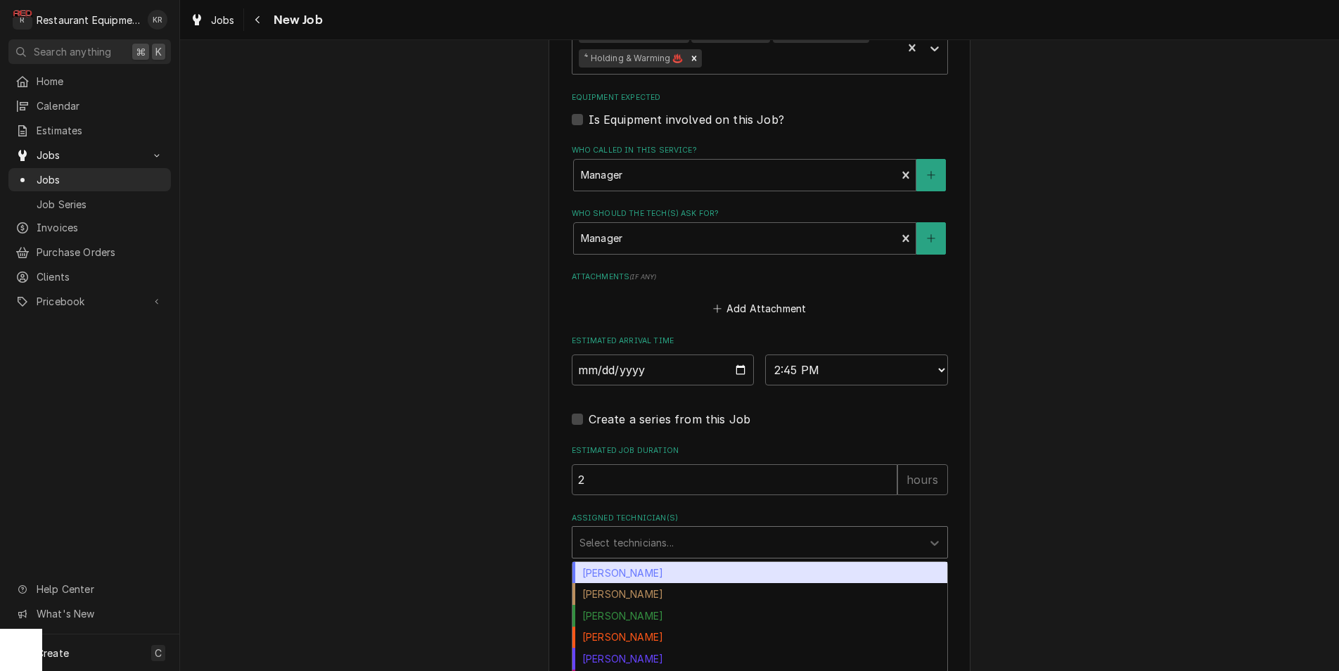
type textarea "x"
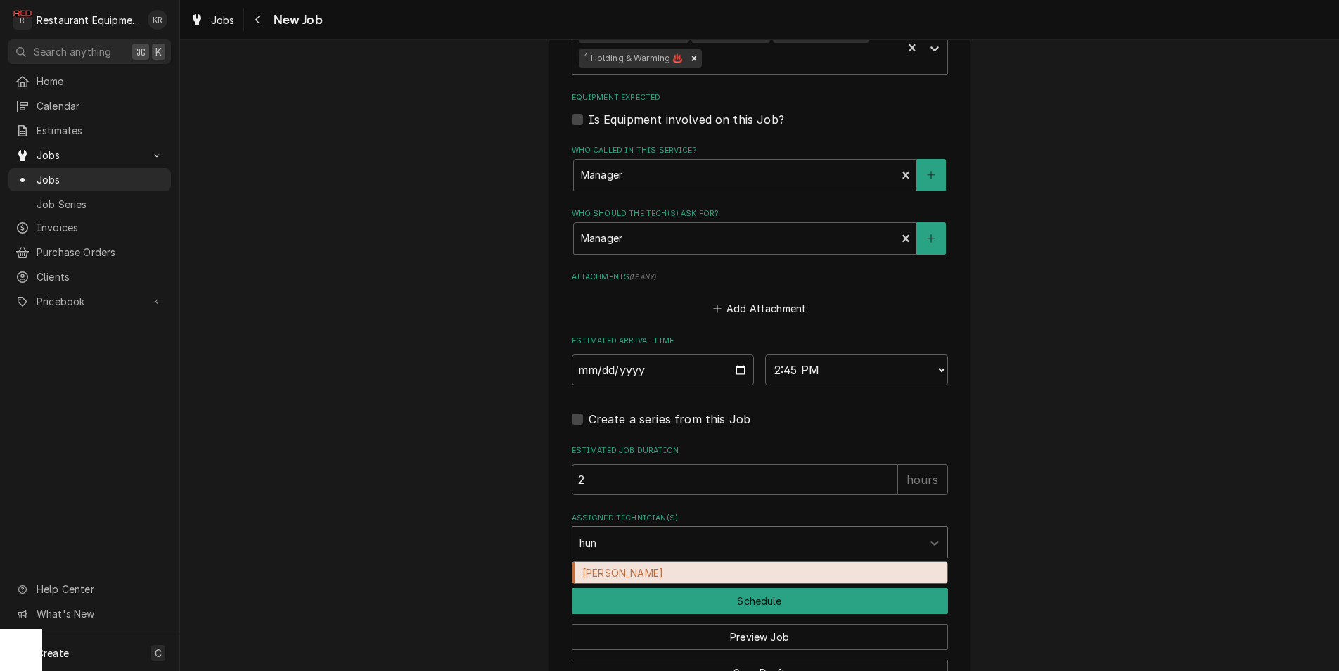
type input "hunt"
click at [618, 569] on div "Hunter Ralston" at bounding box center [759, 573] width 375 height 22
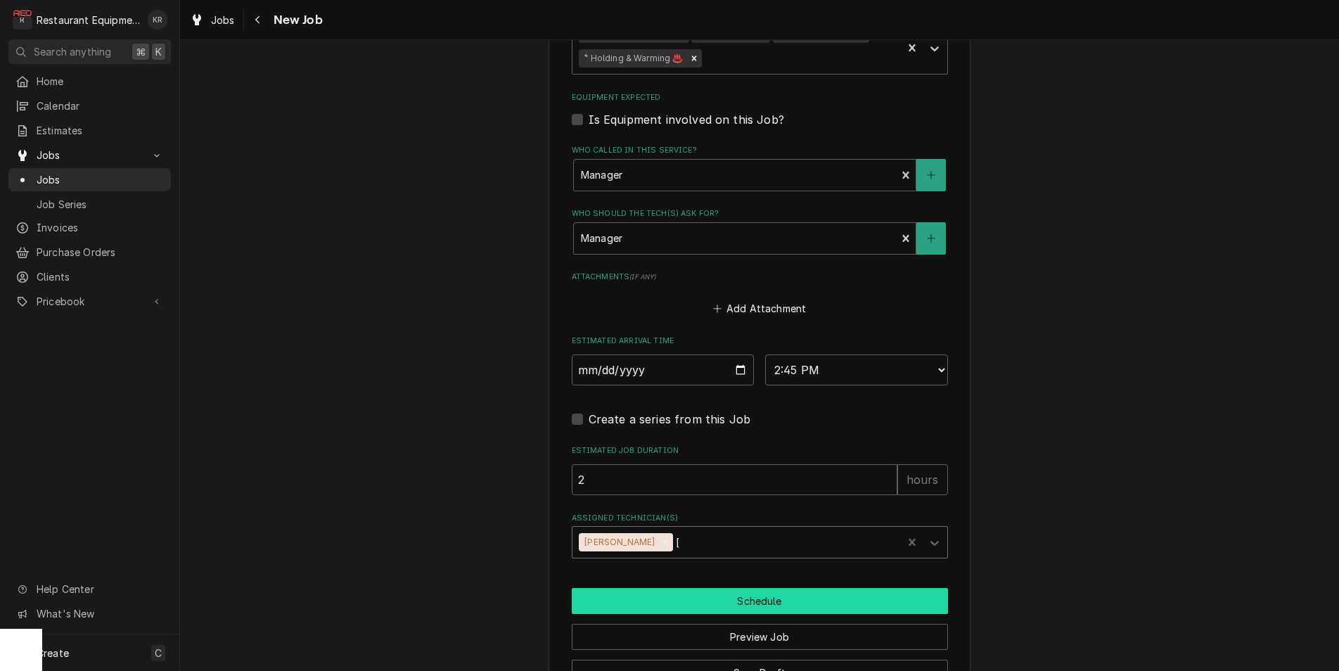
type textarea "x"
click at [623, 595] on button "Schedule" at bounding box center [760, 601] width 376 height 26
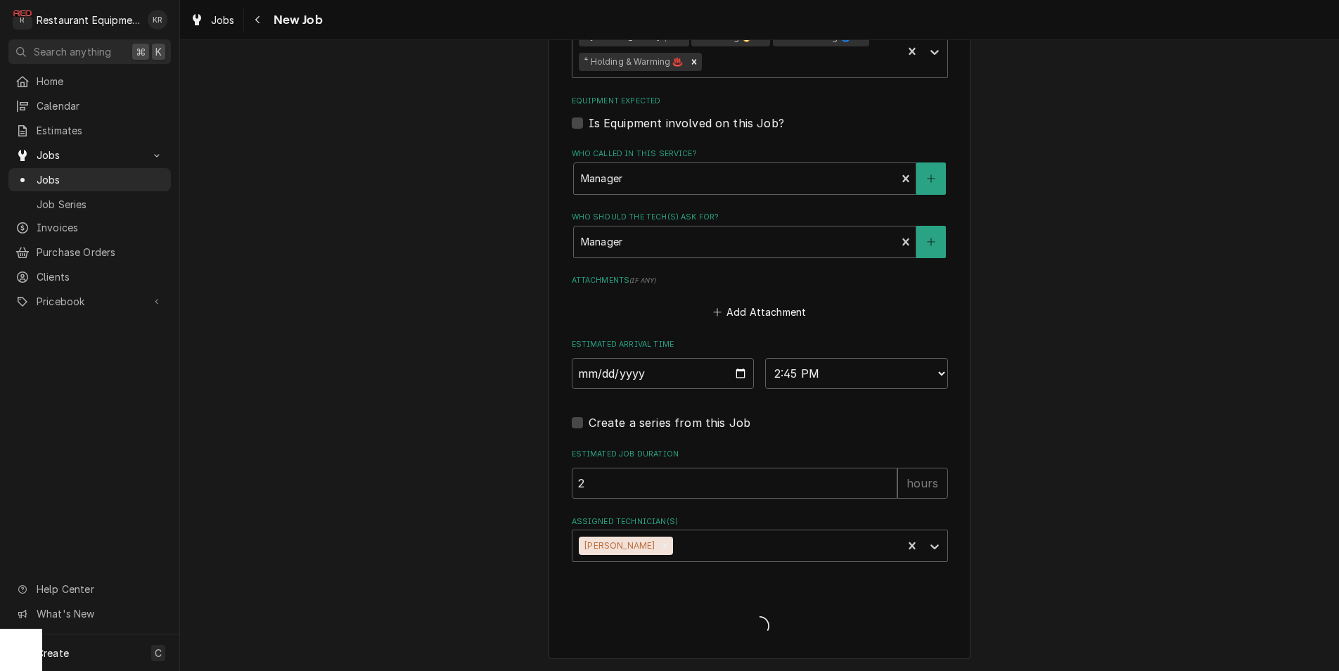
scroll to position [1036, 0]
type textarea "x"
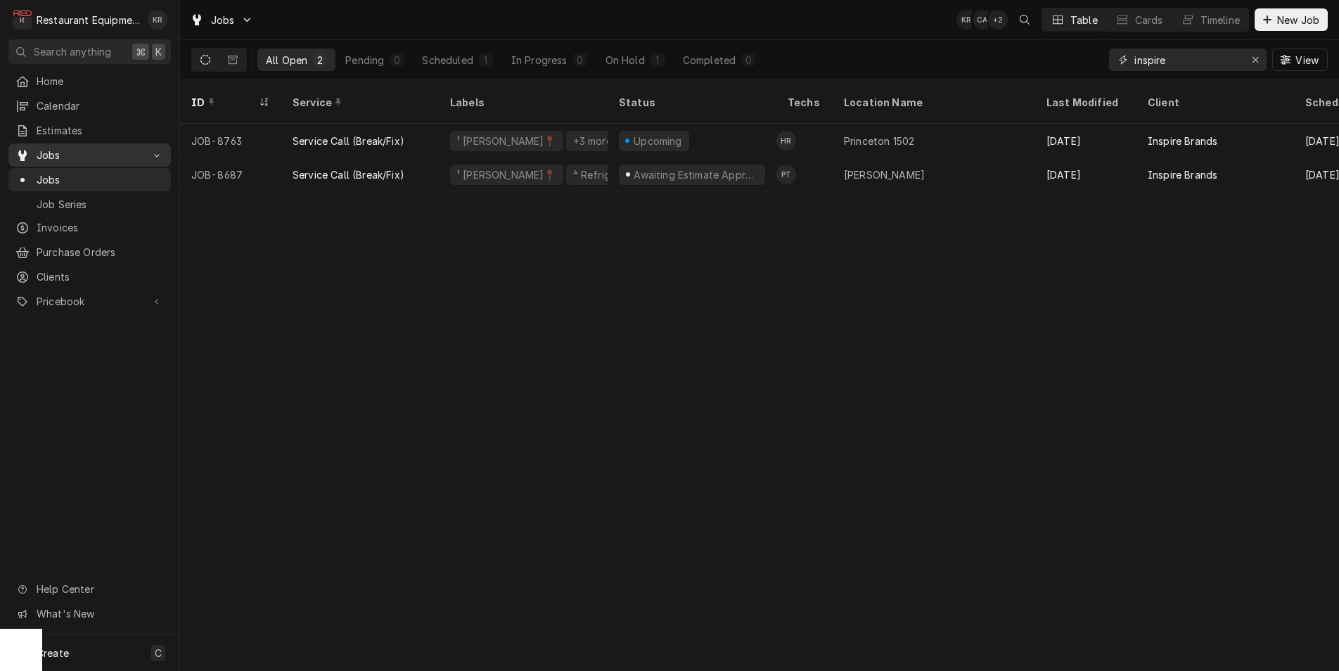
click at [1255, 60] on icon "Erase input" at bounding box center [1255, 60] width 6 height 6
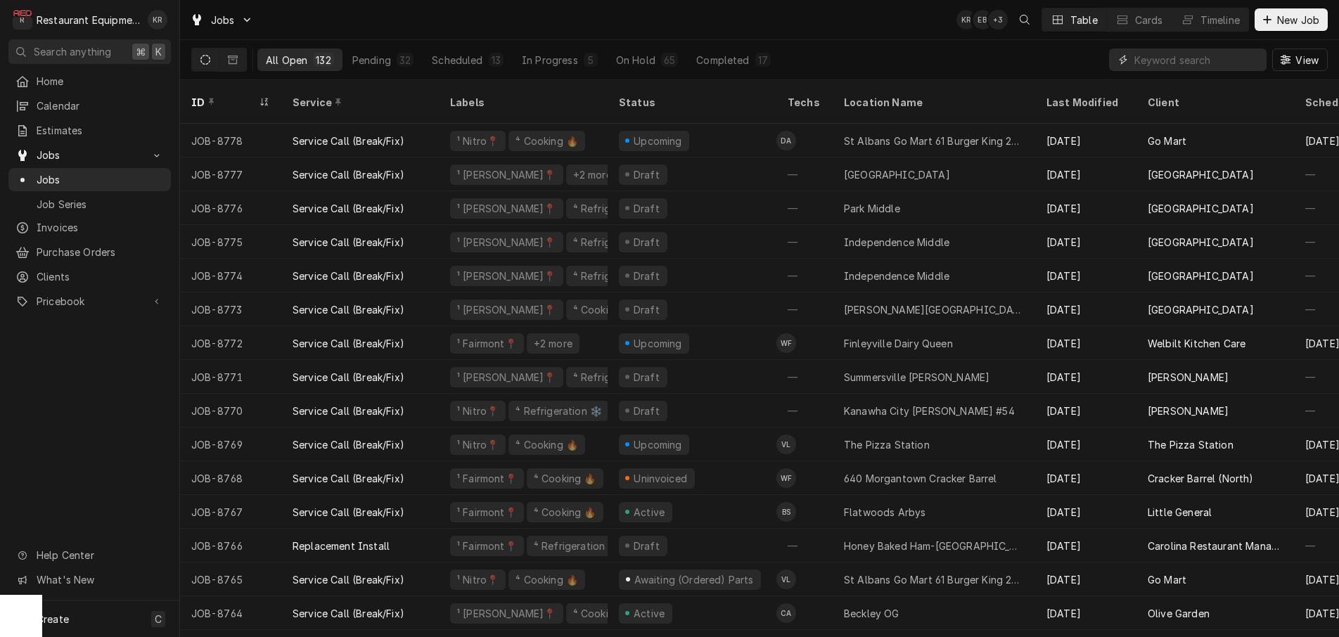
click at [1163, 56] on input "Dynamic Content Wrapper" at bounding box center [1196, 60] width 125 height 22
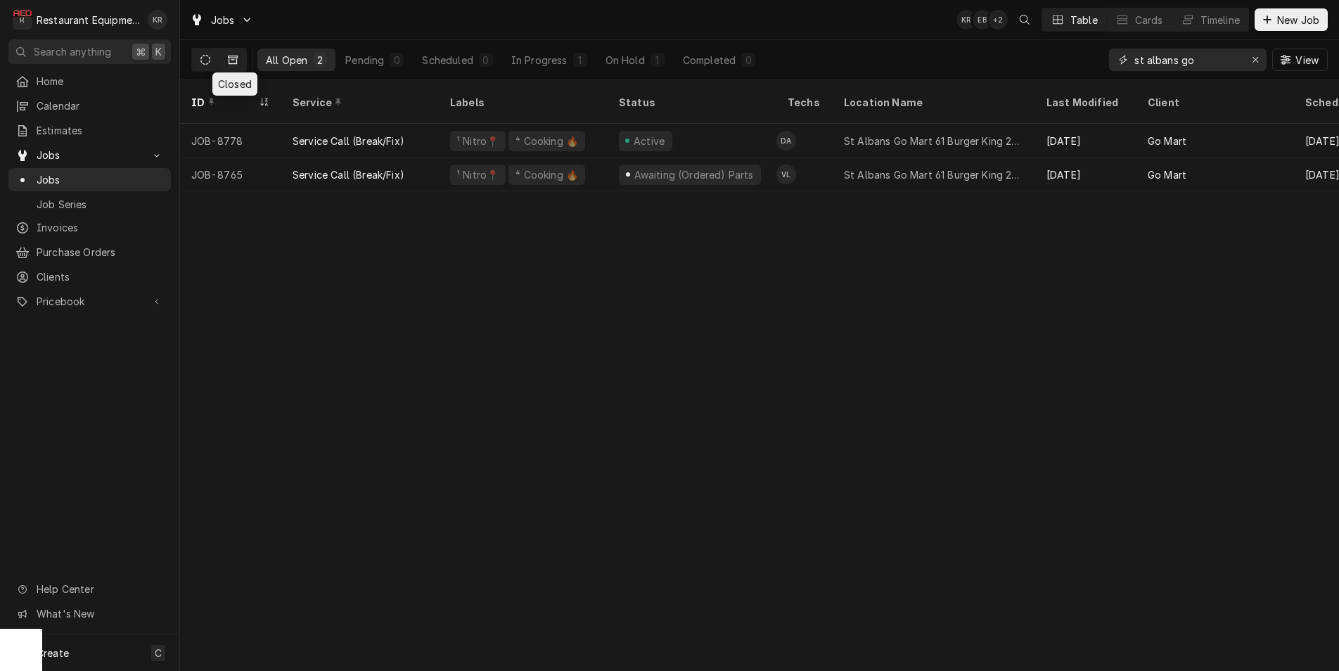
type input "st albans go"
click at [235, 57] on icon "Dynamic Content Wrapper" at bounding box center [233, 60] width 10 height 10
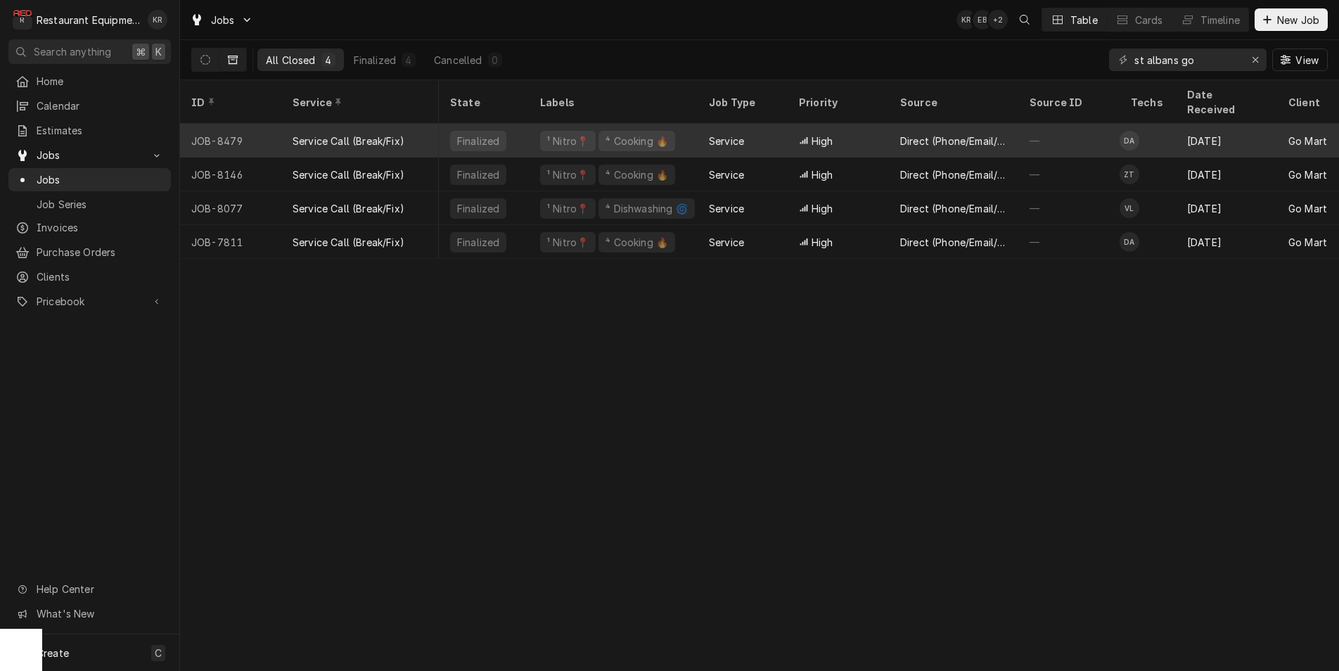
scroll to position [0, 105]
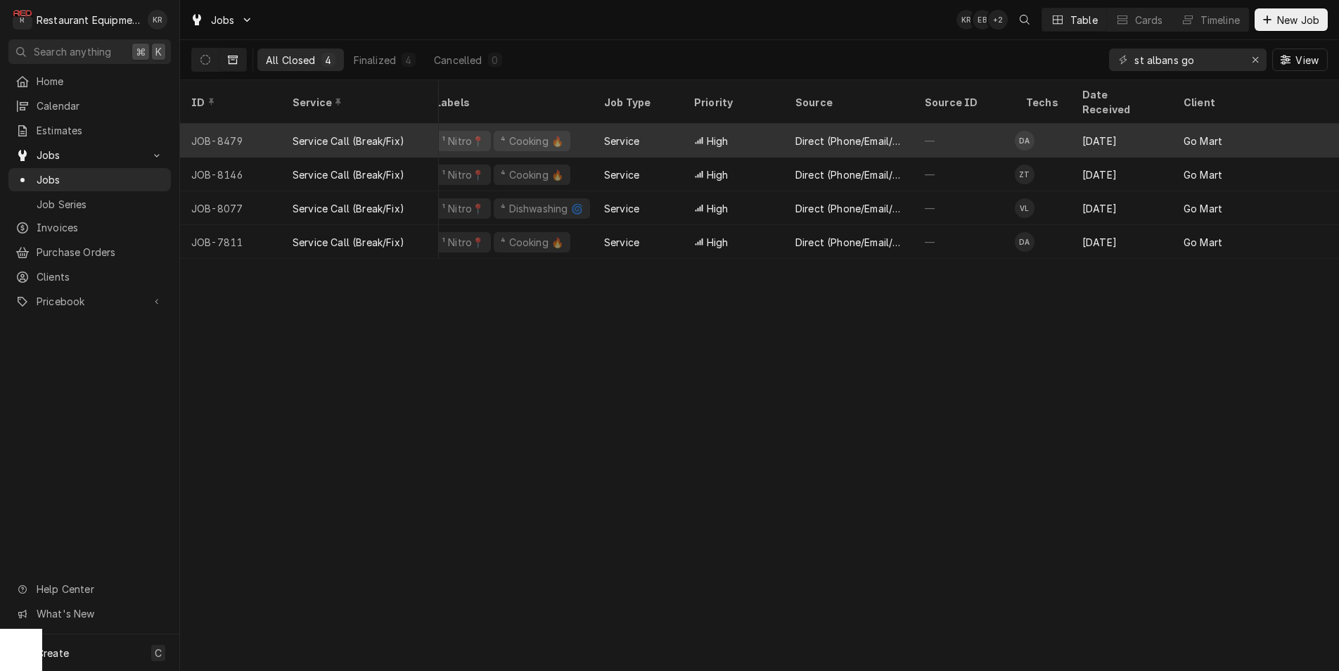
click at [785, 124] on div "Direct (Phone/Email/etc.)" at bounding box center [848, 141] width 129 height 34
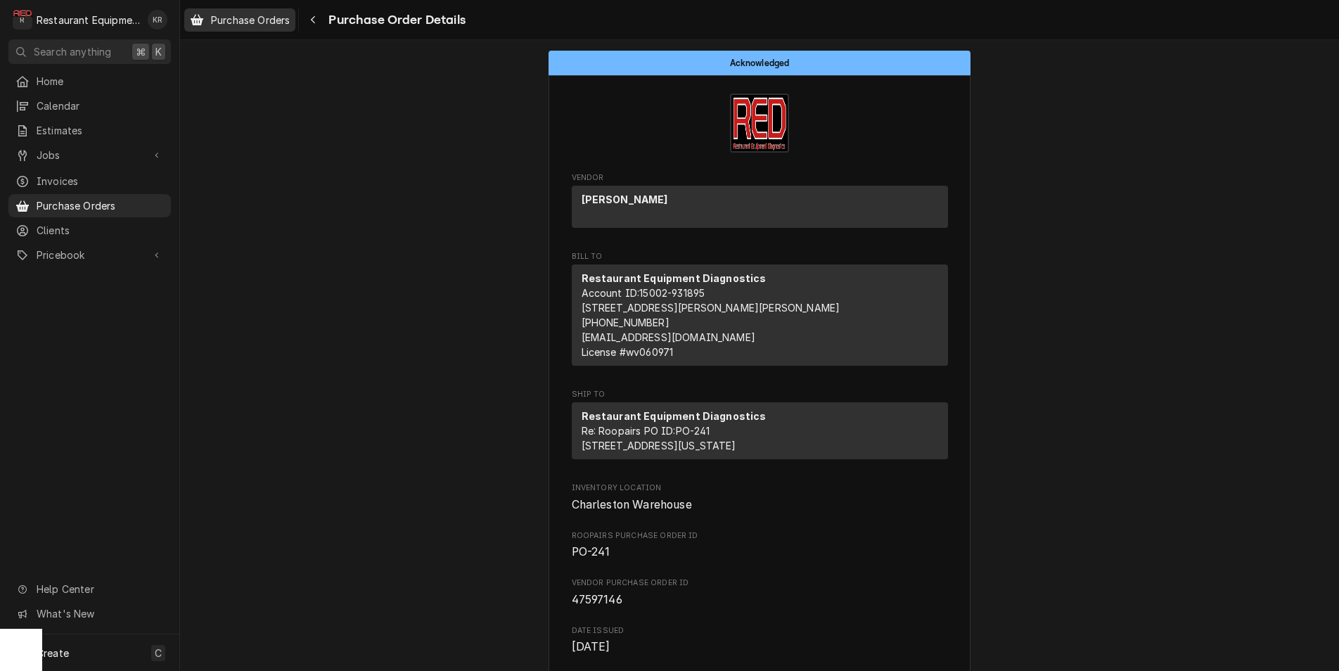
click at [252, 17] on span "Purchase Orders" at bounding box center [250, 20] width 79 height 15
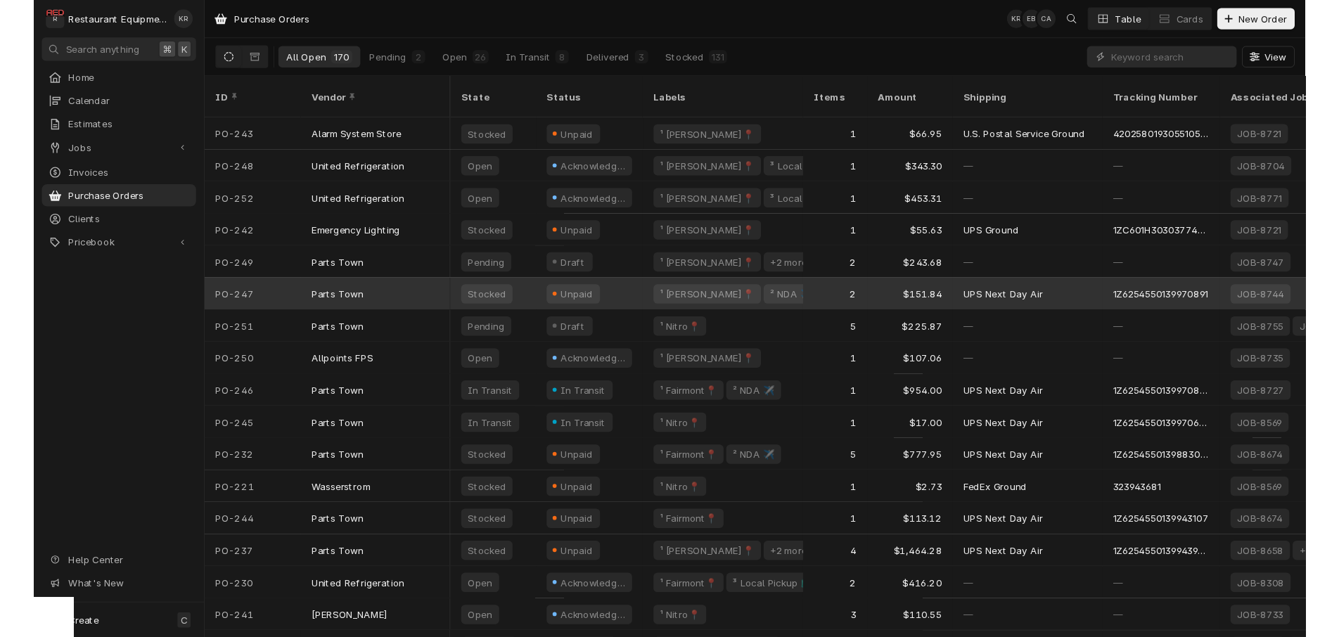
scroll to position [0, 1]
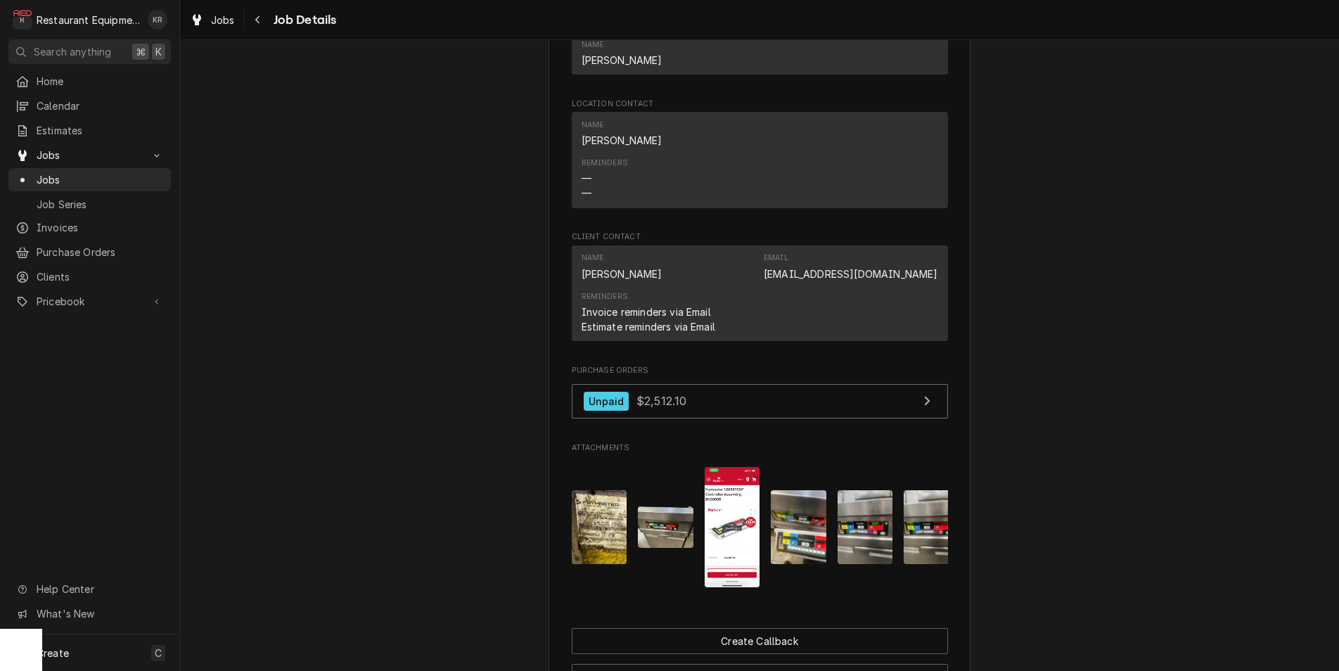
scroll to position [1003, 0]
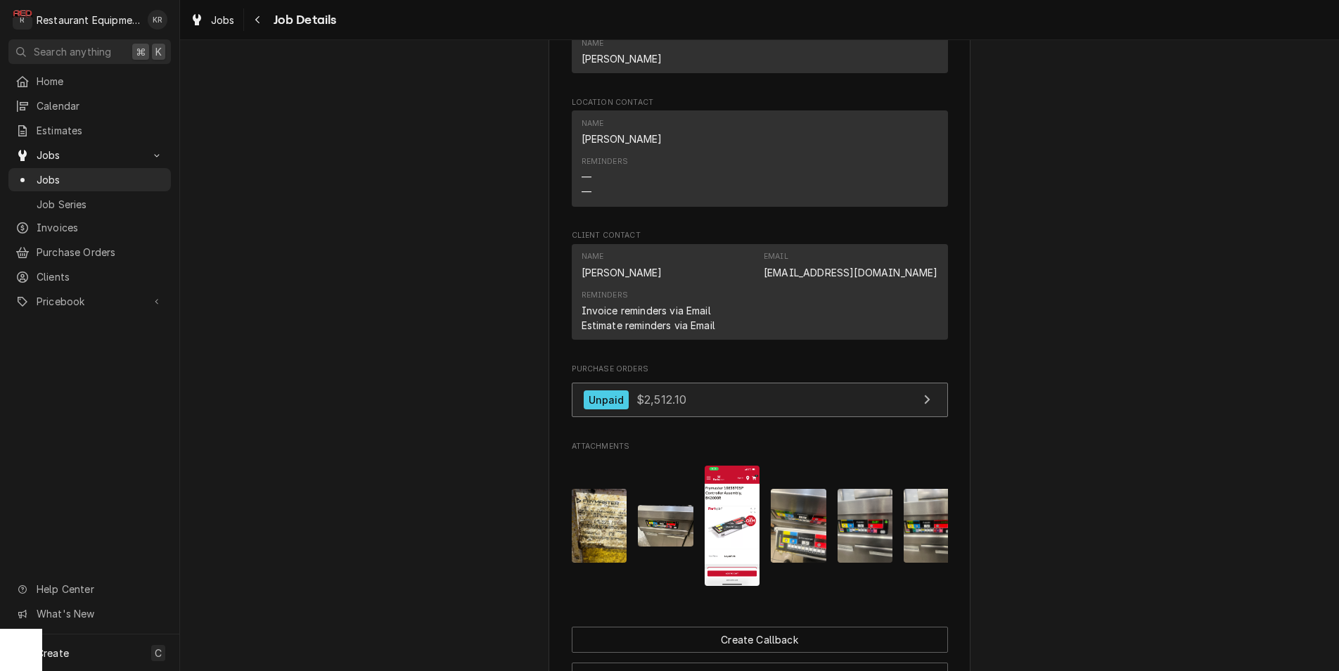
click at [722, 404] on link "Unpaid $2,512.10" at bounding box center [760, 399] width 376 height 34
drag, startPoint x: 726, startPoint y: 442, endPoint x: 721, endPoint y: 417, distance: 25.1
click at [721, 417] on link "Unpaid $2,512.10" at bounding box center [760, 399] width 376 height 34
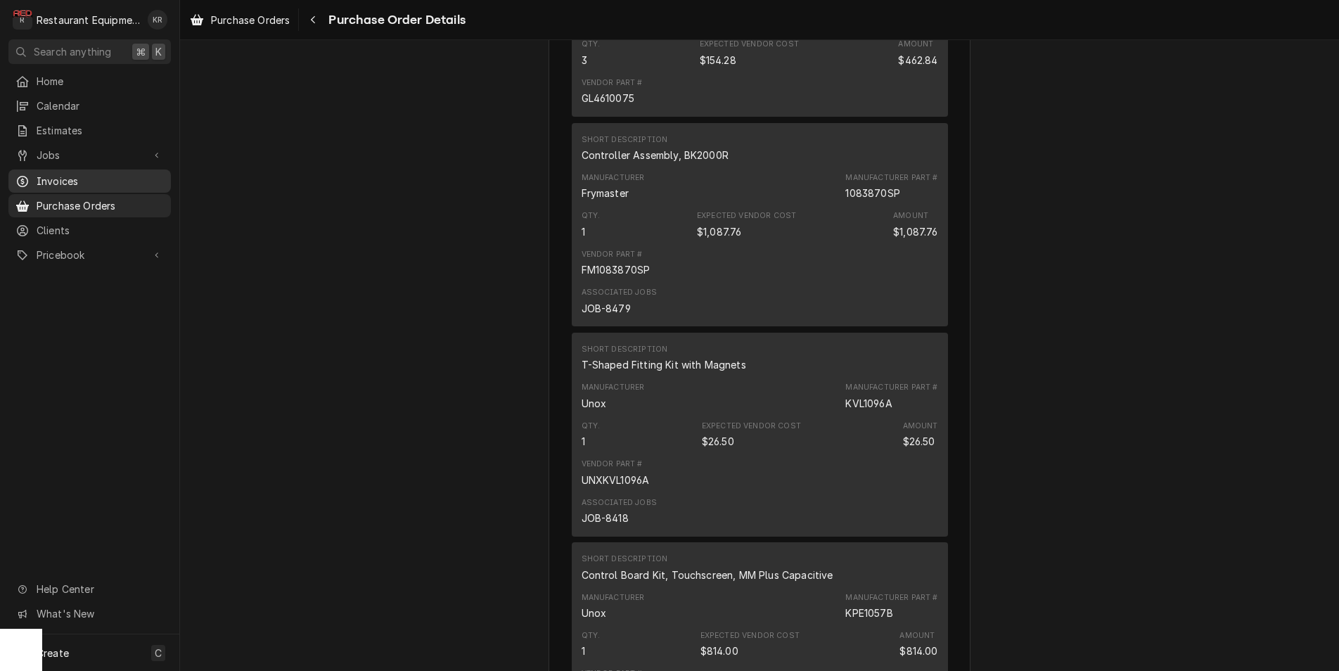
scroll to position [1266, 0]
